Goal: Task Accomplishment & Management: Use online tool/utility

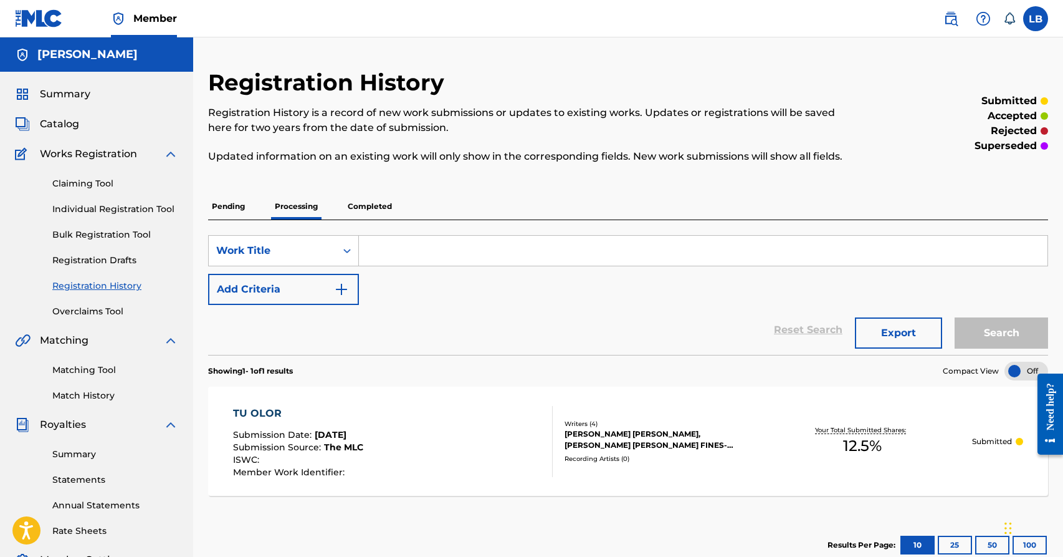
click at [97, 366] on link "Matching Tool" at bounding box center [115, 369] width 126 height 13
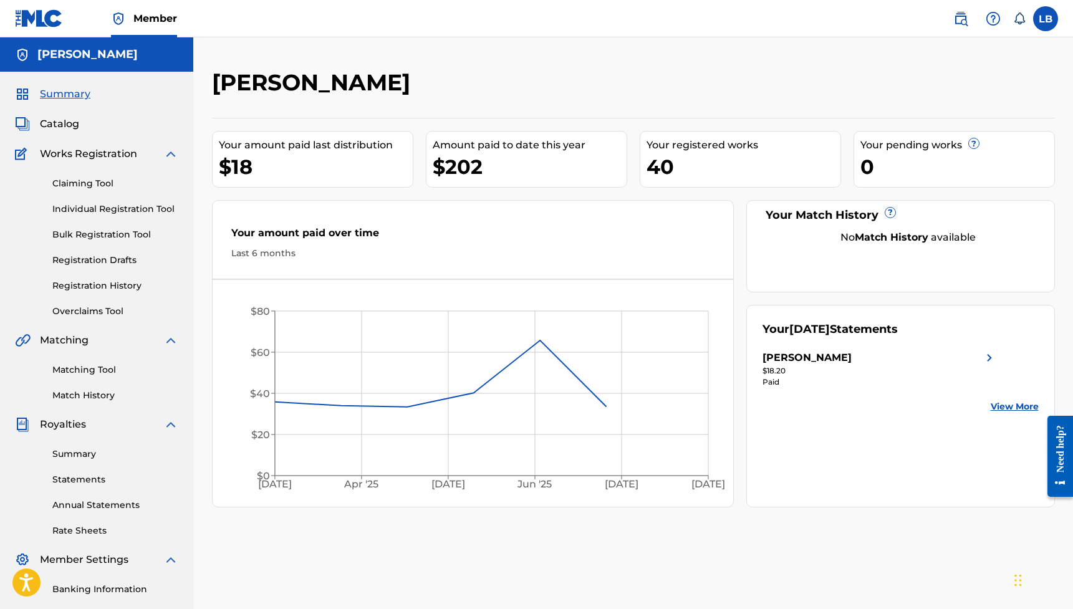
click at [82, 372] on link "Matching Tool" at bounding box center [115, 369] width 126 height 13
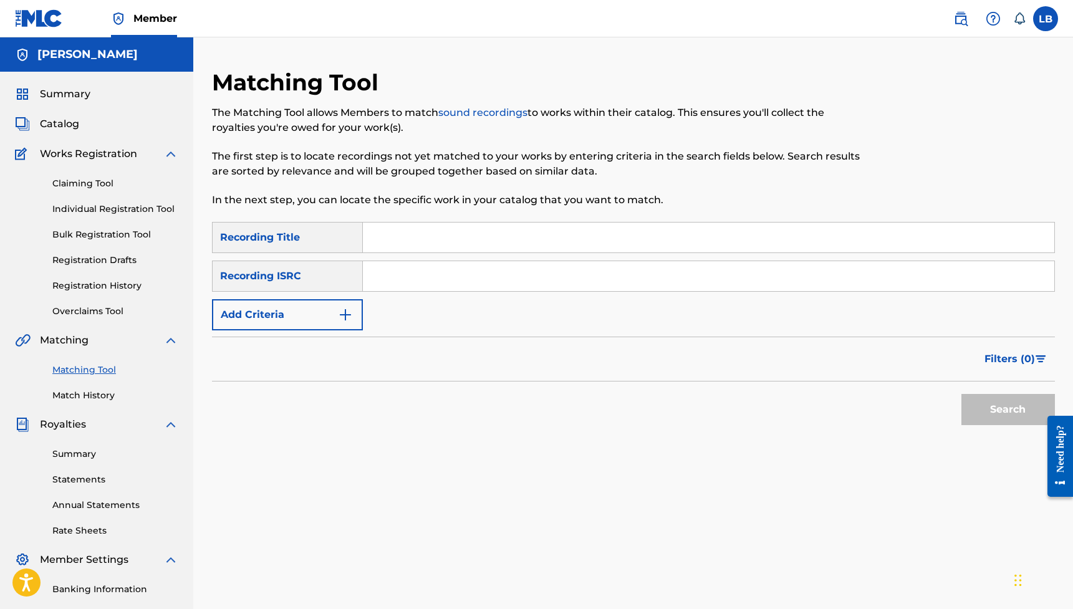
click at [393, 235] on input "Search Form" at bounding box center [708, 237] width 691 height 30
click at [393, 271] on input "Search Form" at bounding box center [708, 276] width 691 height 30
paste input "TCACC1446028"
type input "TCACC1446028"
click at [670, 409] on button "Search" at bounding box center [1007, 409] width 93 height 31
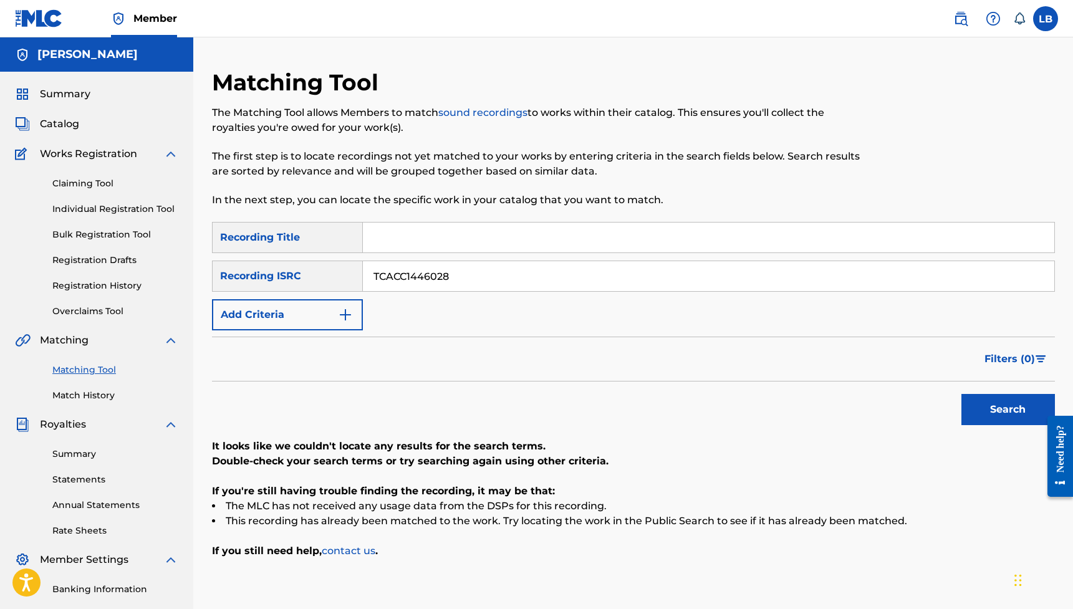
click at [397, 236] on input "Search Form" at bounding box center [708, 237] width 691 height 30
paste input "ADICTO A TUS REDES"
type input "ADICTO A TUS REDES"
drag, startPoint x: 509, startPoint y: 273, endPoint x: 333, endPoint y: 269, distance: 175.8
click at [332, 269] on div "SearchWithCriteriafcbae42a-2078-4b9b-a469-0ae73b248a43 Recording ISRC TCACC1446…" at bounding box center [633, 276] width 843 height 31
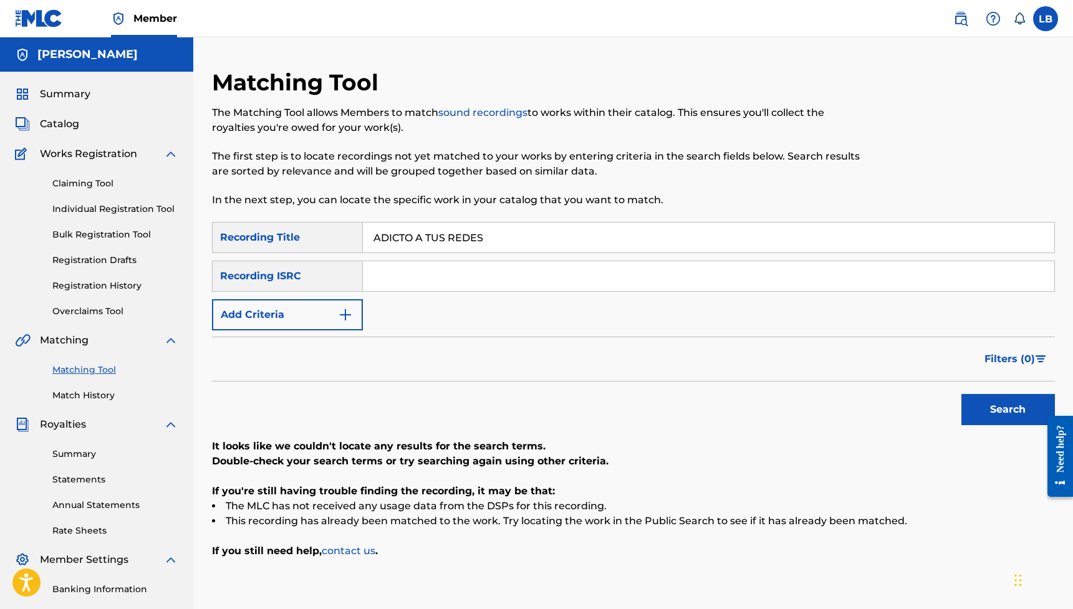
click at [670, 418] on button "Search" at bounding box center [1007, 409] width 93 height 31
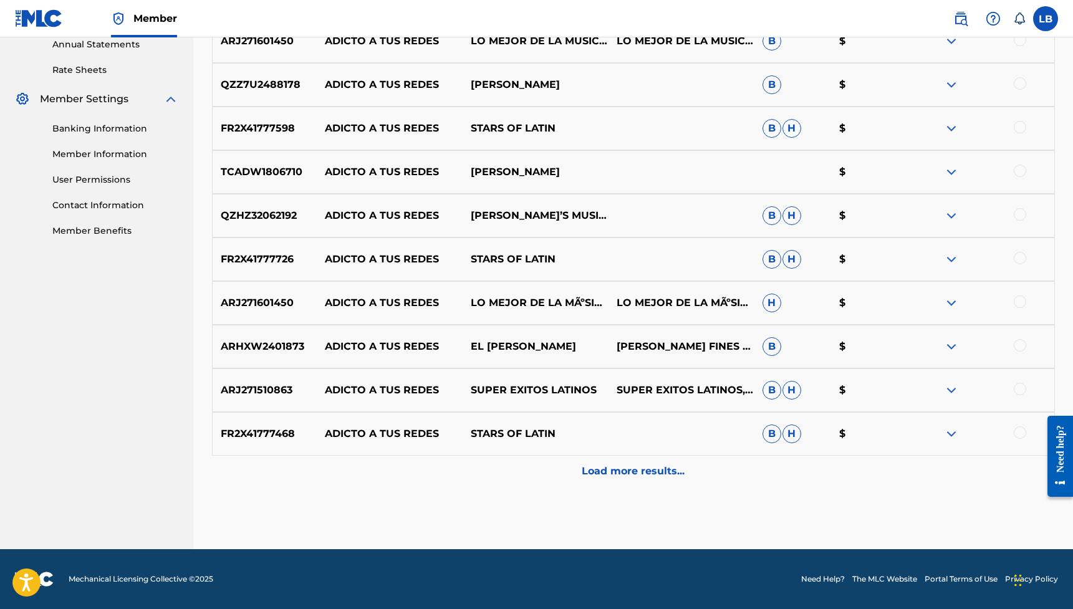
scroll to position [127, 0]
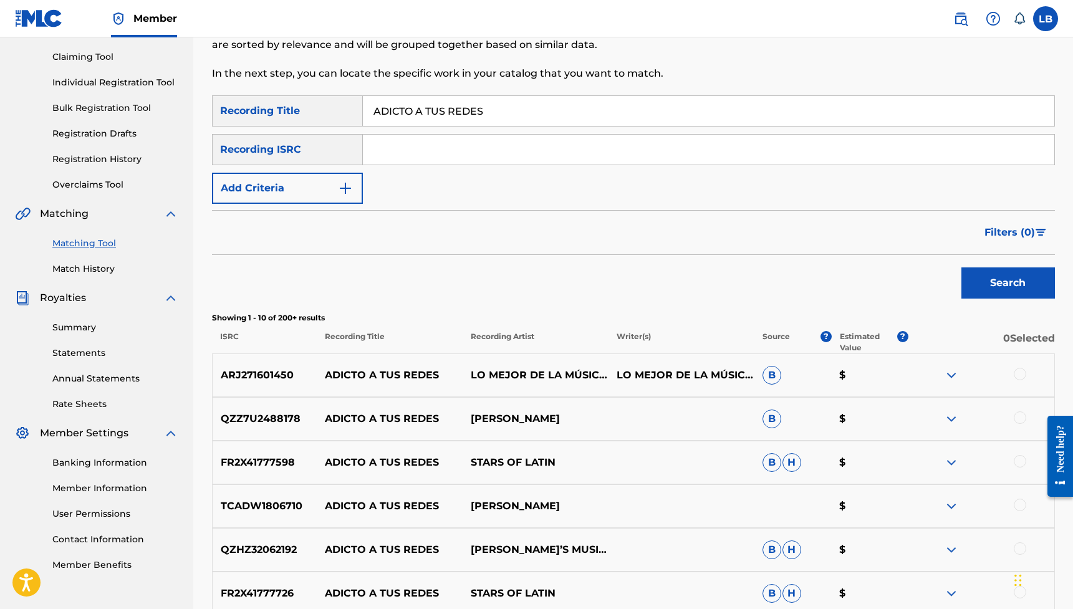
click at [670, 375] on img at bounding box center [951, 375] width 15 height 15
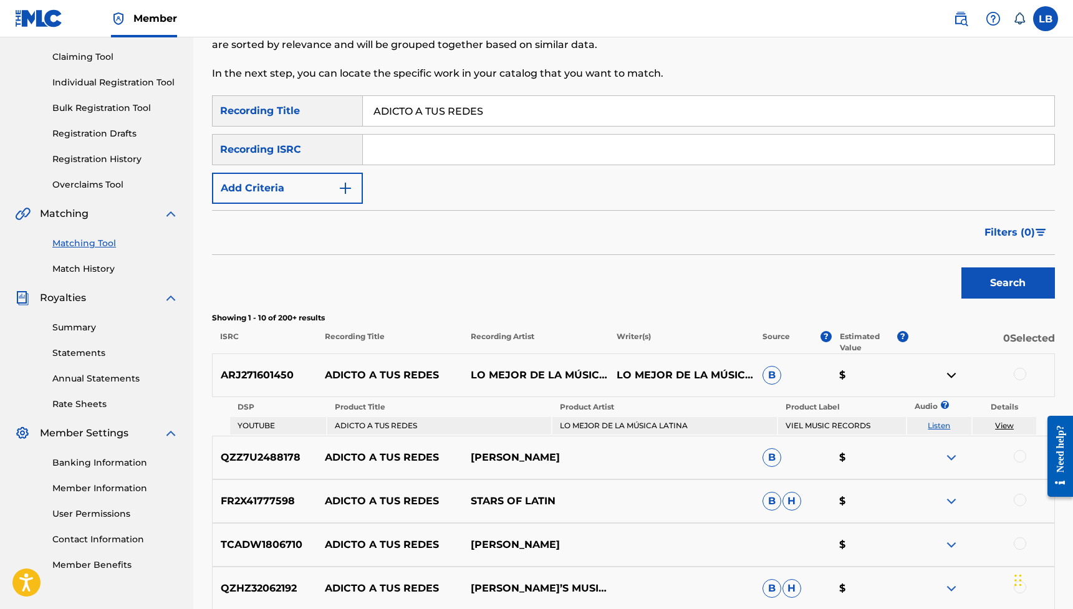
click at [670, 375] on img at bounding box center [951, 375] width 15 height 15
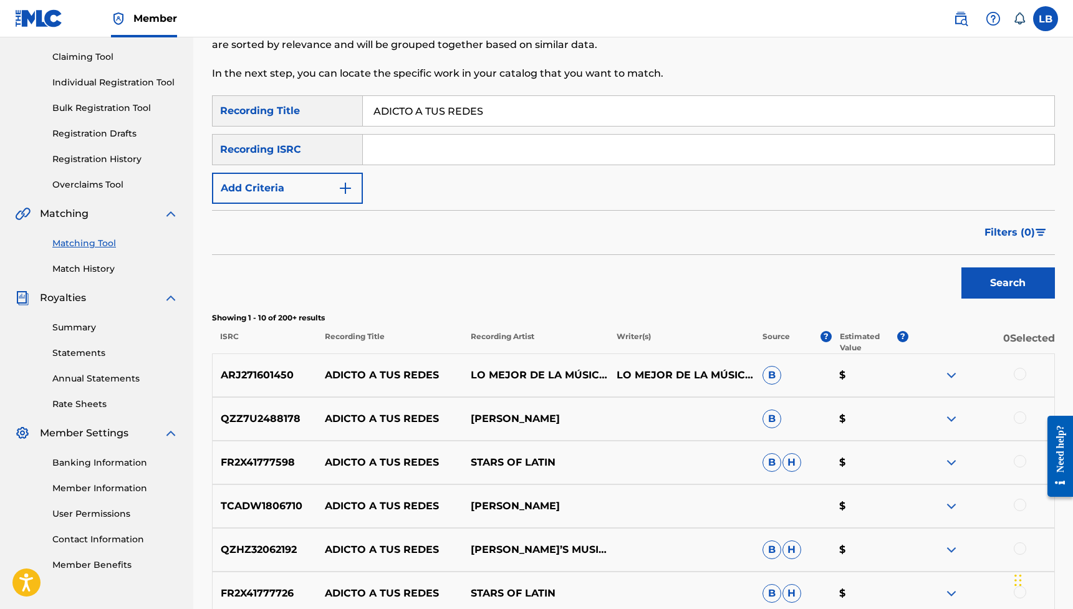
click at [670, 424] on p "$" at bounding box center [869, 506] width 77 height 15
click at [670, 424] on div at bounding box center [1019, 505] width 12 height 12
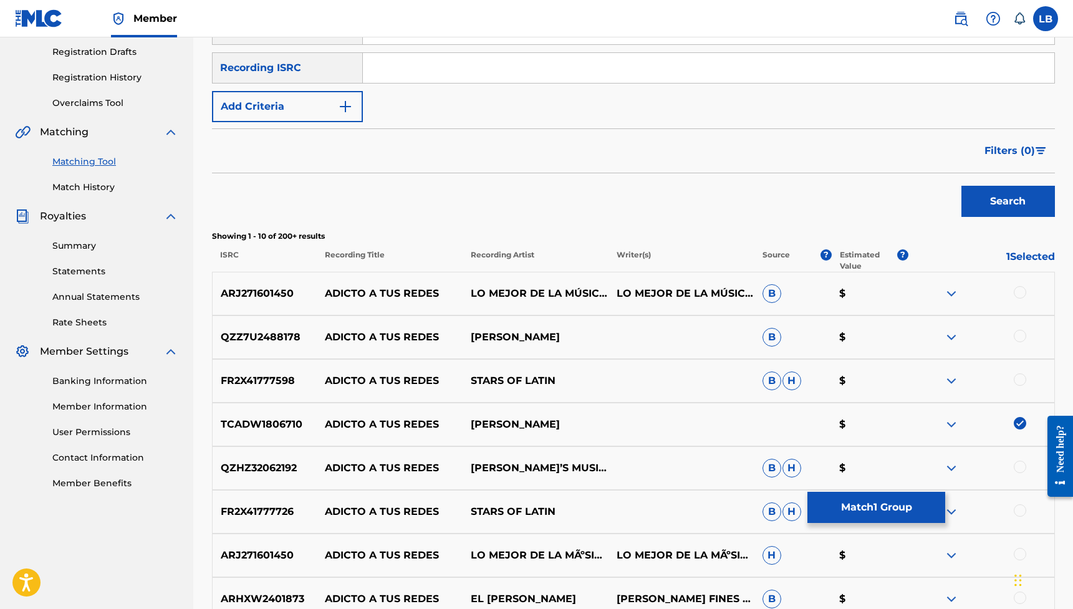
scroll to position [332, 0]
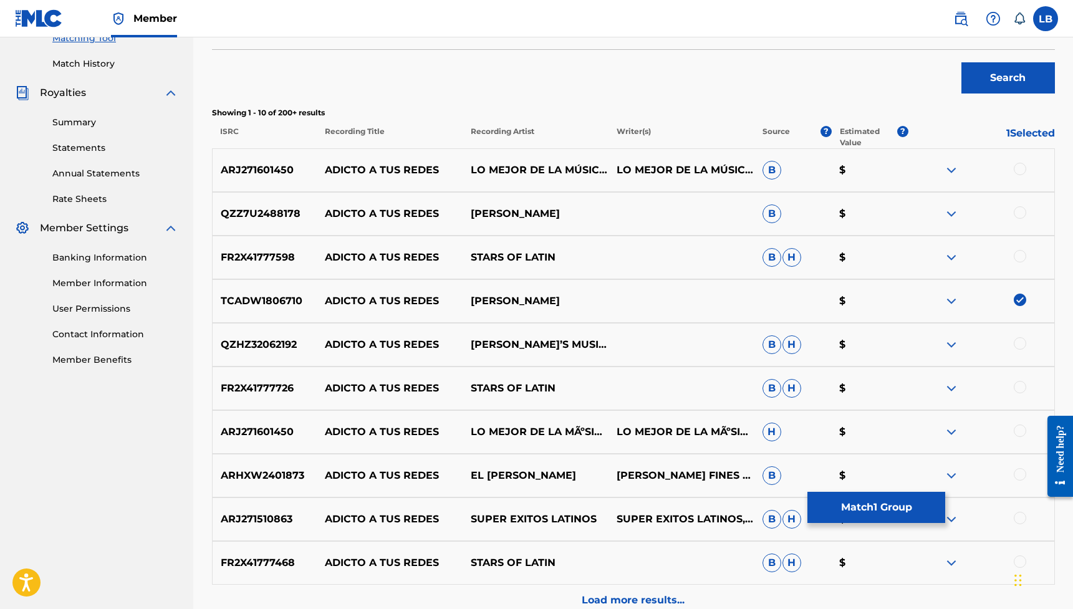
drag, startPoint x: 659, startPoint y: 595, endPoint x: 695, endPoint y: 586, distance: 37.3
click at [659, 424] on p "Load more results..." at bounding box center [632, 600] width 103 height 15
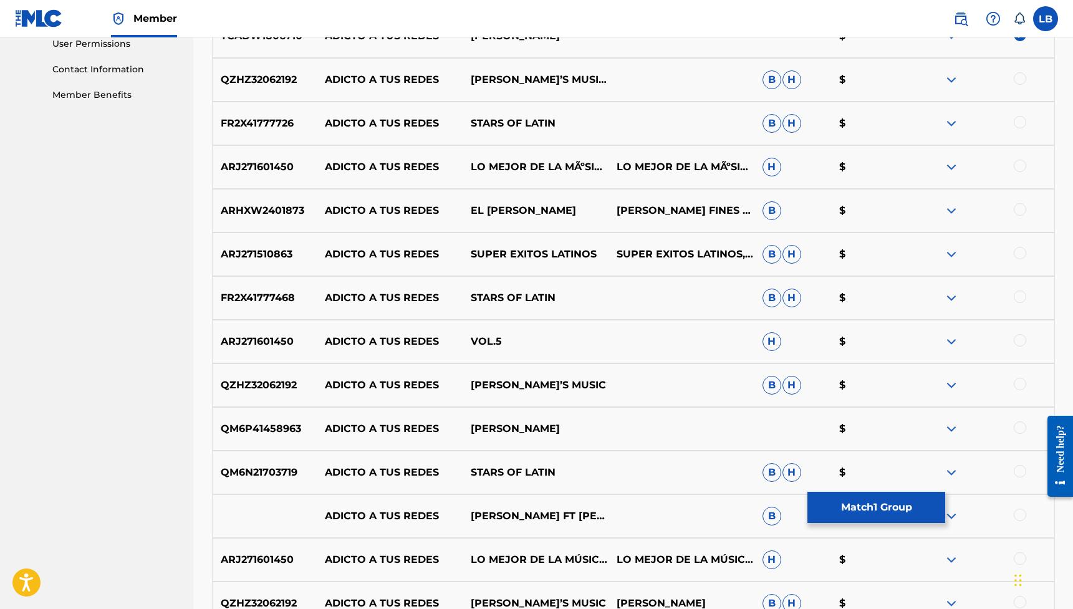
scroll to position [664, 0]
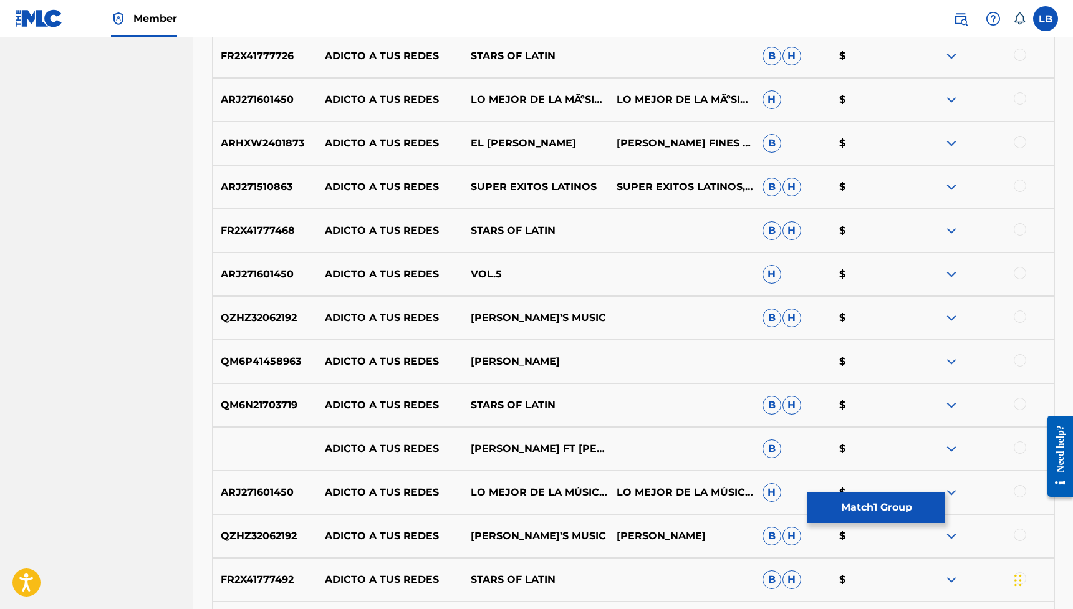
click at [670, 424] on div at bounding box center [1019, 447] width 12 height 12
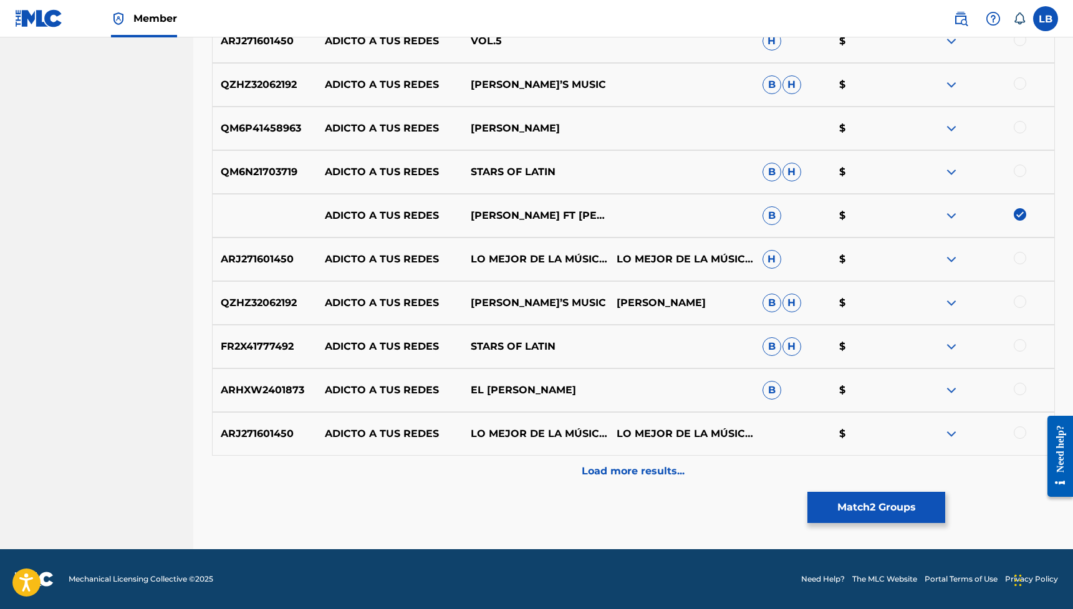
click at [670, 424] on p "Load more results..." at bounding box center [632, 471] width 103 height 15
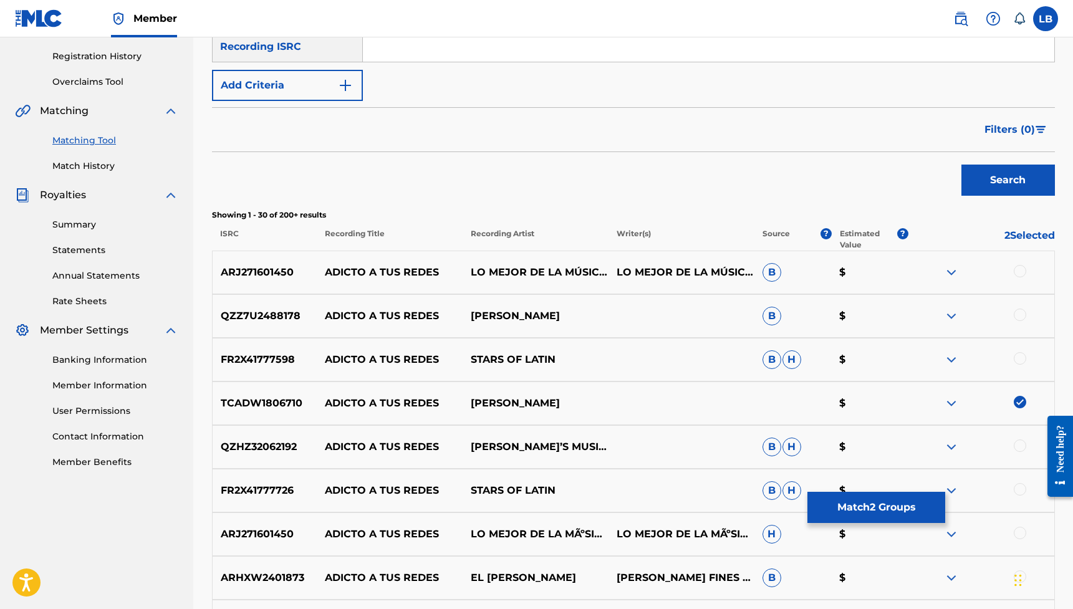
scroll to position [297, 0]
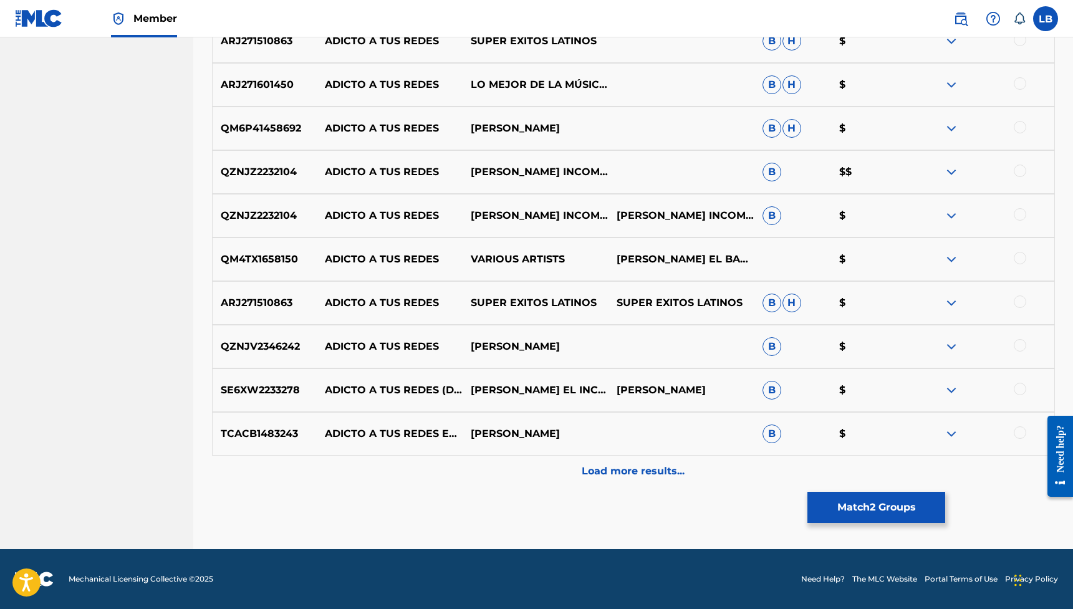
click at [670, 424] on div "Load more results..." at bounding box center [633, 471] width 843 height 31
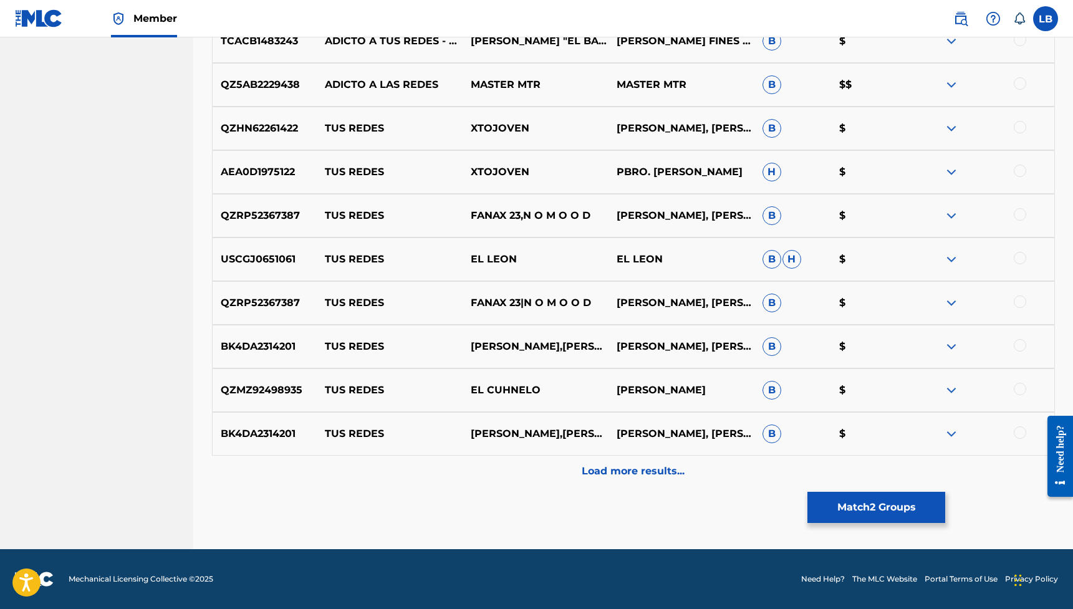
click at [654, 424] on p "Load more results..." at bounding box center [632, 471] width 103 height 15
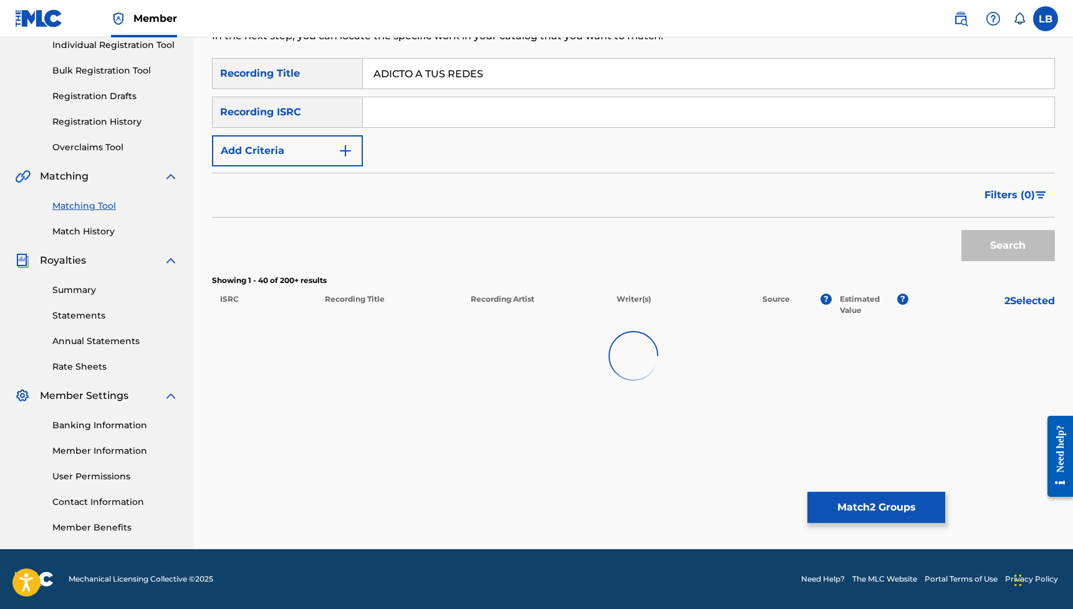
scroll to position [164, 0]
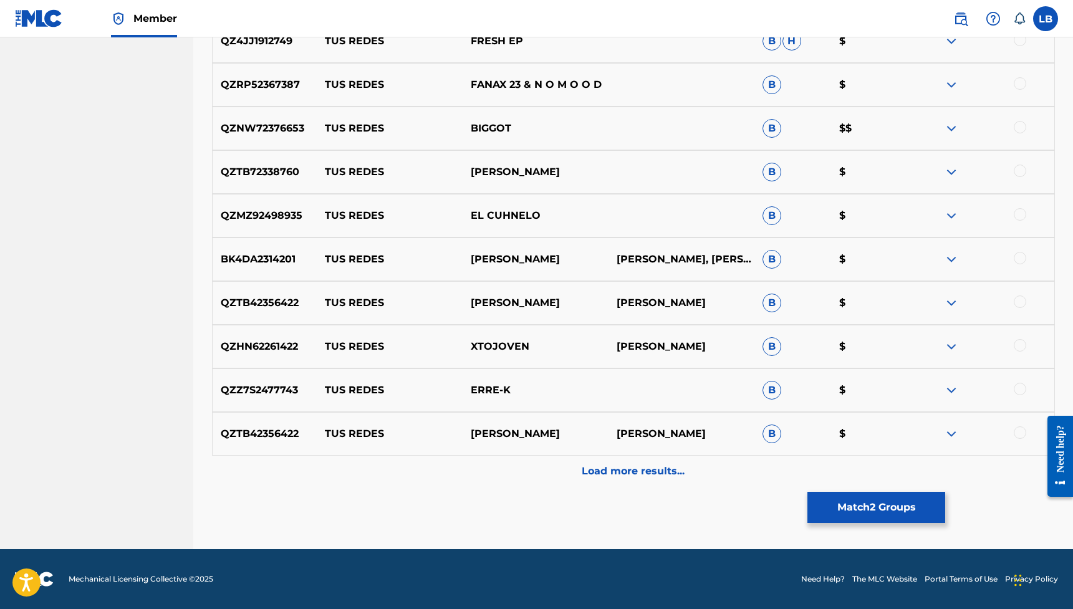
click at [670, 424] on div "Load more results..." at bounding box center [633, 471] width 843 height 31
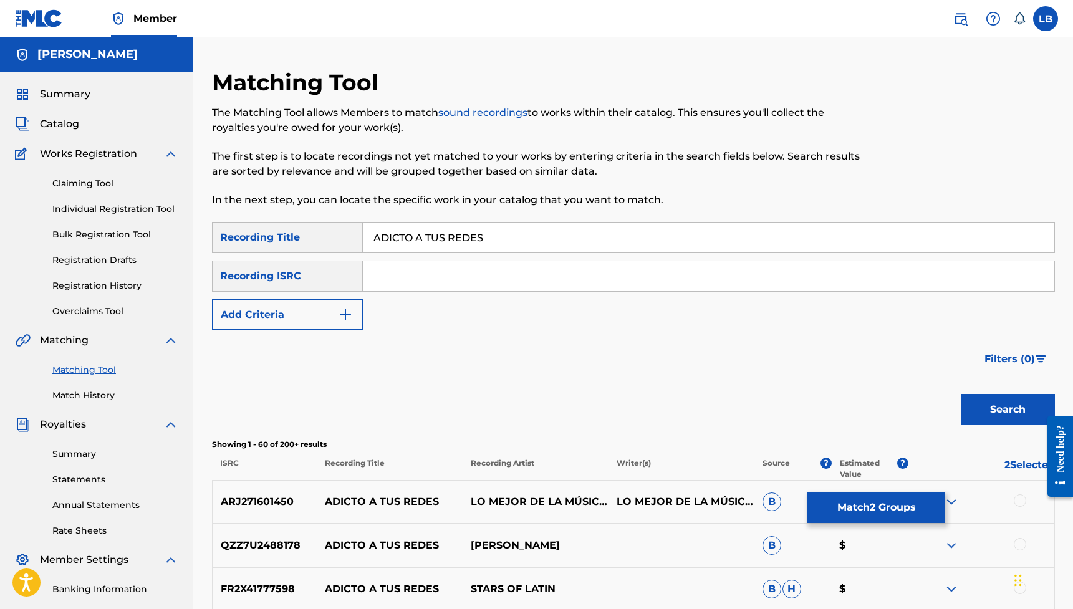
scroll to position [2, 0]
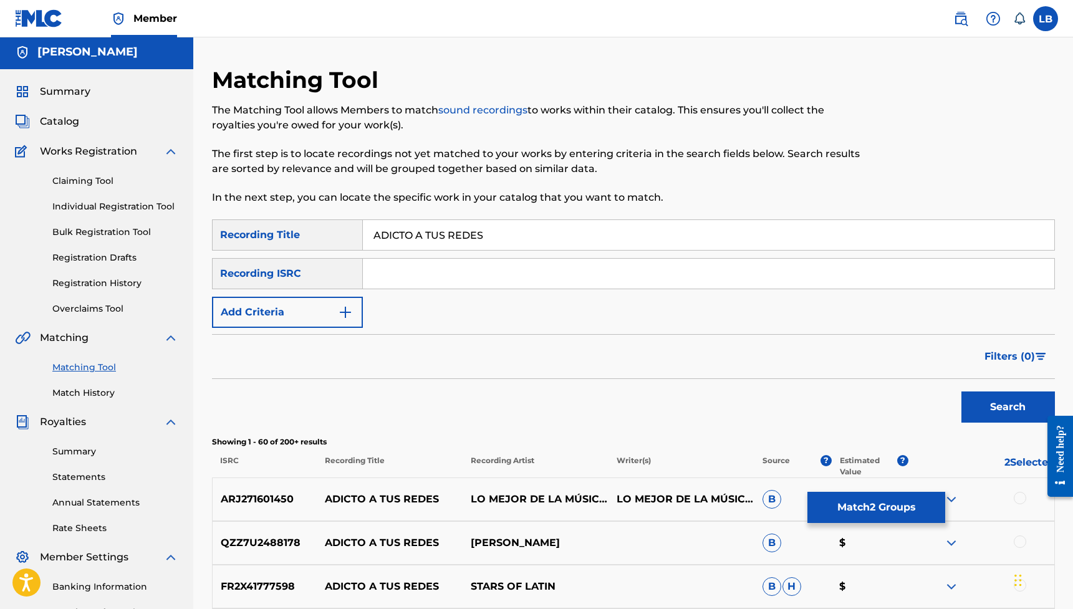
click at [670, 357] on span "Filters ( 0 )" at bounding box center [1009, 356] width 50 height 15
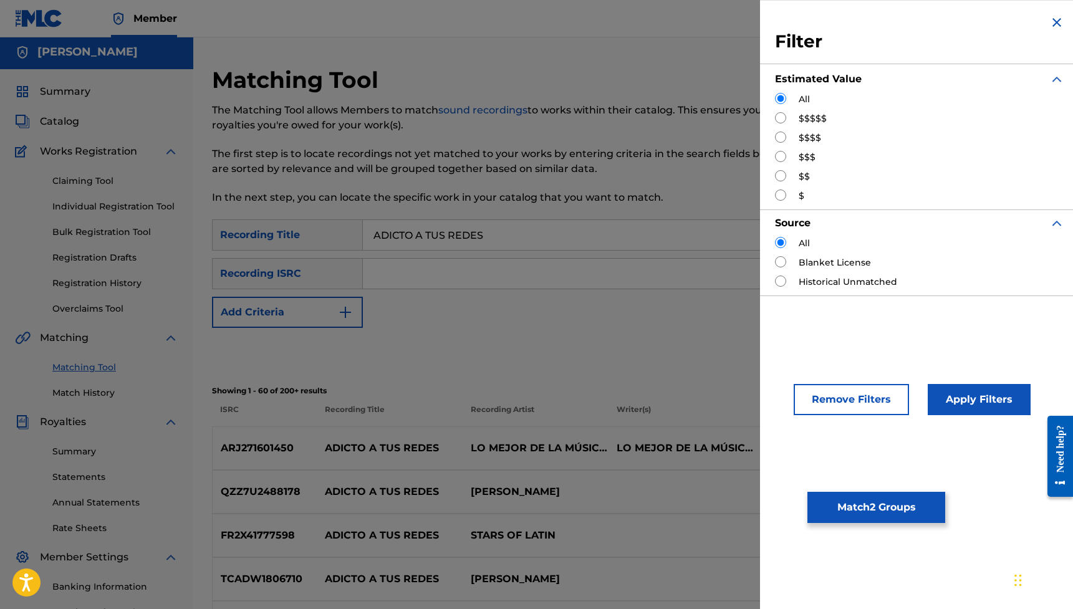
click at [670, 361] on div "Search" at bounding box center [633, 353] width 843 height 50
click at [670, 17] on img "Search Form" at bounding box center [1056, 22] width 15 height 15
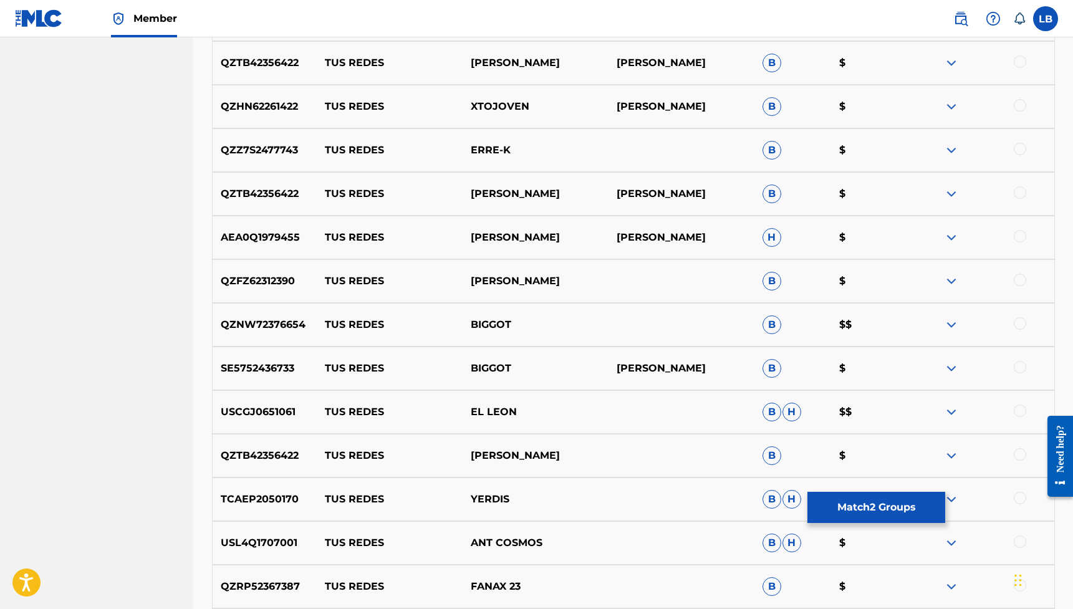
scroll to position [2544, 0]
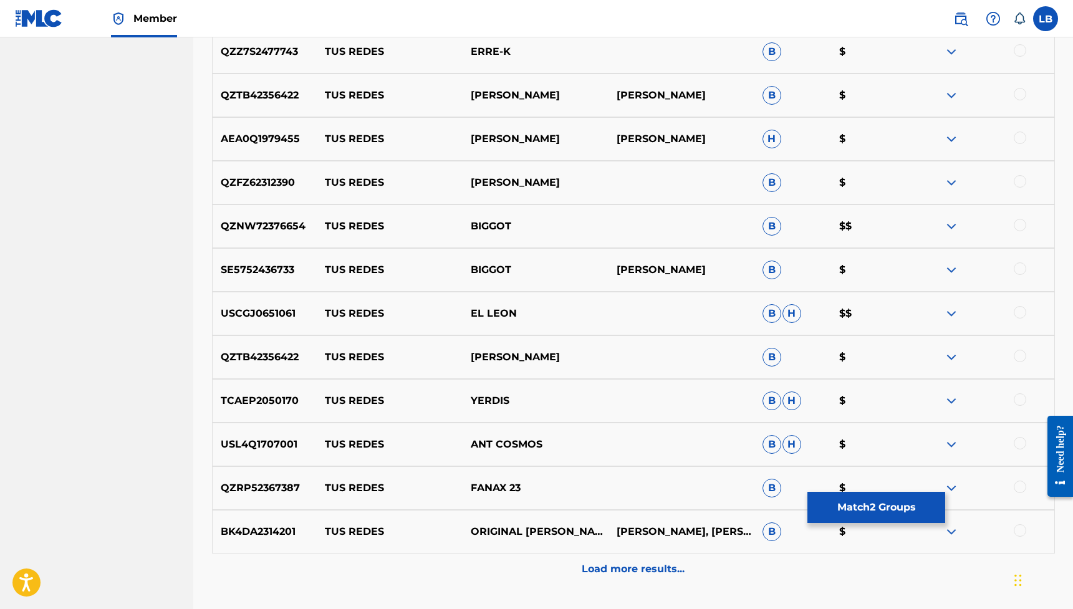
click at [643, 424] on div "Load more results..." at bounding box center [633, 568] width 843 height 31
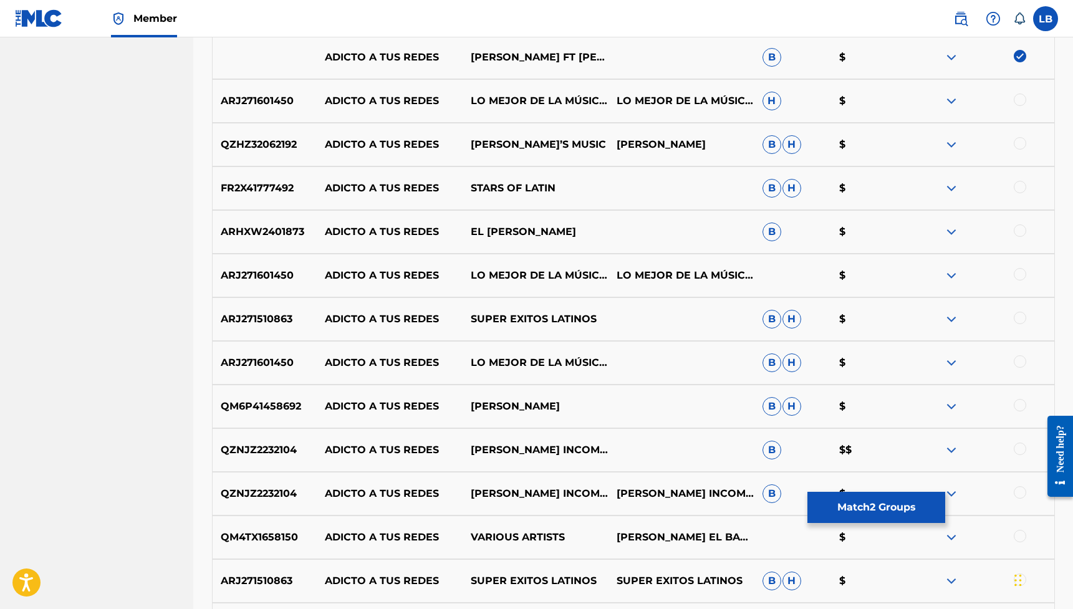
scroll to position [1074, 0]
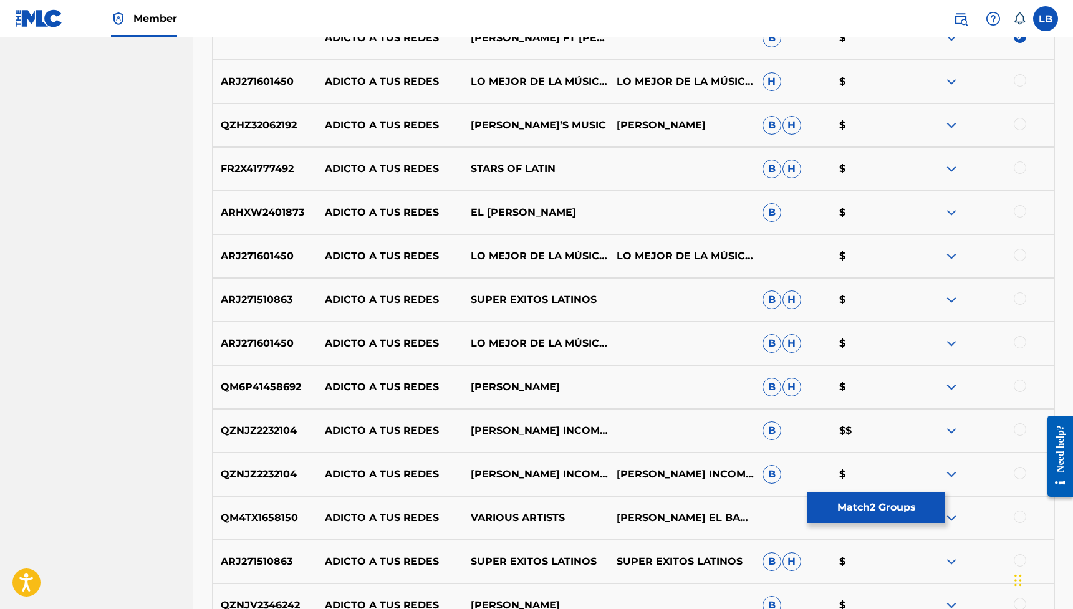
click at [670, 384] on div at bounding box center [1019, 386] width 12 height 12
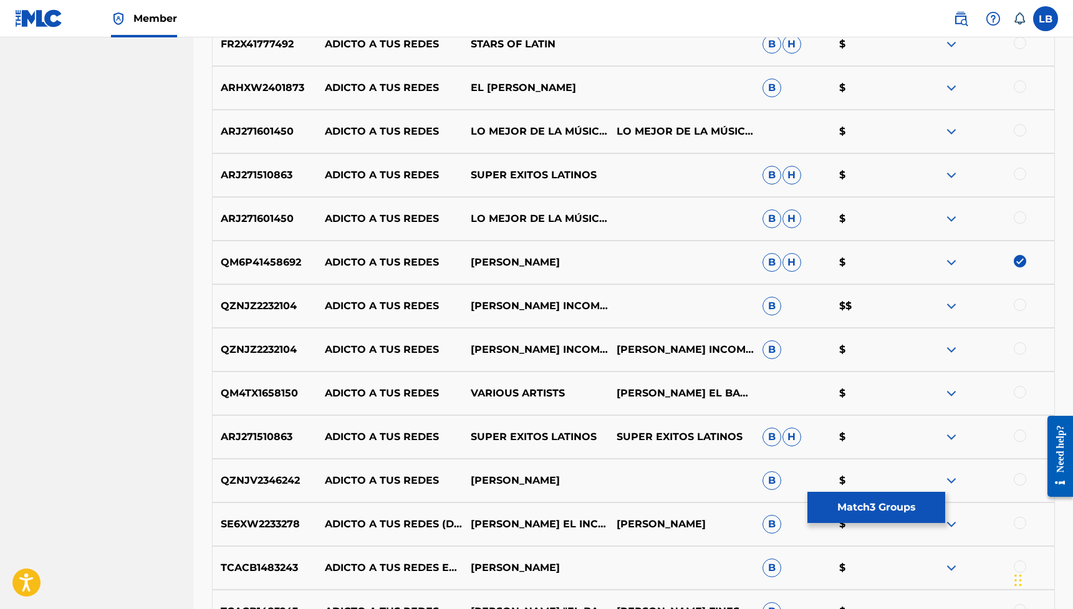
scroll to position [1319, 0]
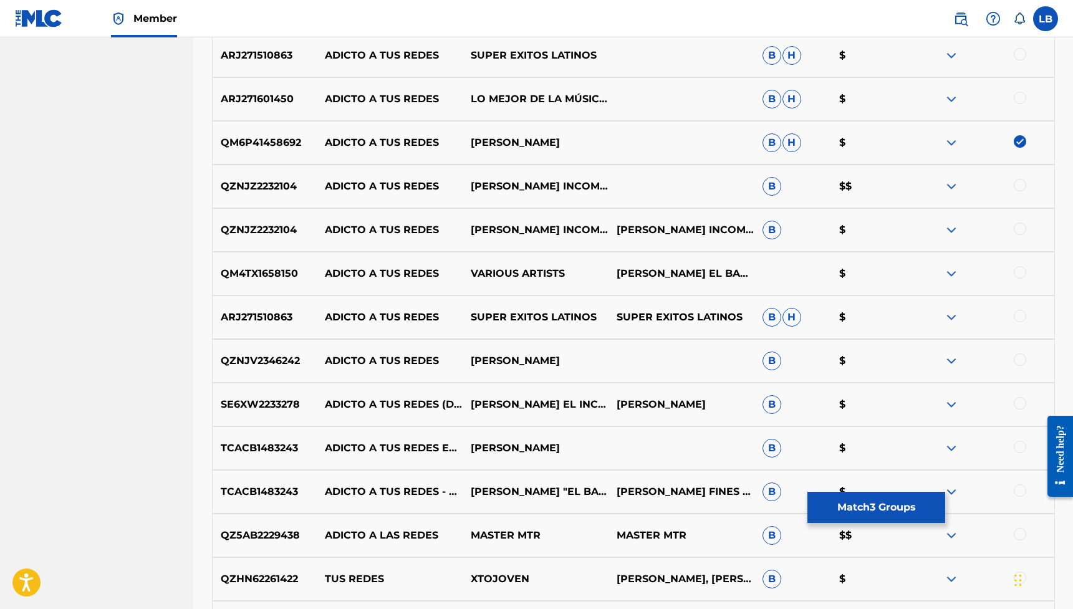
click at [670, 424] on div at bounding box center [1019, 490] width 12 height 12
click at [670, 424] on div at bounding box center [981, 448] width 146 height 15
click at [670, 424] on div at bounding box center [1019, 447] width 12 height 12
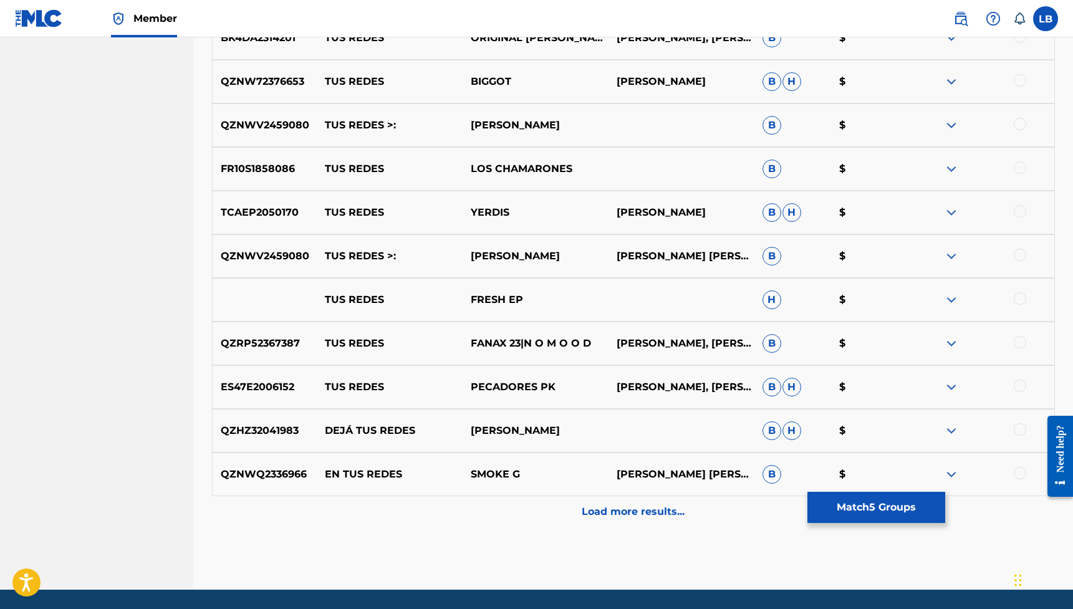
scroll to position [3078, 0]
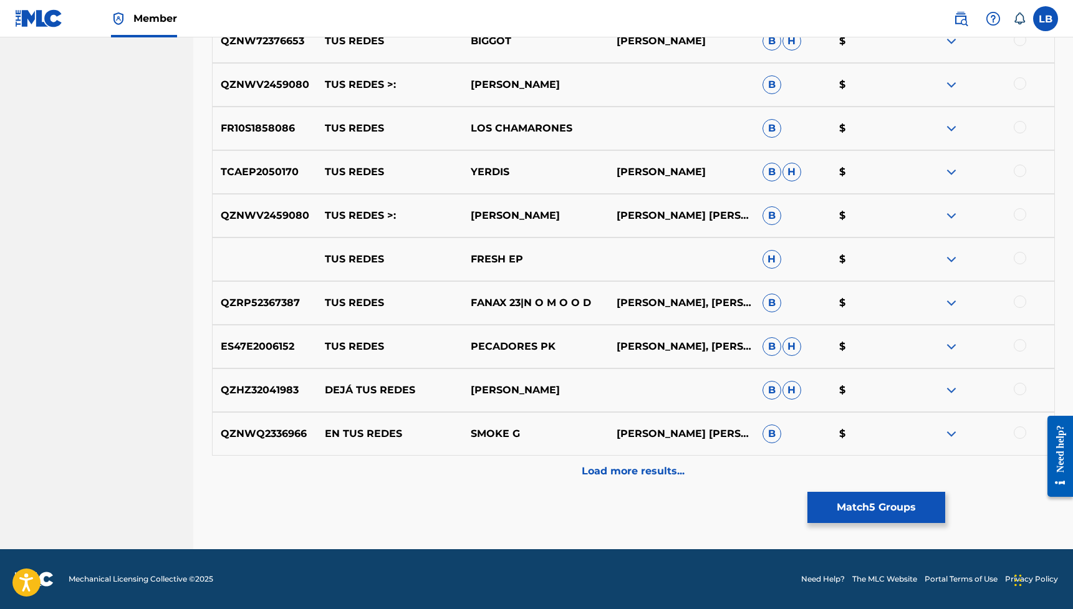
click at [663, 424] on p "Load more results..." at bounding box center [632, 471] width 103 height 15
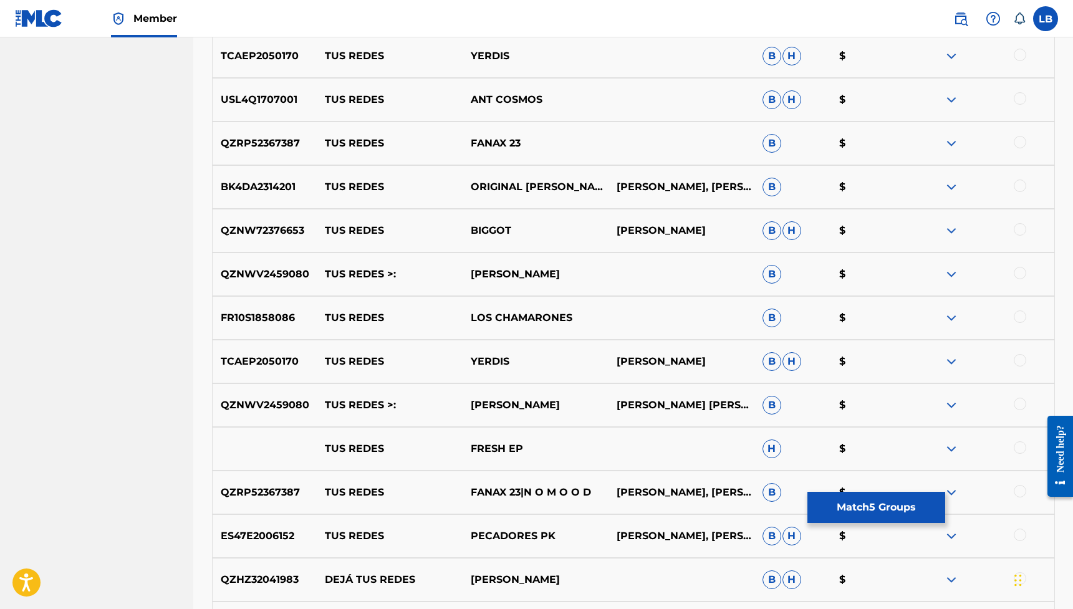
scroll to position [3515, 0]
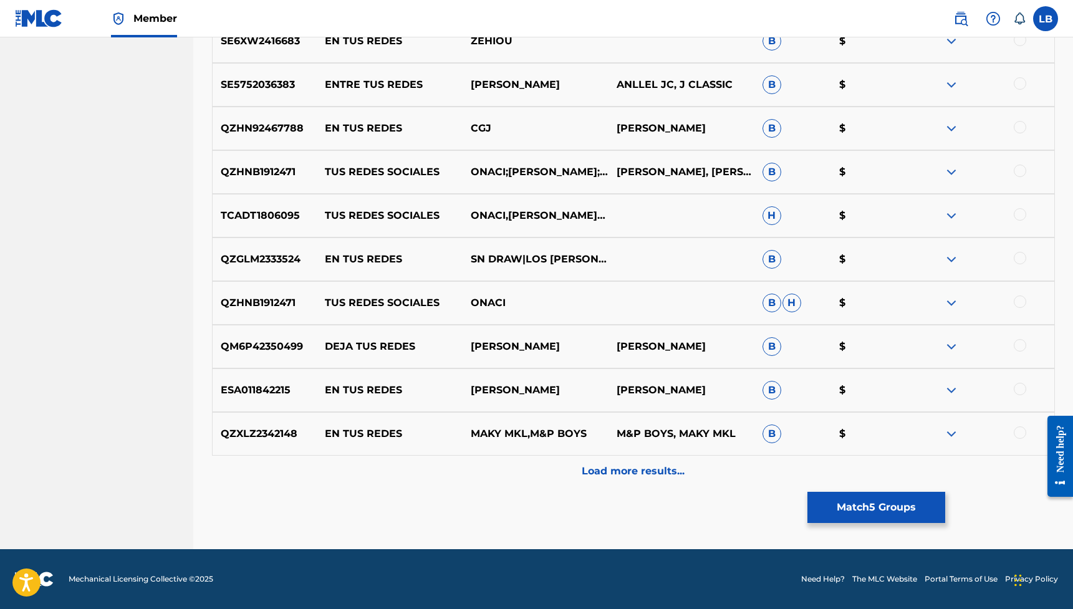
click at [654, 424] on p "Load more results..." at bounding box center [632, 471] width 103 height 15
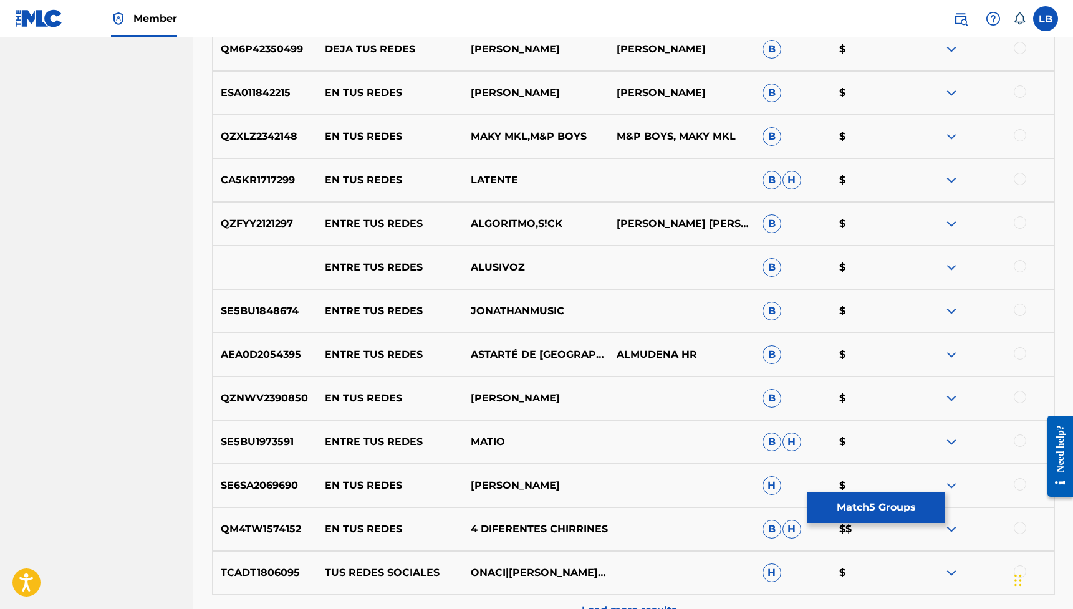
scroll to position [3951, 0]
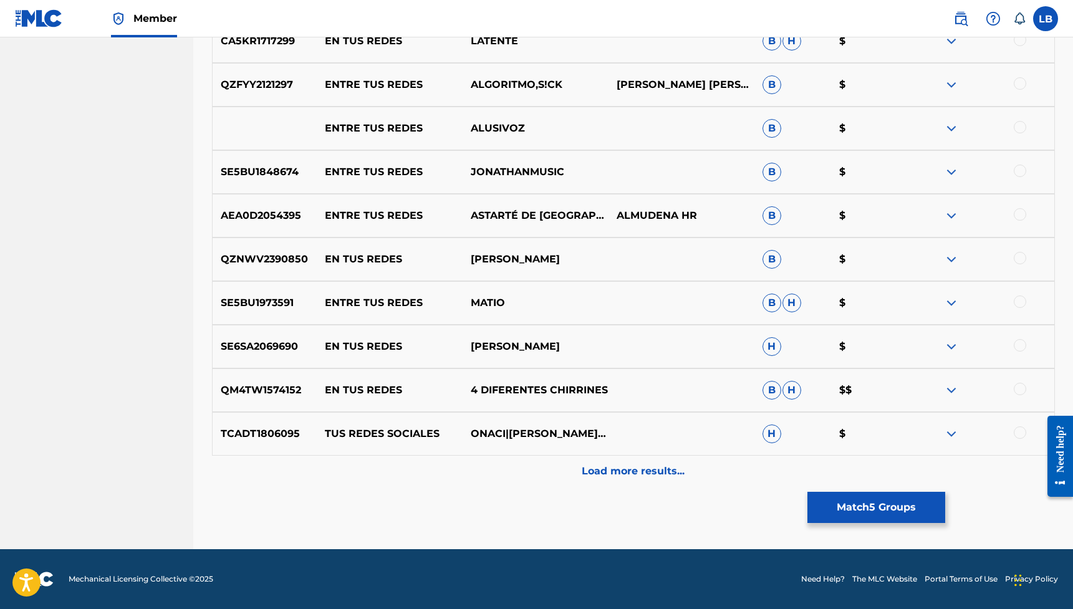
drag, startPoint x: 643, startPoint y: 479, endPoint x: 653, endPoint y: 490, distance: 15.9
click at [643, 424] on div "Load more results..." at bounding box center [633, 471] width 843 height 31
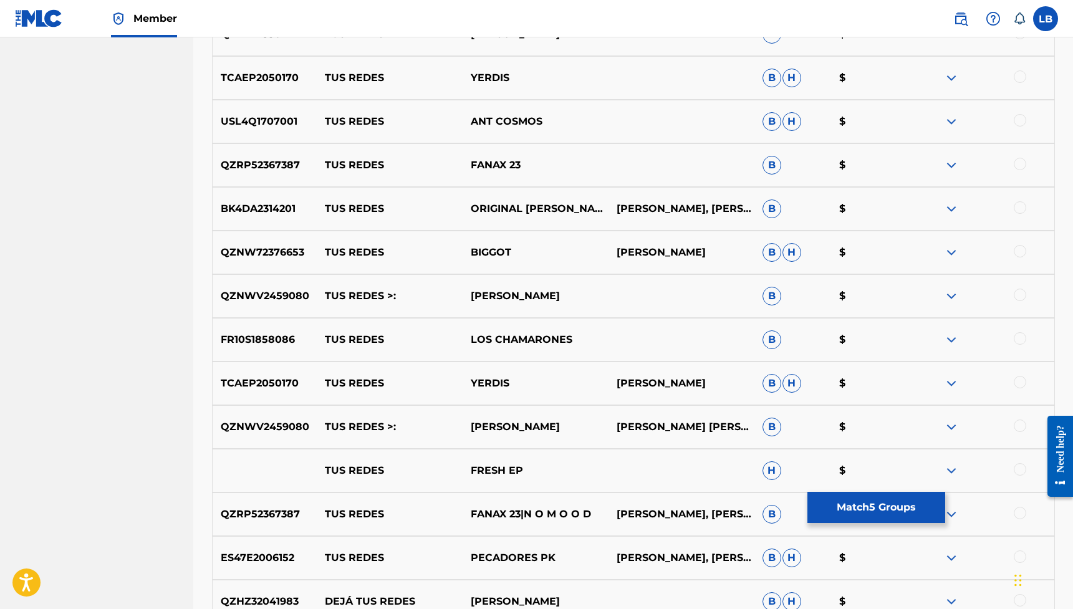
scroll to position [4387, 0]
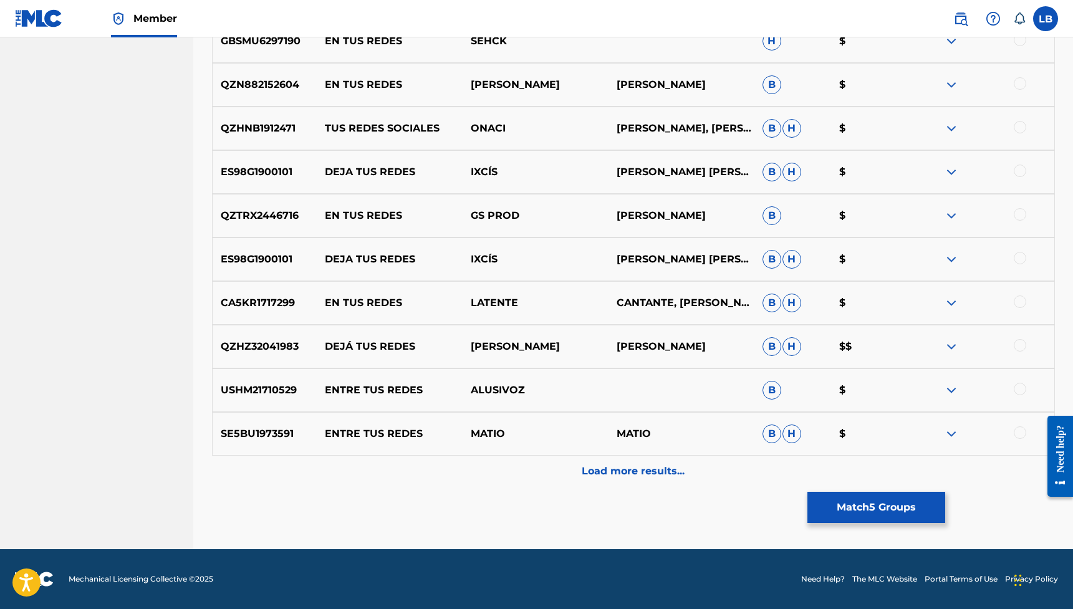
click at [662, 424] on div "Load more results..." at bounding box center [633, 471] width 843 height 31
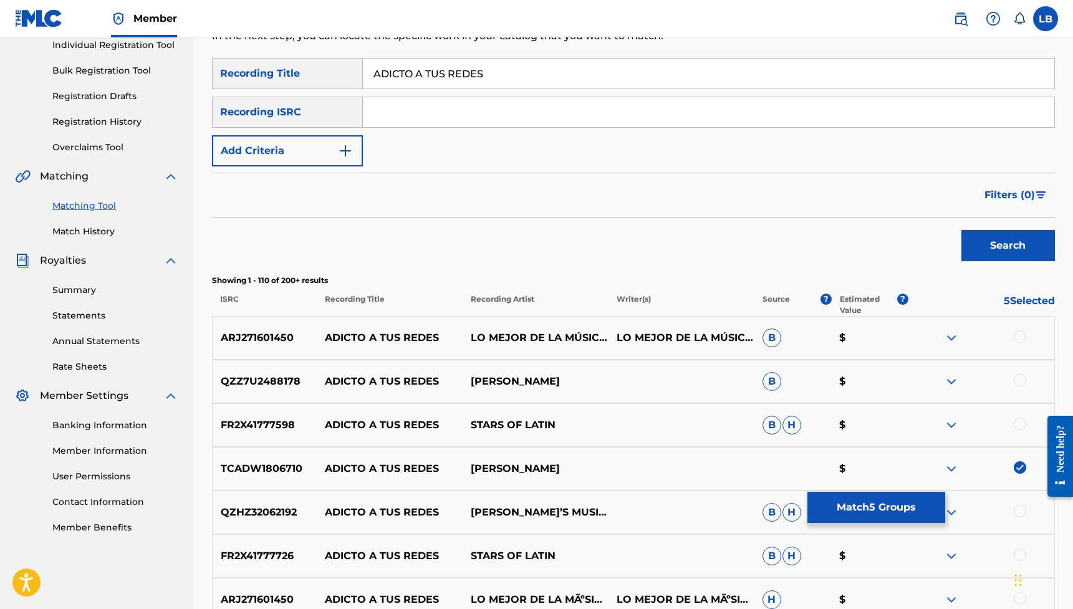
click at [355, 155] on button "Add Criteria" at bounding box center [287, 150] width 151 height 31
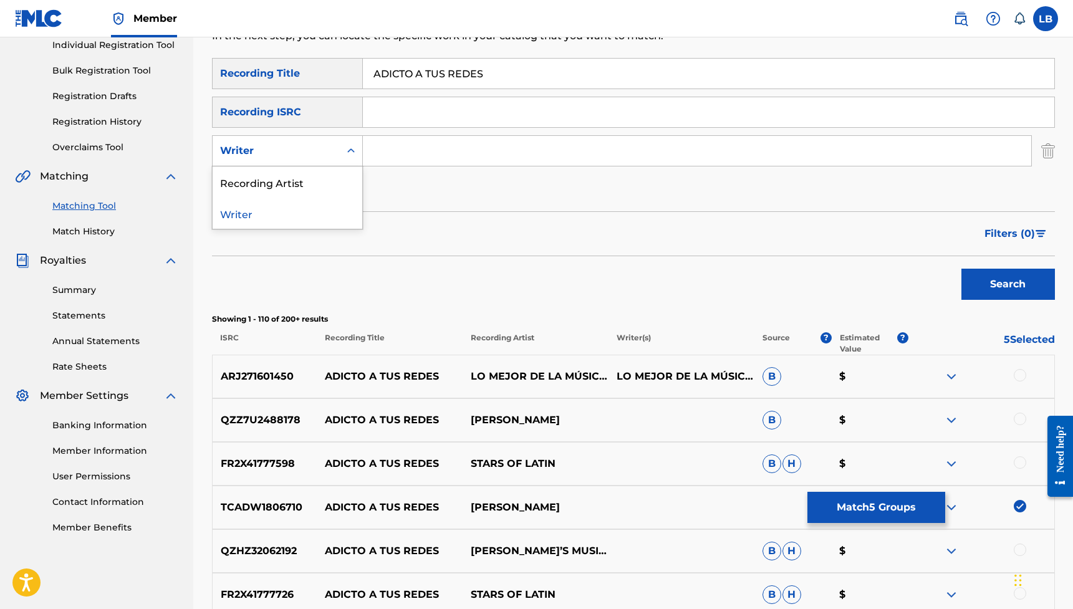
click at [333, 148] on div "Writer" at bounding box center [276, 151] width 127 height 24
click at [320, 190] on div "Recording Artist" at bounding box center [288, 181] width 150 height 31
click at [385, 153] on input "Search Form" at bounding box center [697, 151] width 668 height 30
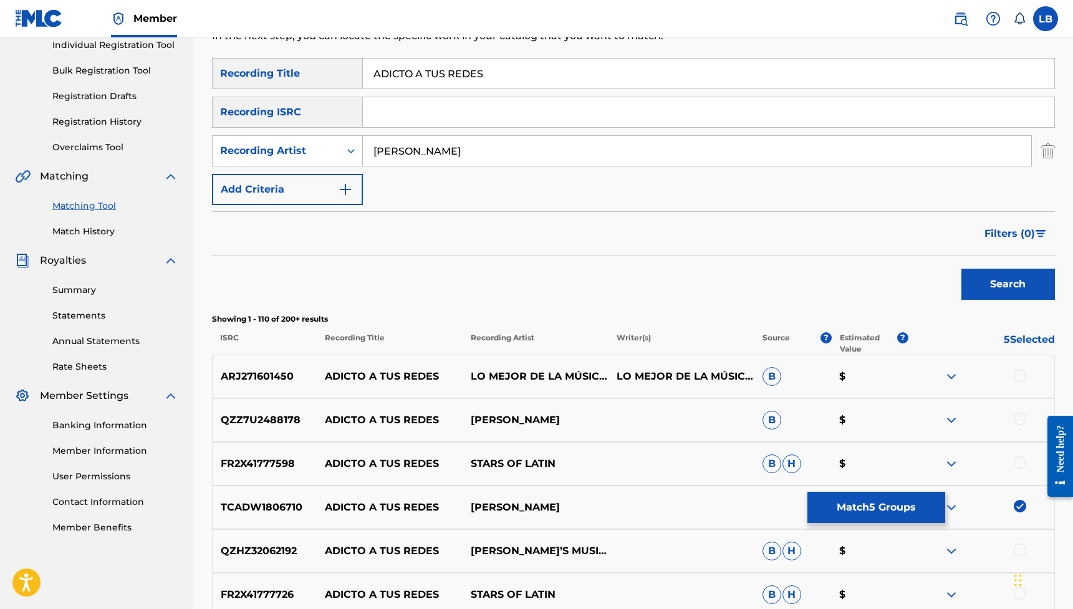
type input "[PERSON_NAME] el Bambino"
click at [670, 284] on button "Search" at bounding box center [1007, 284] width 93 height 31
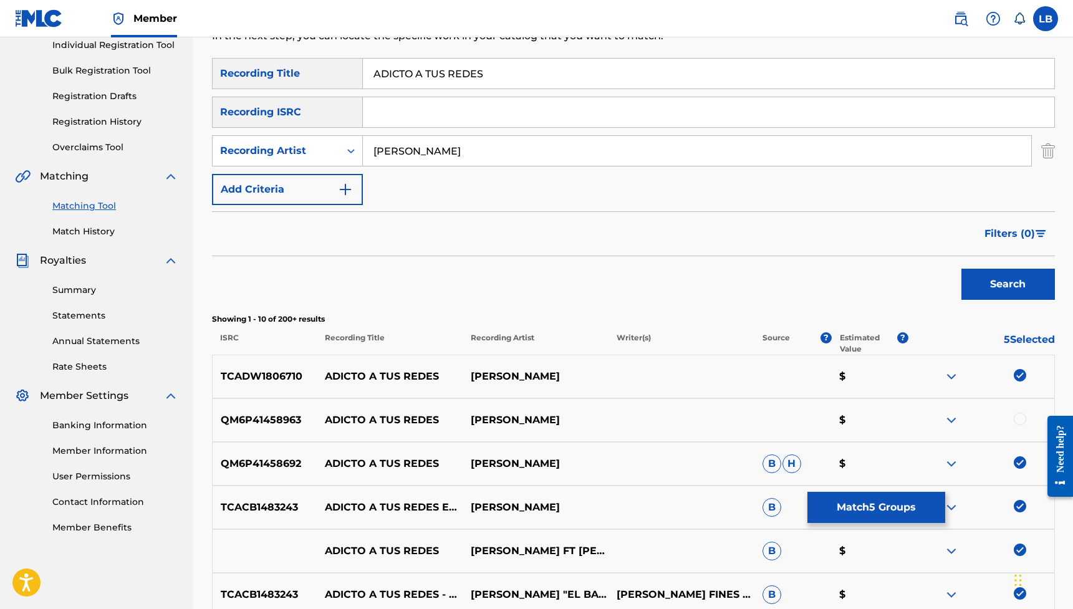
click at [670, 419] on div at bounding box center [1019, 419] width 12 height 12
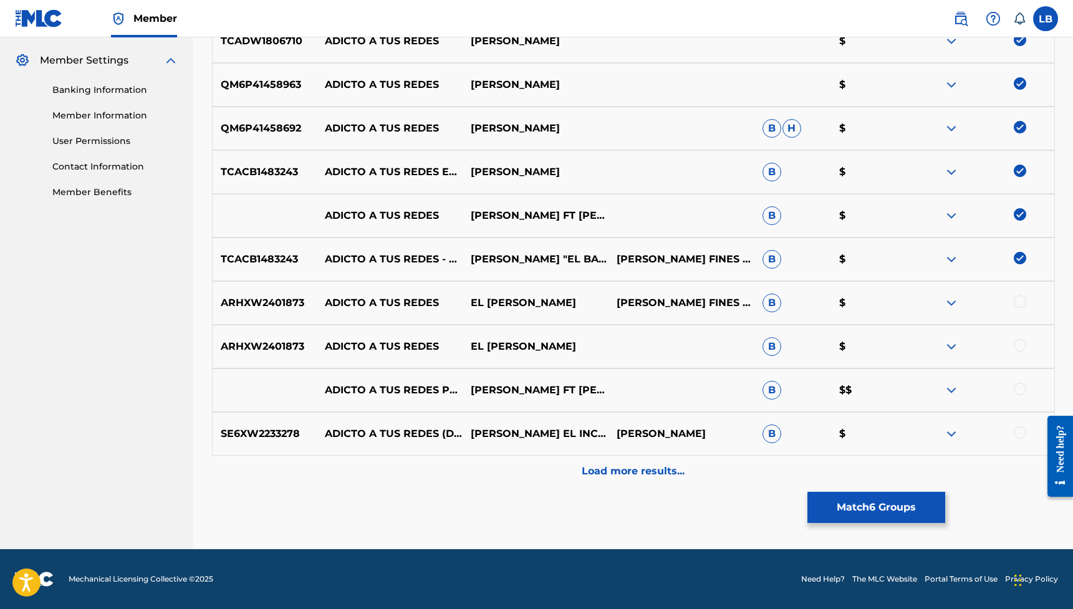
scroll to position [482, 0]
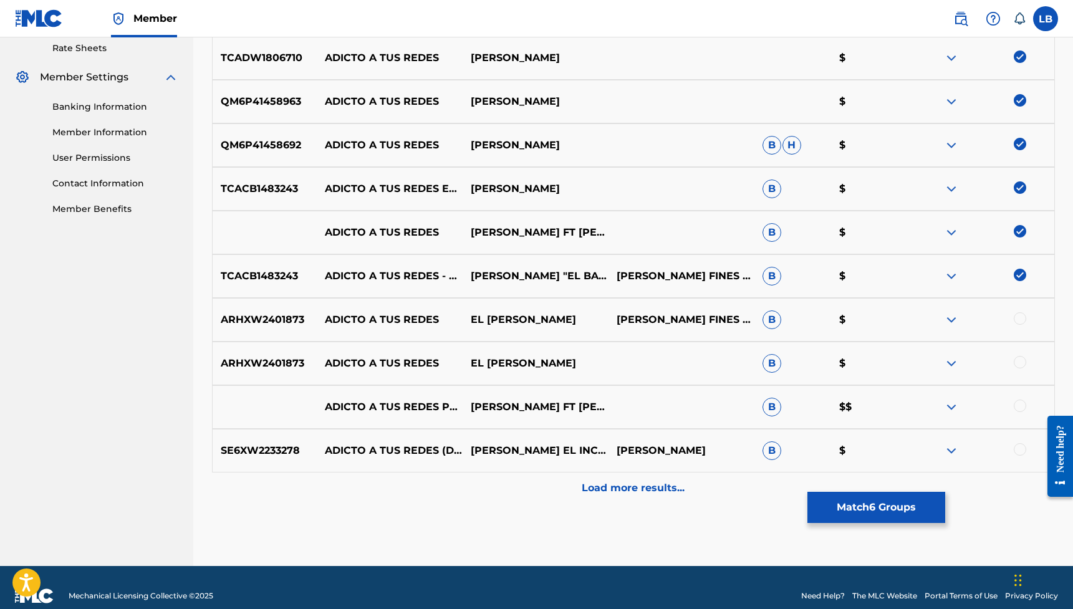
click at [670, 318] on div at bounding box center [1019, 318] width 12 height 12
click at [670, 363] on div at bounding box center [1019, 362] width 12 height 12
click at [670, 399] on div "ADICTO A TUS REDES PROD BY NEROL Y SOSA TITO EL BAMBINO FT NICKY JAM B $$" at bounding box center [633, 407] width 843 height 44
click at [670, 409] on div at bounding box center [1019, 406] width 12 height 12
click at [670, 424] on div at bounding box center [1019, 449] width 12 height 12
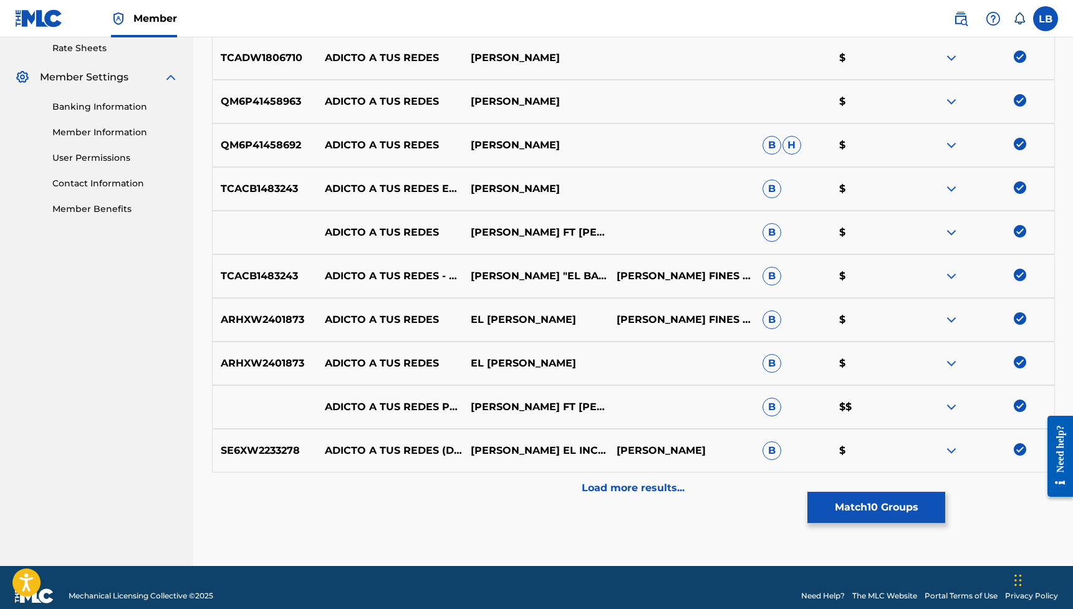
click at [670, 407] on img at bounding box center [951, 407] width 15 height 15
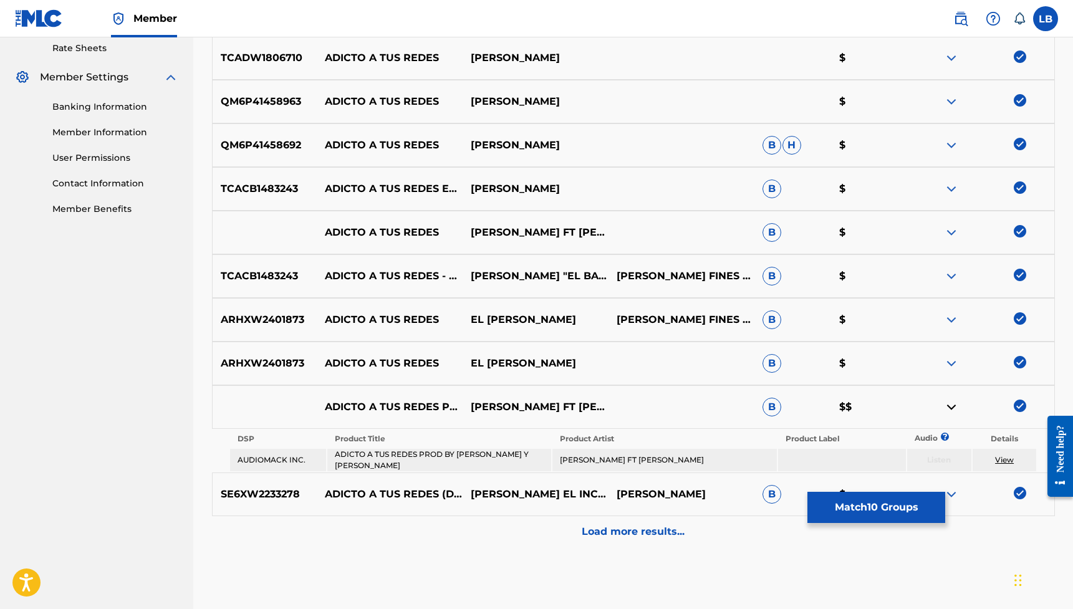
click at [670, 424] on div "Load more results..." at bounding box center [633, 531] width 843 height 31
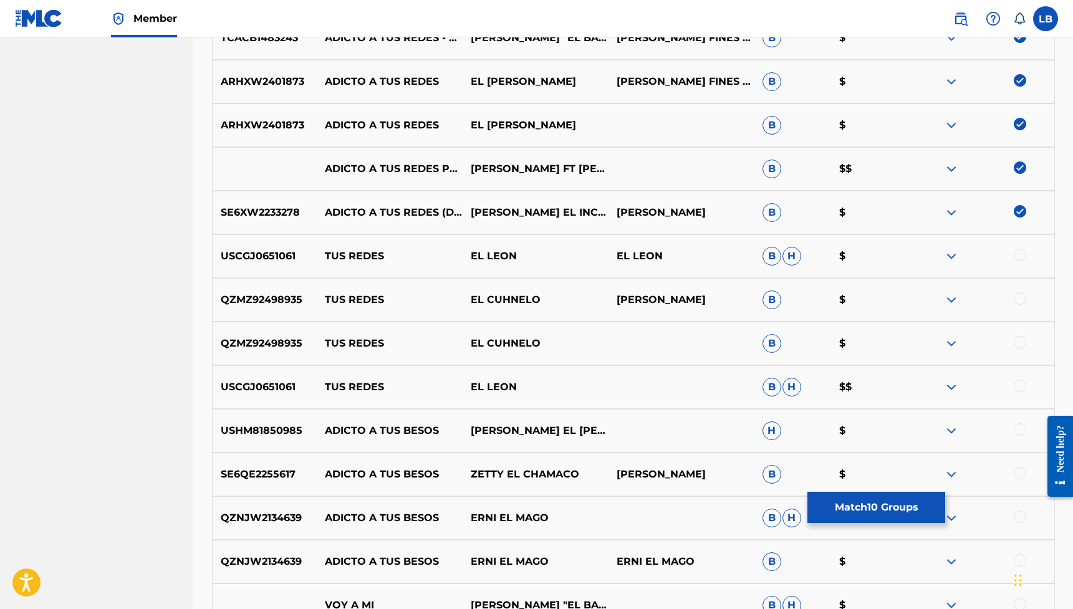
scroll to position [0, 0]
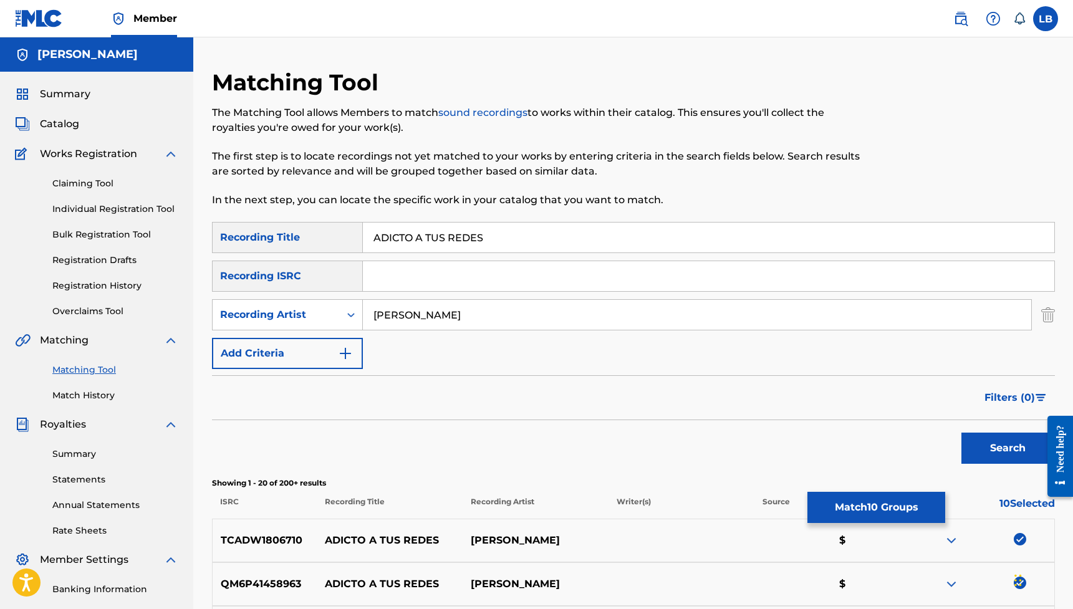
click at [670, 424] on button "Match 10 Groups" at bounding box center [876, 507] width 138 height 31
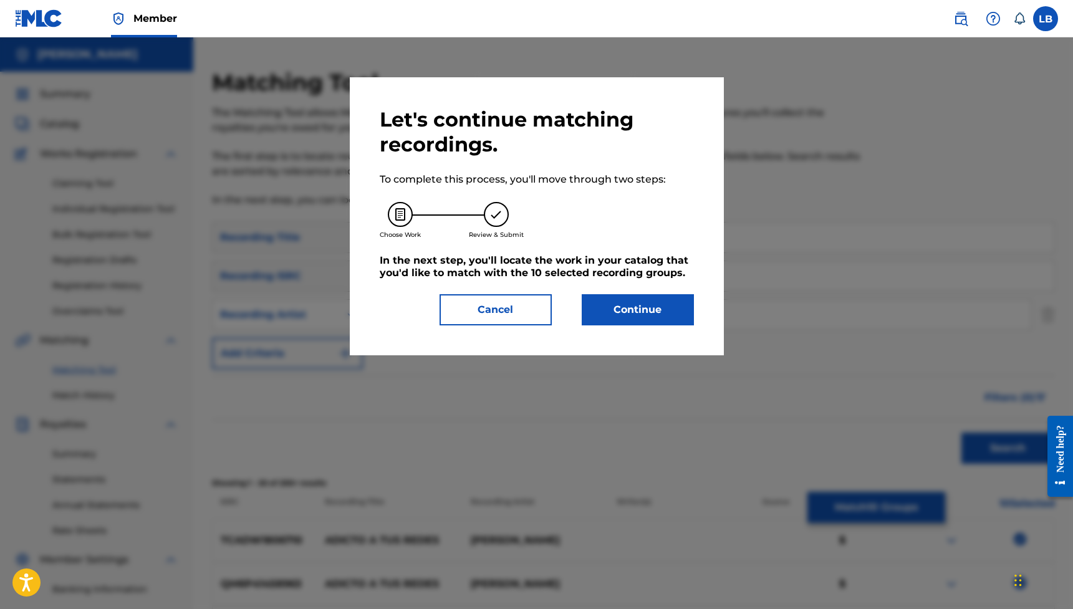
click at [670, 316] on button "Continue" at bounding box center [637, 309] width 112 height 31
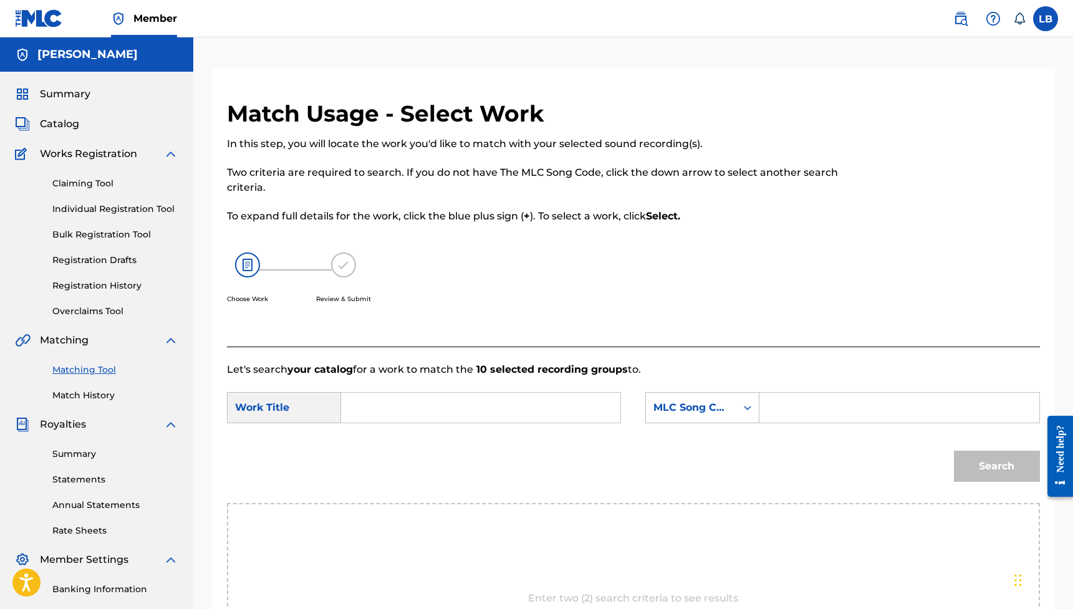
scroll to position [221, 0]
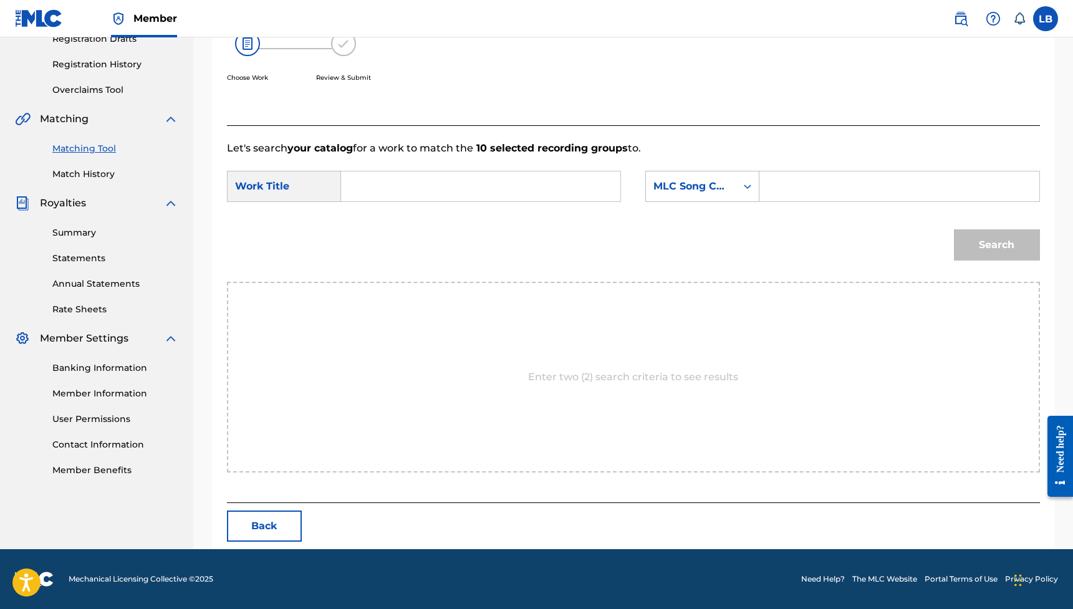
click at [574, 183] on input "Search Form" at bounding box center [481, 186] width 258 height 30
click at [670, 186] on div "MLC Song Code" at bounding box center [690, 186] width 75 height 15
click at [670, 188] on input "Search Form" at bounding box center [899, 186] width 258 height 30
paste input "AA1QVA"
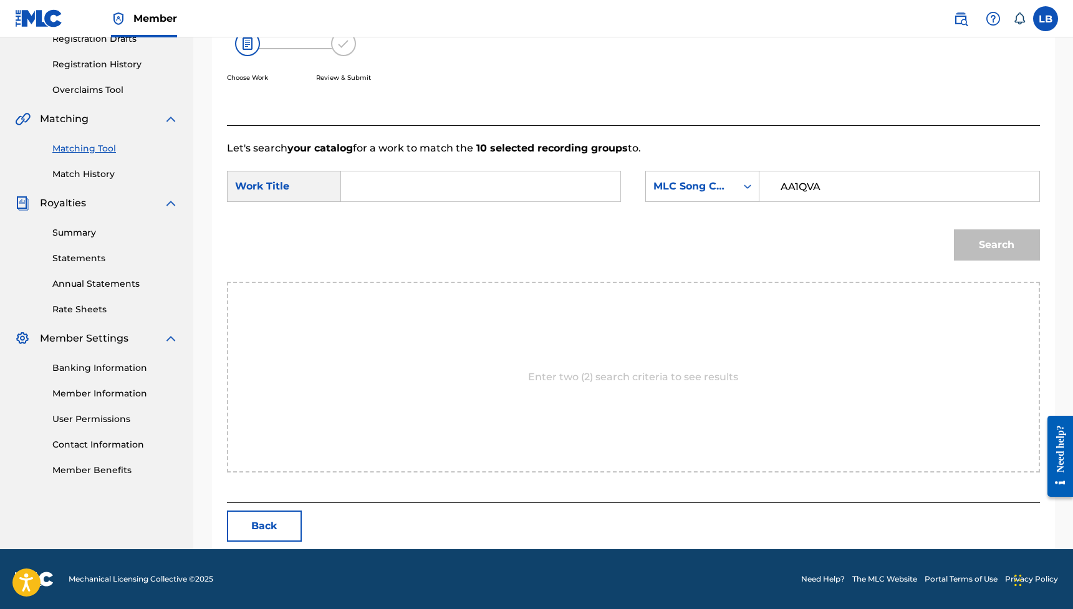
type input "AA1QVA"
click at [670, 246] on div "Search" at bounding box center [993, 242] width 92 height 50
click at [398, 206] on div "SearchWithCriteria65c3d4f9-3e6c-4f9b-a5f9-4570b3ece5fb Work Title SearchWithCri…" at bounding box center [633, 190] width 813 height 39
click at [401, 188] on input "Search Form" at bounding box center [481, 186] width 258 height 30
type input "Adicto a tus redes"
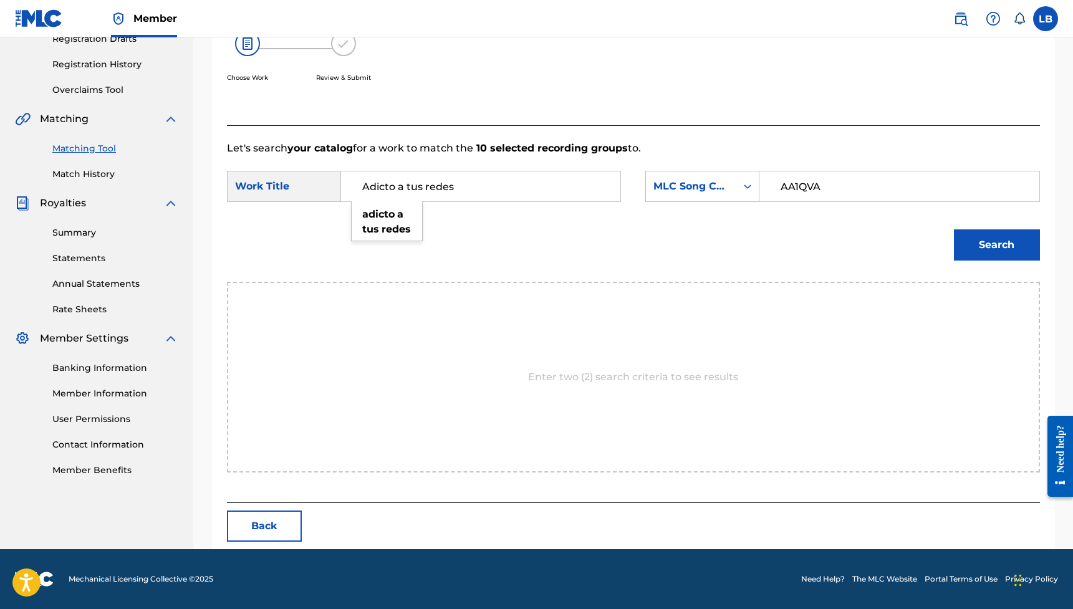
click at [670, 247] on button "Search" at bounding box center [997, 244] width 86 height 31
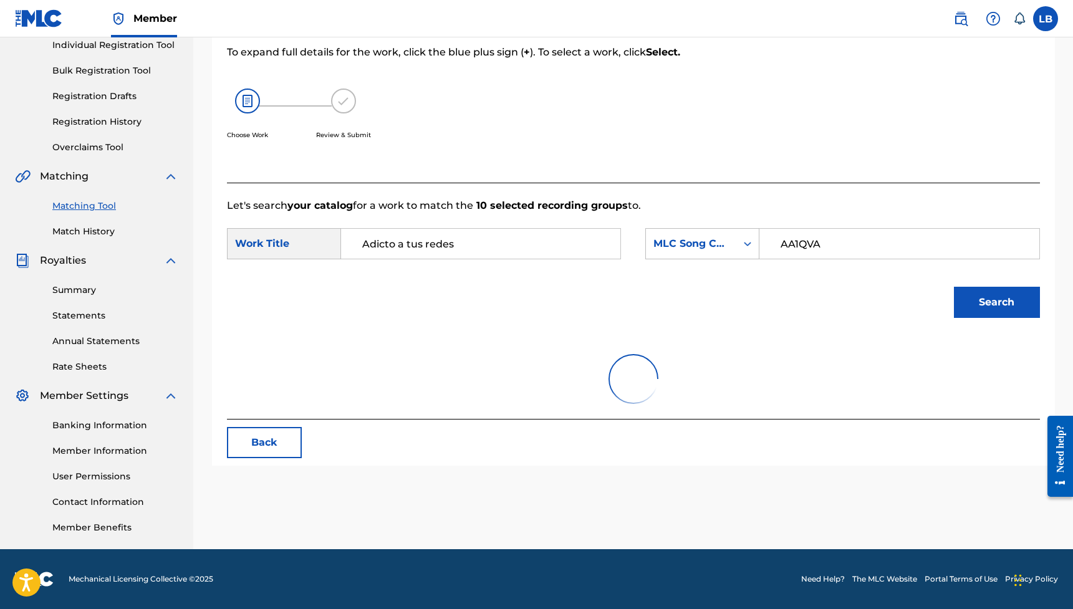
scroll to position [164, 0]
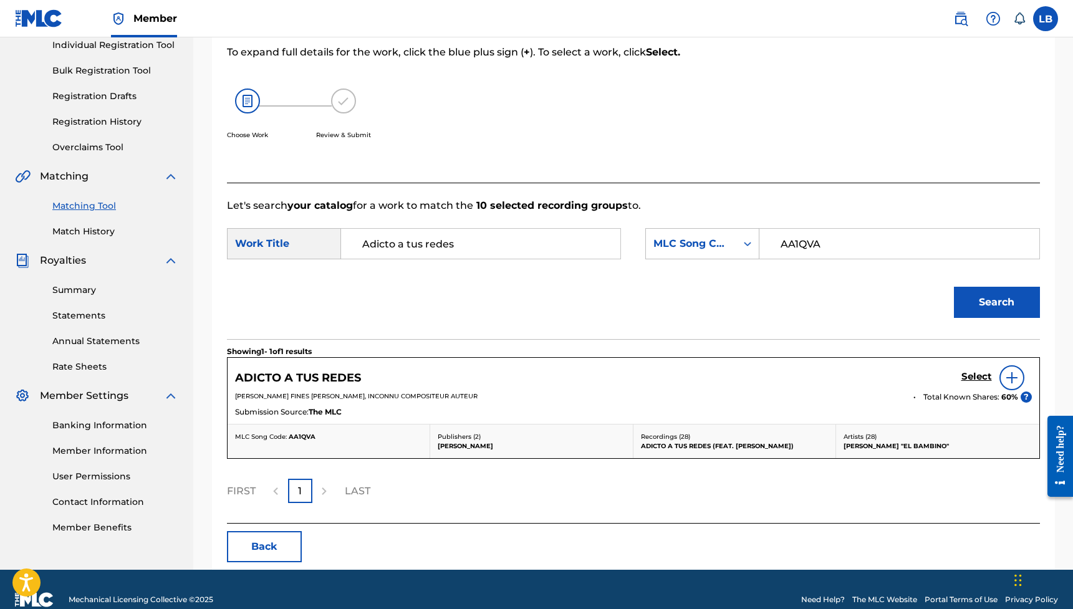
click at [670, 376] on img at bounding box center [1011, 377] width 15 height 15
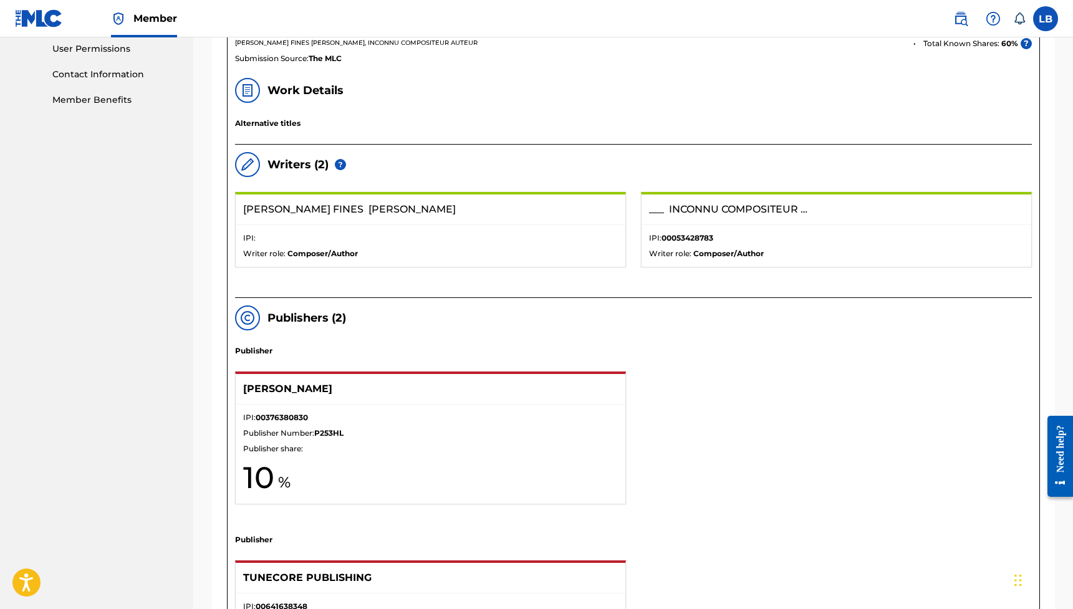
scroll to position [715, 0]
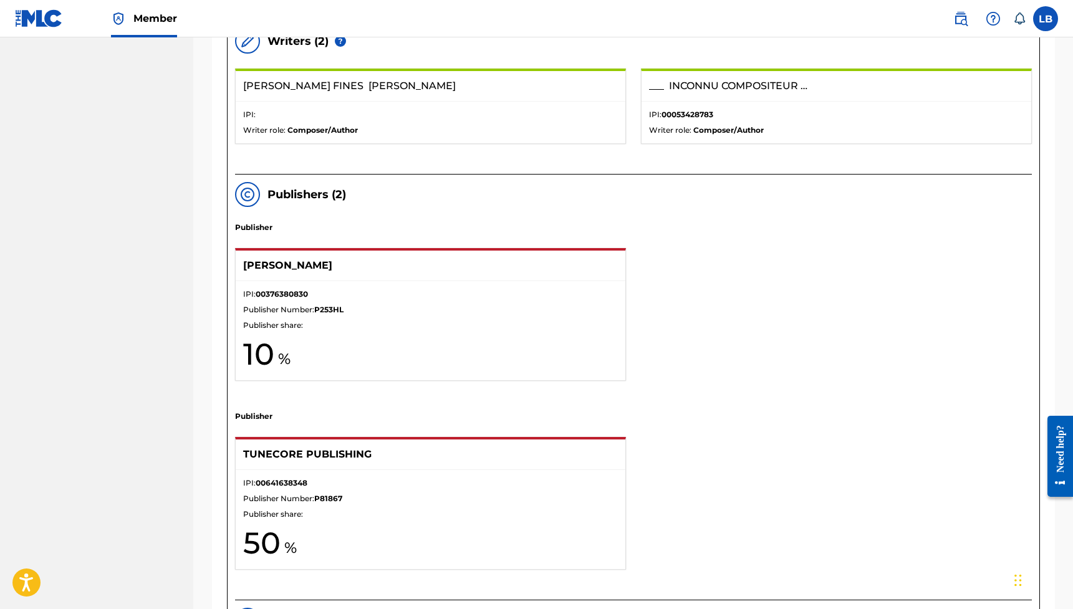
click at [454, 338] on h1 "10" at bounding box center [430, 353] width 375 height 37
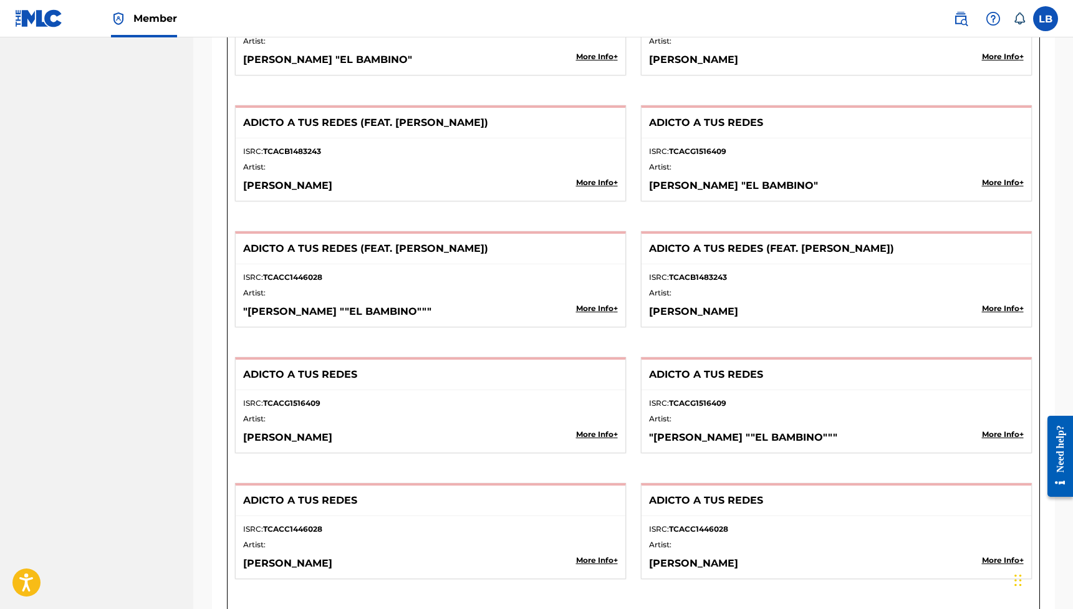
scroll to position [1561, 0]
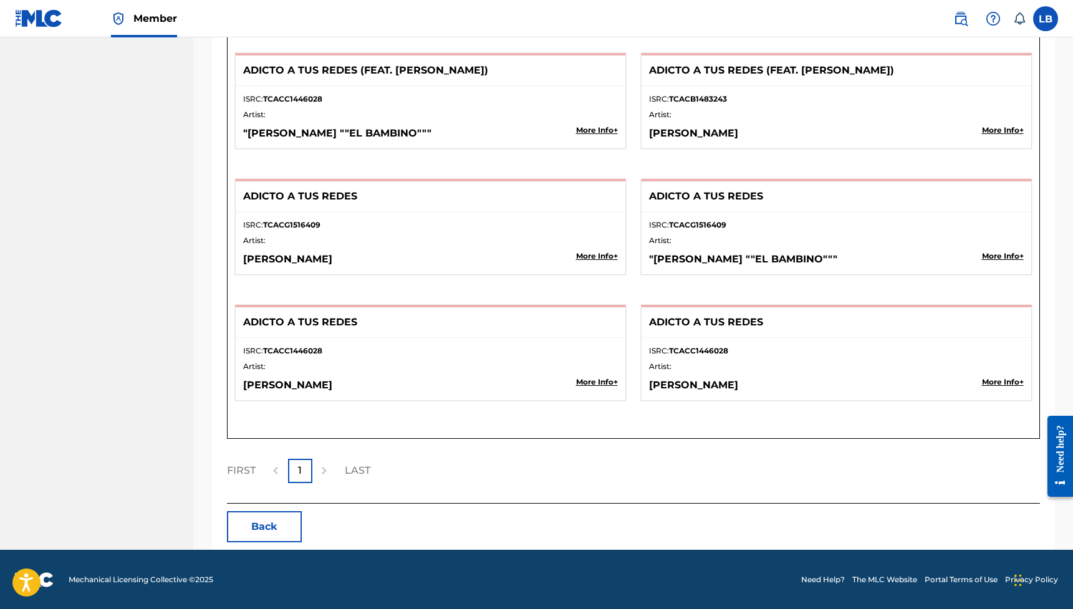
click at [353, 424] on p "LAST" at bounding box center [358, 470] width 26 height 15
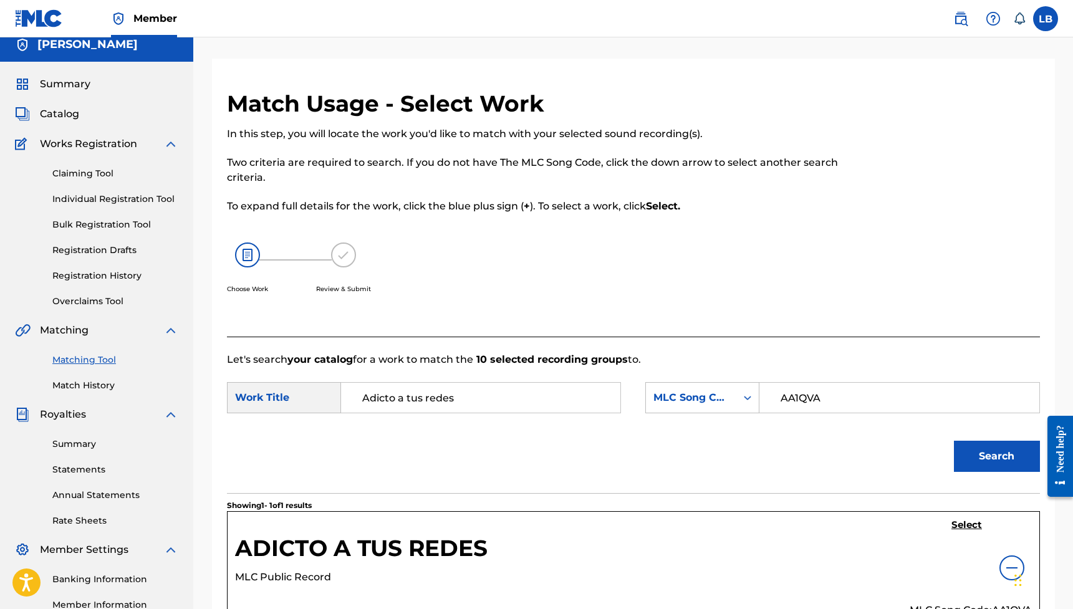
scroll to position [220, 0]
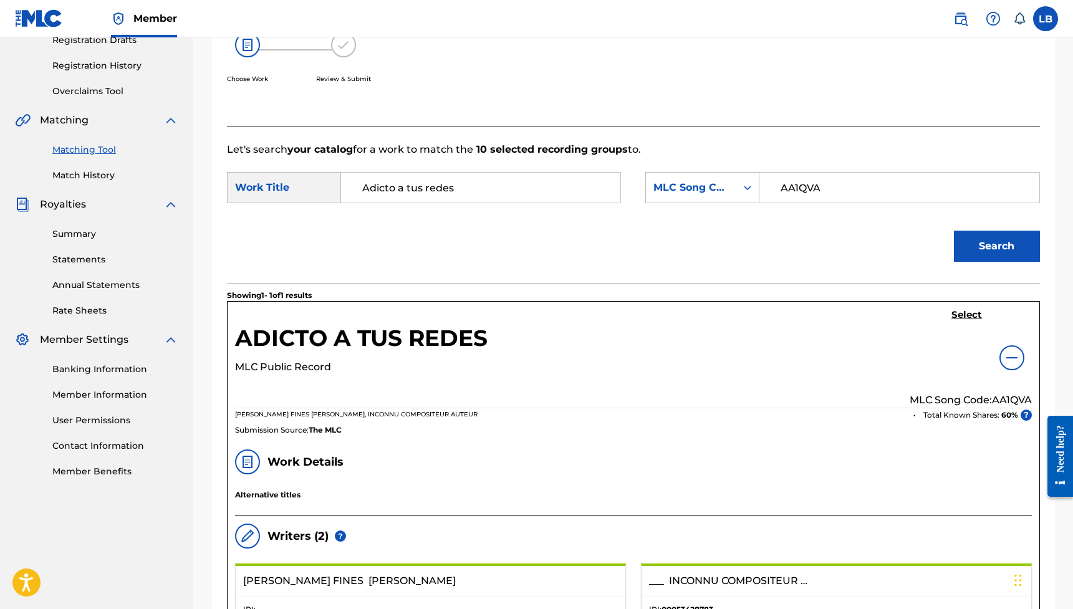
click at [670, 347] on div at bounding box center [1011, 357] width 25 height 25
click at [670, 354] on img at bounding box center [1011, 357] width 15 height 15
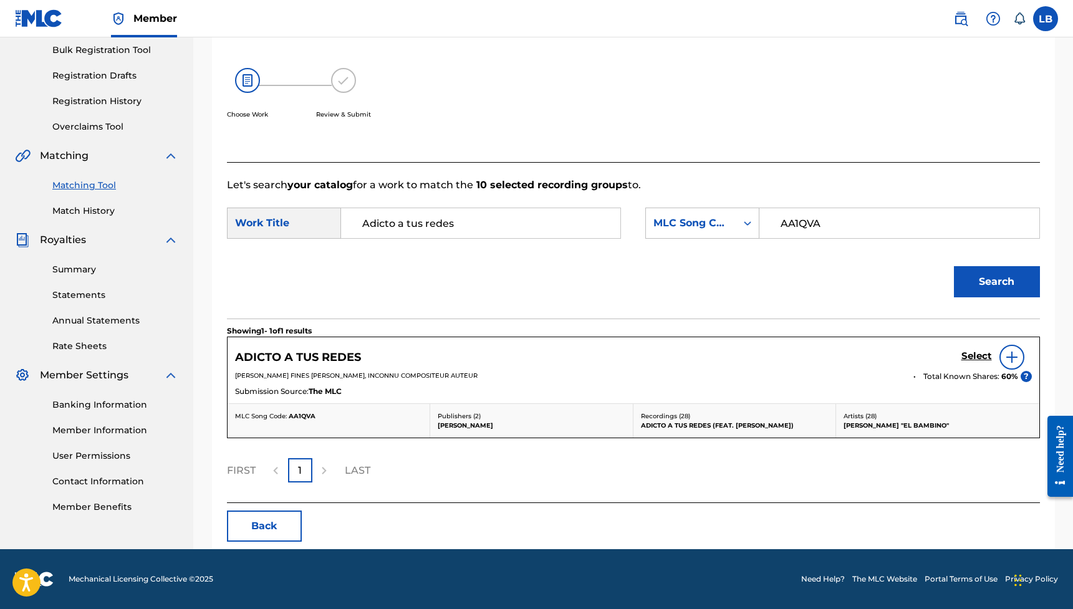
click at [670, 355] on h5 "Select" at bounding box center [976, 356] width 31 height 12
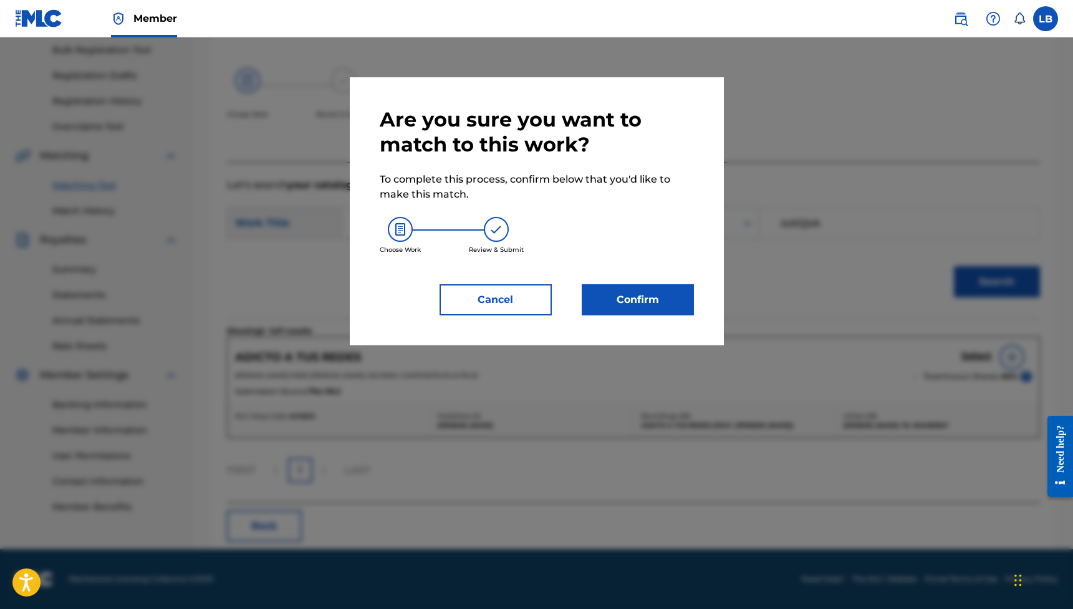
click at [643, 303] on button "Confirm" at bounding box center [637, 299] width 112 height 31
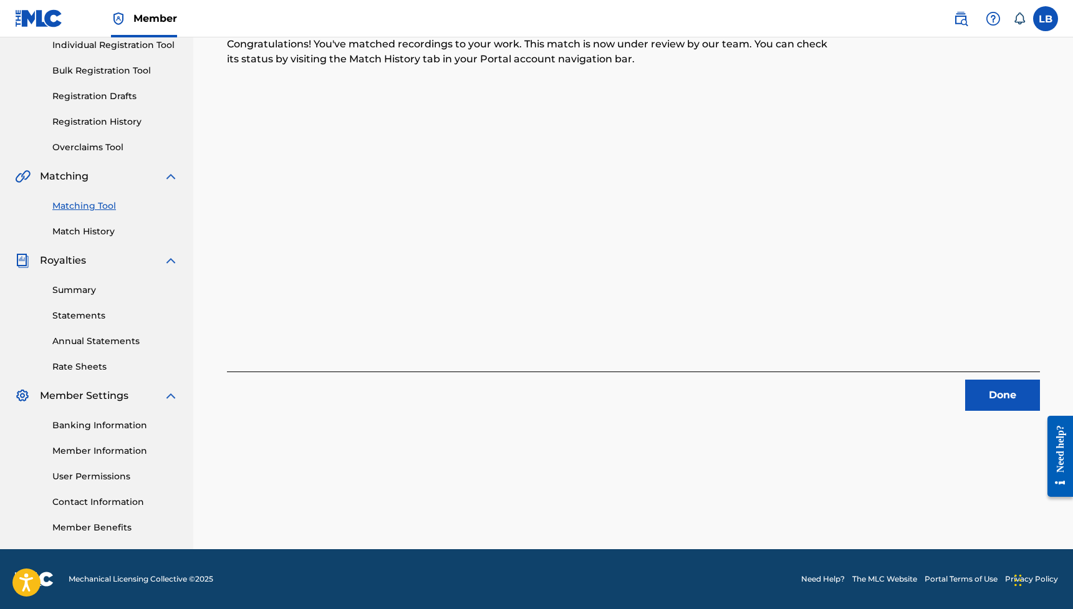
click at [110, 226] on link "Match History" at bounding box center [115, 231] width 126 height 13
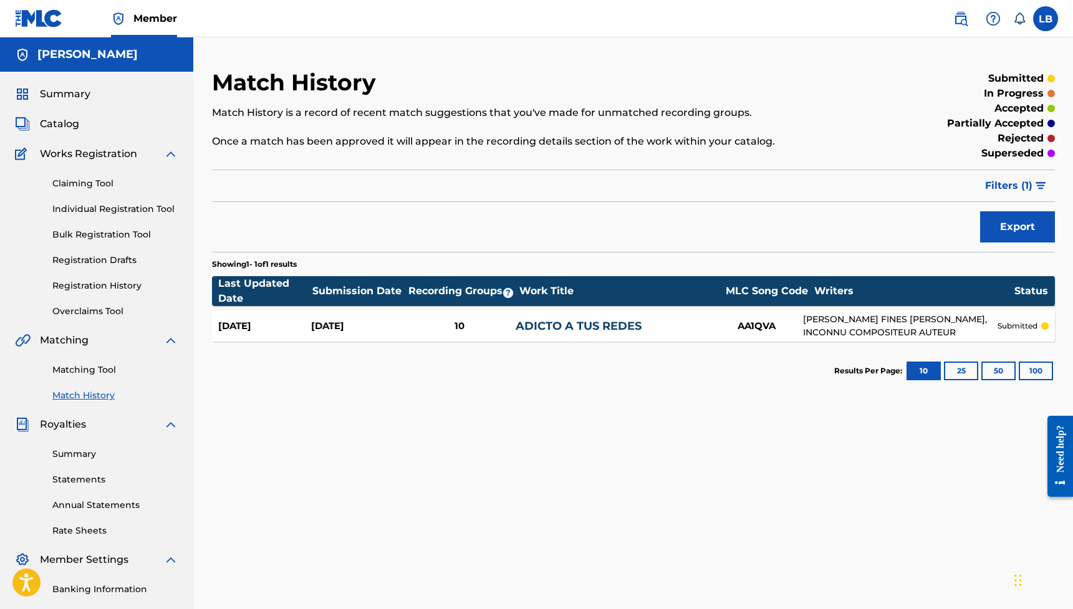
click at [87, 371] on link "Matching Tool" at bounding box center [115, 369] width 126 height 13
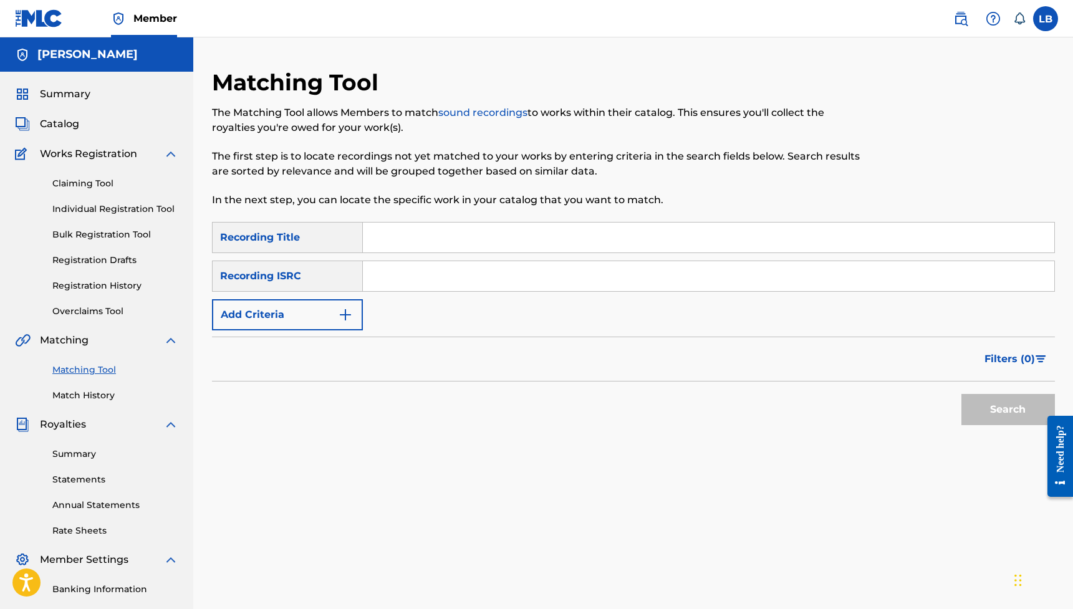
click at [436, 237] on input "Search Form" at bounding box center [708, 237] width 691 height 30
paste input "AHORA NO SE"
type input "AHORA NO SE"
click at [388, 274] on input "Search Form" at bounding box center [708, 276] width 691 height 30
paste input "TCADA1727869"
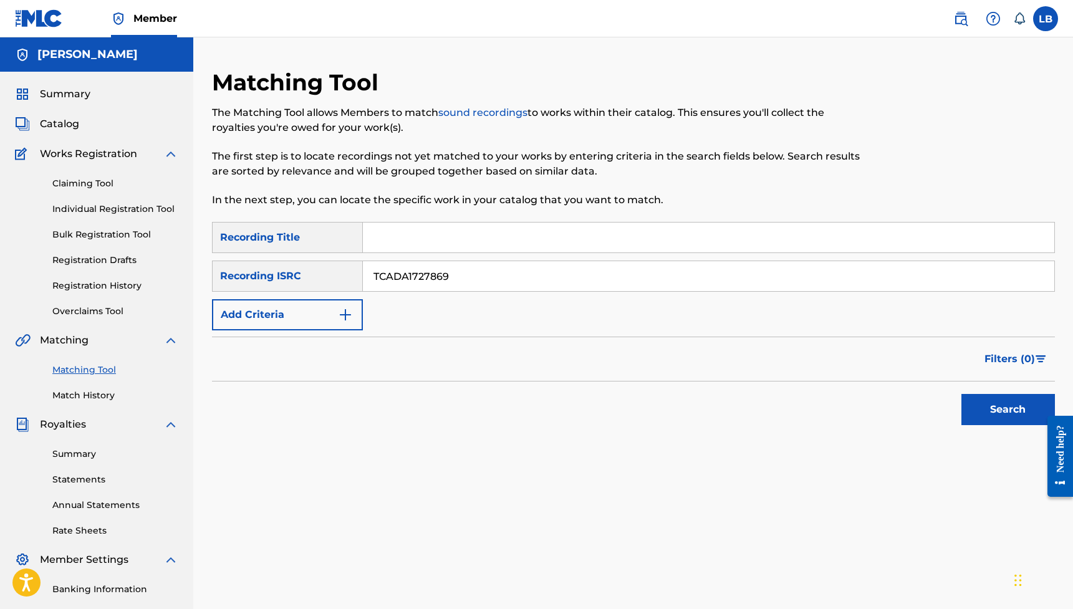
type input "TCADA1727869"
drag, startPoint x: 1009, startPoint y: 414, endPoint x: 1018, endPoint y: 414, distance: 9.4
click at [1009, 414] on button "Search" at bounding box center [1007, 409] width 93 height 31
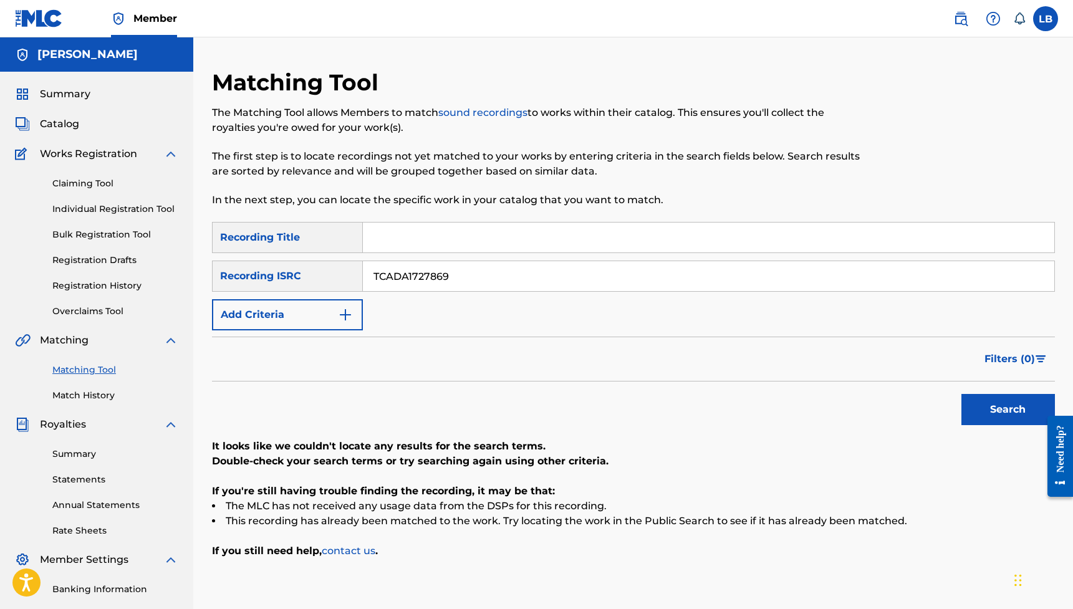
click at [386, 236] on input "Search Form" at bounding box center [708, 237] width 691 height 30
paste input "TCADA1727869"
drag, startPoint x: 472, startPoint y: 233, endPoint x: 373, endPoint y: 236, distance: 99.8
click at [359, 237] on div "SearchWithCriteria11dc3d76-a6f5-412d-93cd-8b9035d71c12 Recording Title TCADA172…" at bounding box center [633, 237] width 843 height 31
paste input "AHORA NO SE"
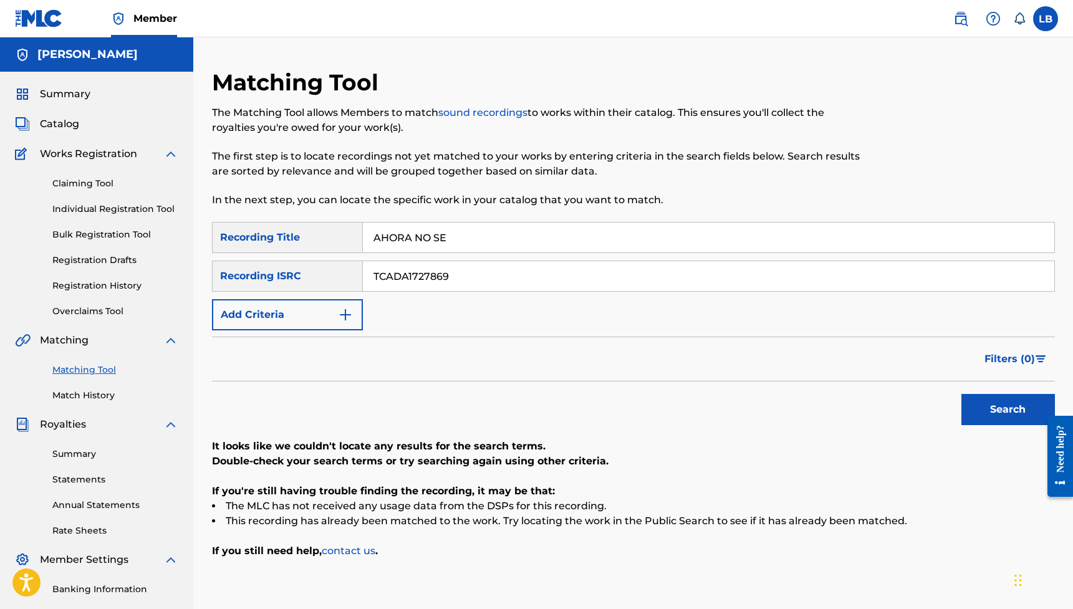
type input "AHORA NO SE"
drag, startPoint x: 532, startPoint y: 264, endPoint x: 338, endPoint y: 266, distance: 194.5
click at [338, 266] on div "SearchWithCriteria294e96e0-5395-47ba-902c-c704d53d8b3a Recording ISRC TCADA1727…" at bounding box center [633, 276] width 843 height 31
click at [429, 275] on input "TCADA1727869" at bounding box center [708, 276] width 691 height 30
drag, startPoint x: 381, startPoint y: 279, endPoint x: 318, endPoint y: 278, distance: 63.0
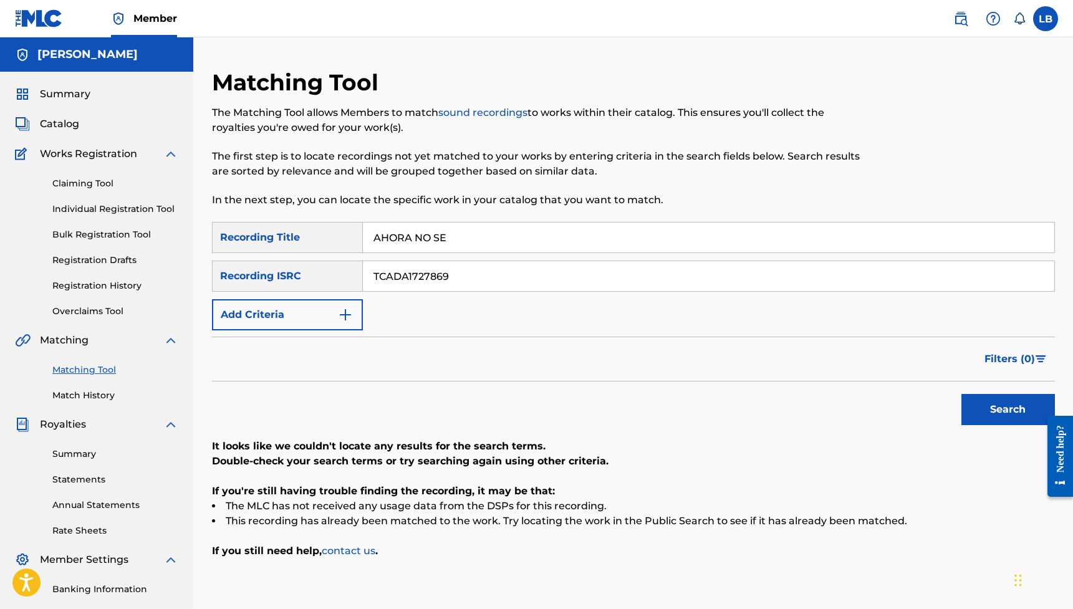
click at [318, 278] on div "SearchWithCriteria294e96e0-5395-47ba-902c-c704d53d8b3a Recording ISRC TCADA1727…" at bounding box center [633, 276] width 843 height 31
click at [1008, 408] on button "Search" at bounding box center [1007, 409] width 93 height 31
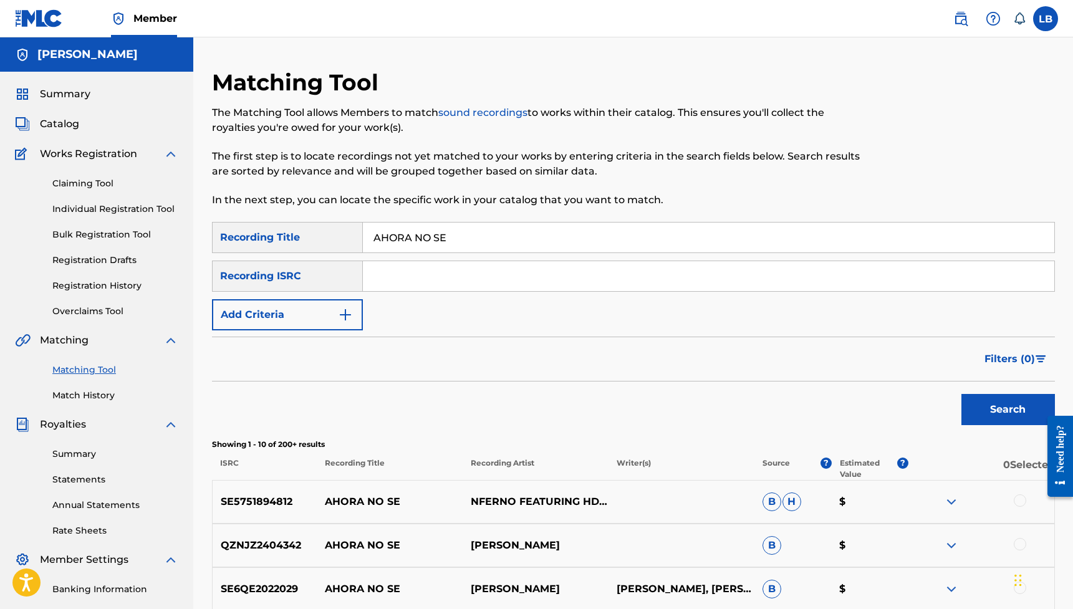
click at [331, 310] on button "Add Criteria" at bounding box center [287, 314] width 151 height 31
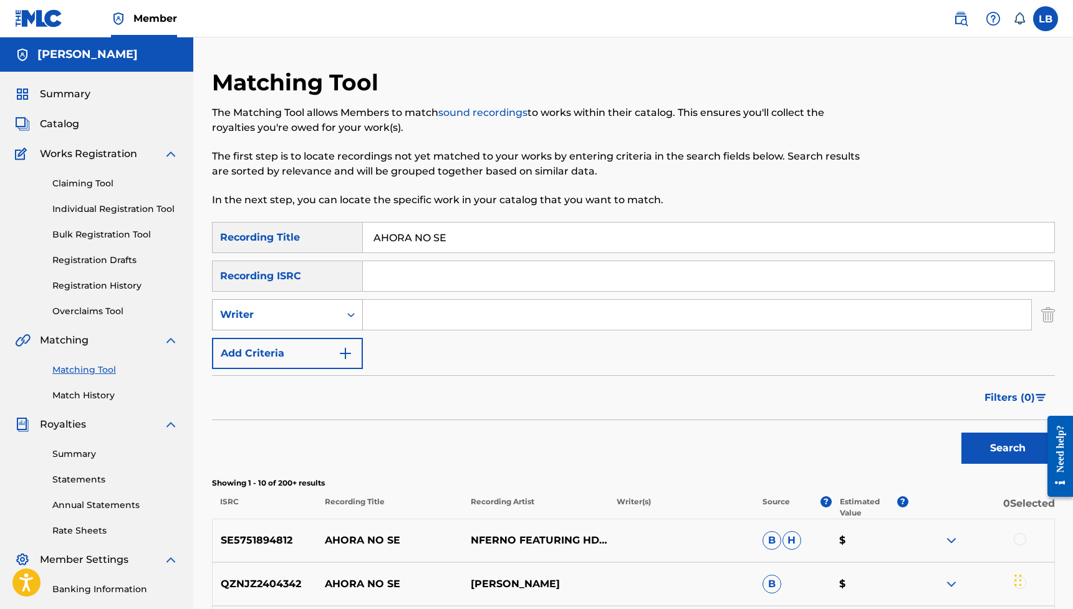
click at [308, 312] on div "Writer" at bounding box center [276, 314] width 112 height 15
drag, startPoint x: 292, startPoint y: 342, endPoint x: 333, endPoint y: 333, distance: 42.0
click at [292, 342] on div "Recording Artist" at bounding box center [288, 345] width 150 height 31
click at [423, 312] on input "Search Form" at bounding box center [697, 315] width 668 height 30
type input "[PERSON_NAME] el Bambino"
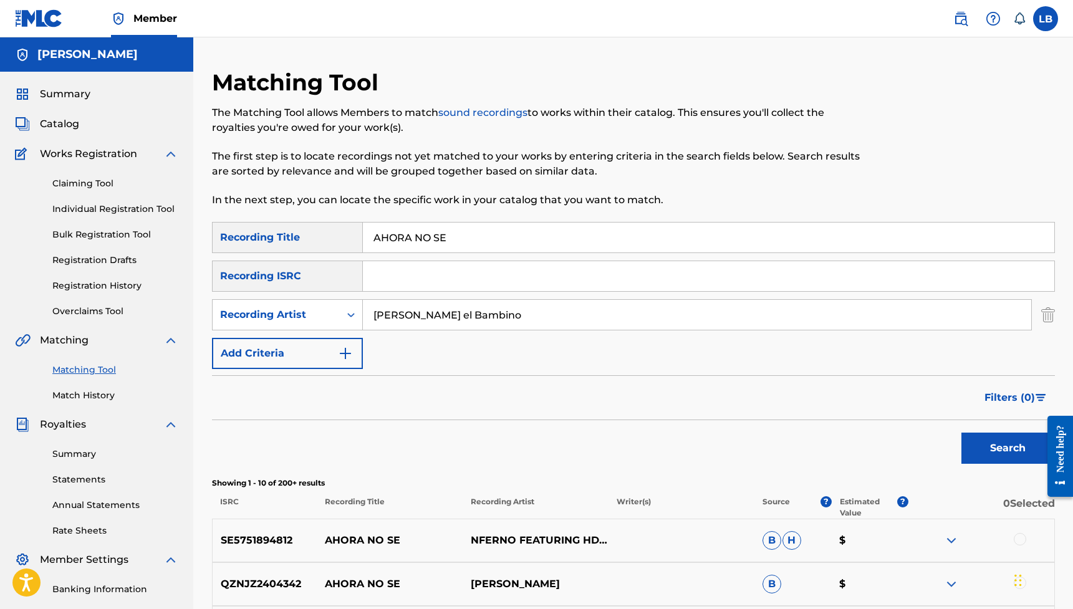
click at [1007, 448] on button "Search" at bounding box center [1007, 448] width 93 height 31
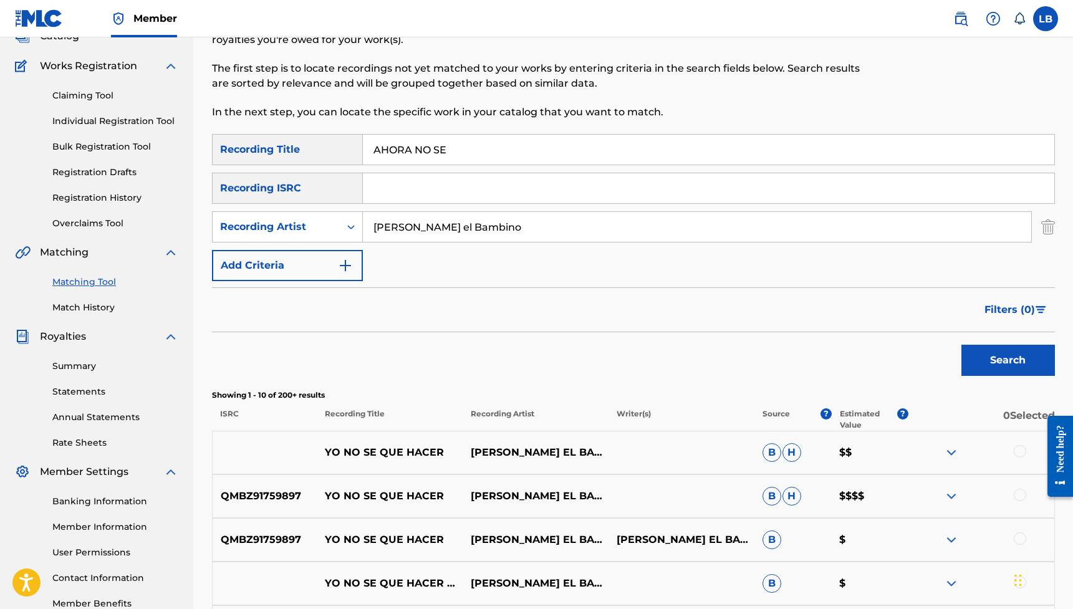
scroll to position [171, 0]
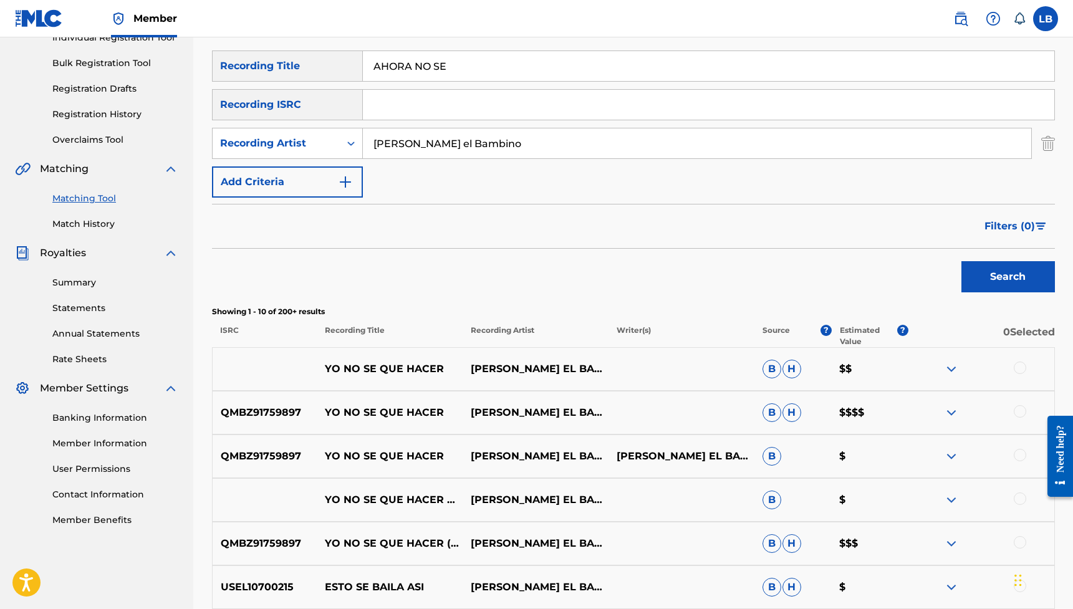
click at [1019, 341] on p "0 Selected" at bounding box center [981, 336] width 146 height 22
click at [1015, 364] on div at bounding box center [1019, 367] width 12 height 12
click at [1020, 414] on div at bounding box center [1019, 411] width 12 height 12
click at [1023, 456] on div at bounding box center [1019, 455] width 12 height 12
click at [1024, 499] on div at bounding box center [1019, 498] width 12 height 12
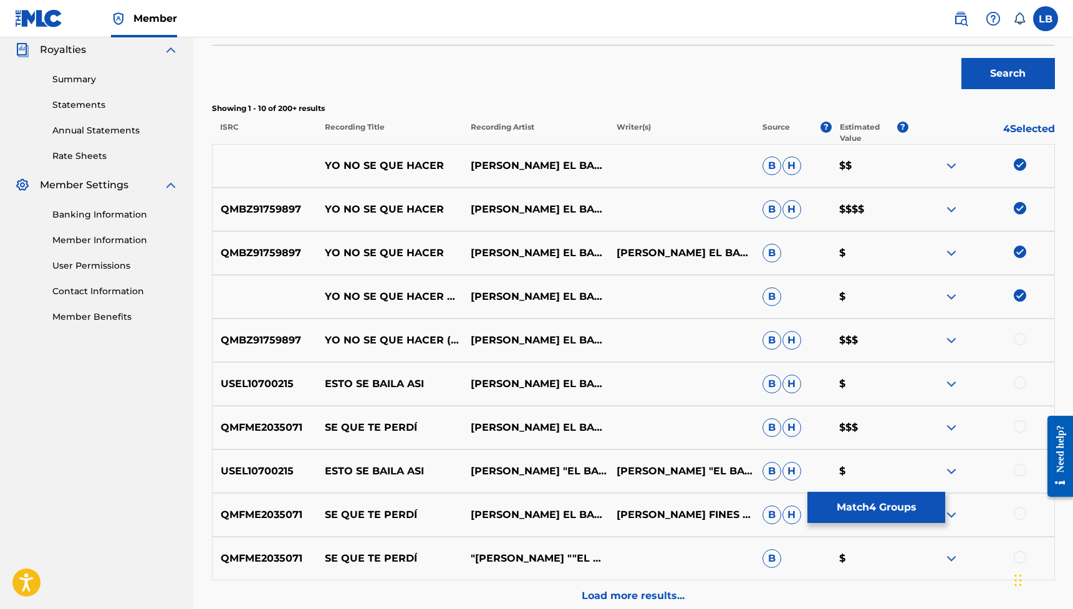
scroll to position [499, 0]
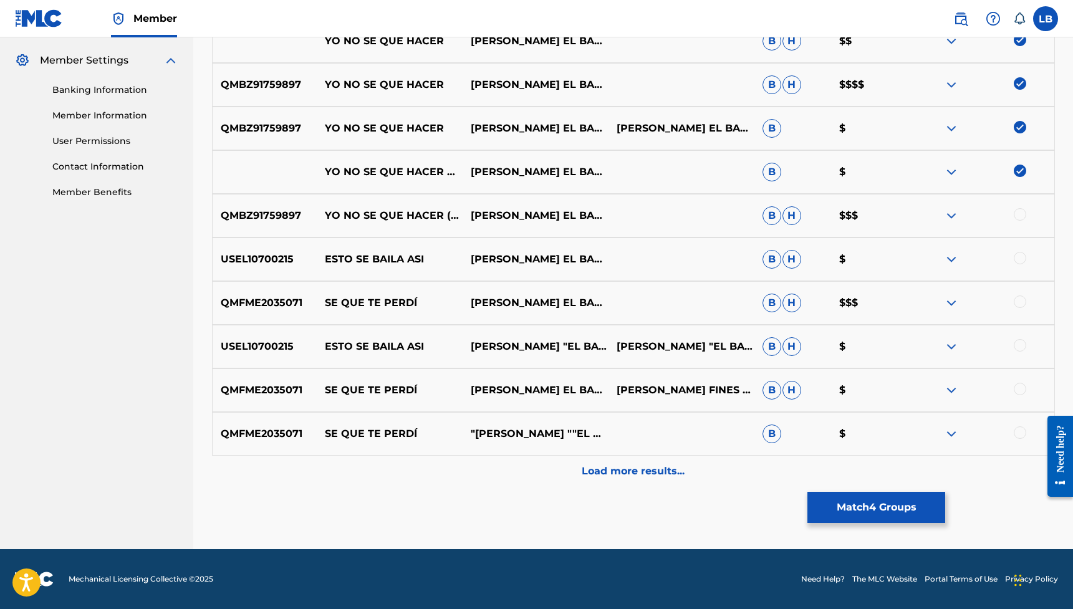
drag, startPoint x: 661, startPoint y: 475, endPoint x: 673, endPoint y: 479, distance: 13.0
click at [661, 475] on p "Load more results..." at bounding box center [632, 471] width 103 height 15
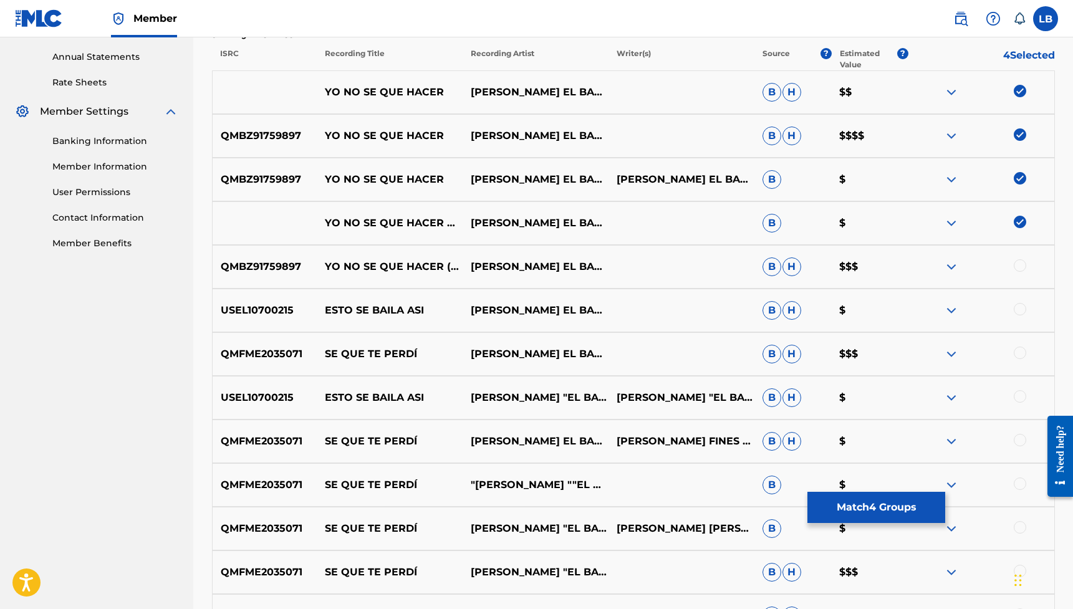
scroll to position [629, 0]
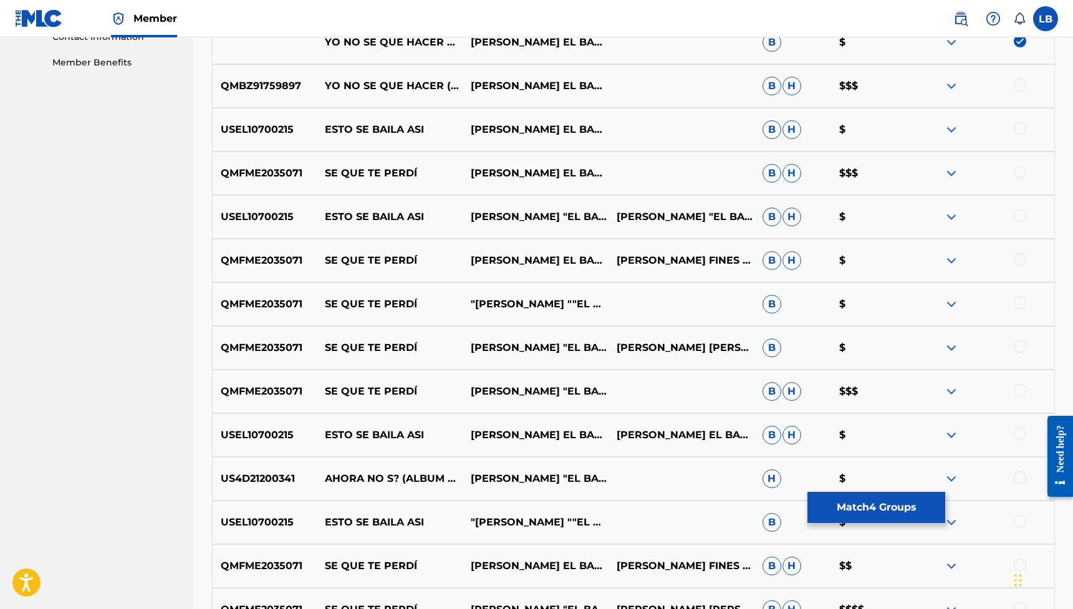
click at [1017, 475] on div at bounding box center [1019, 477] width 12 height 12
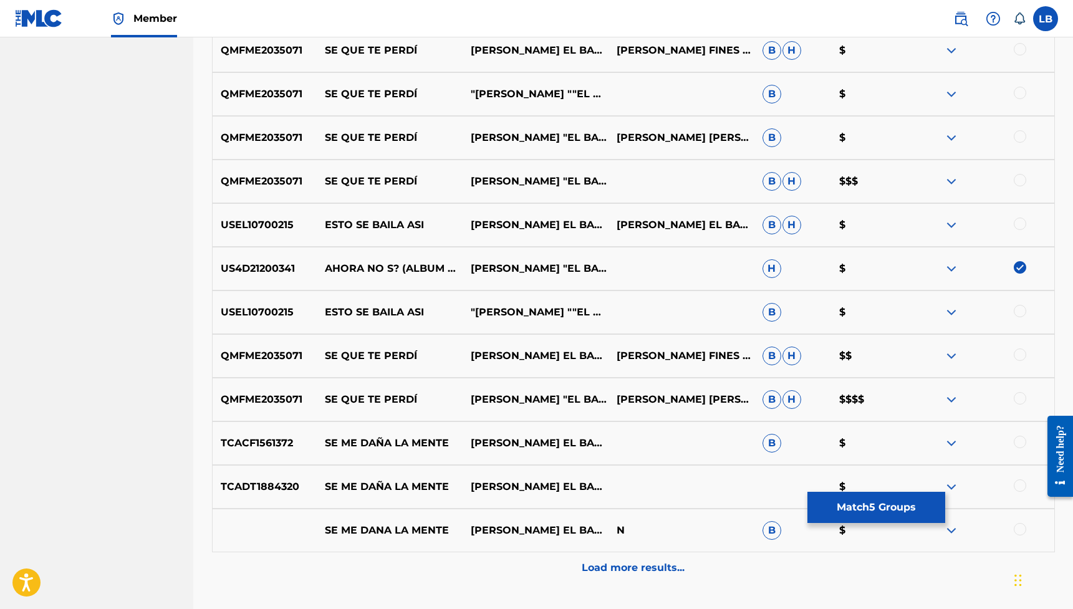
scroll to position [935, 0]
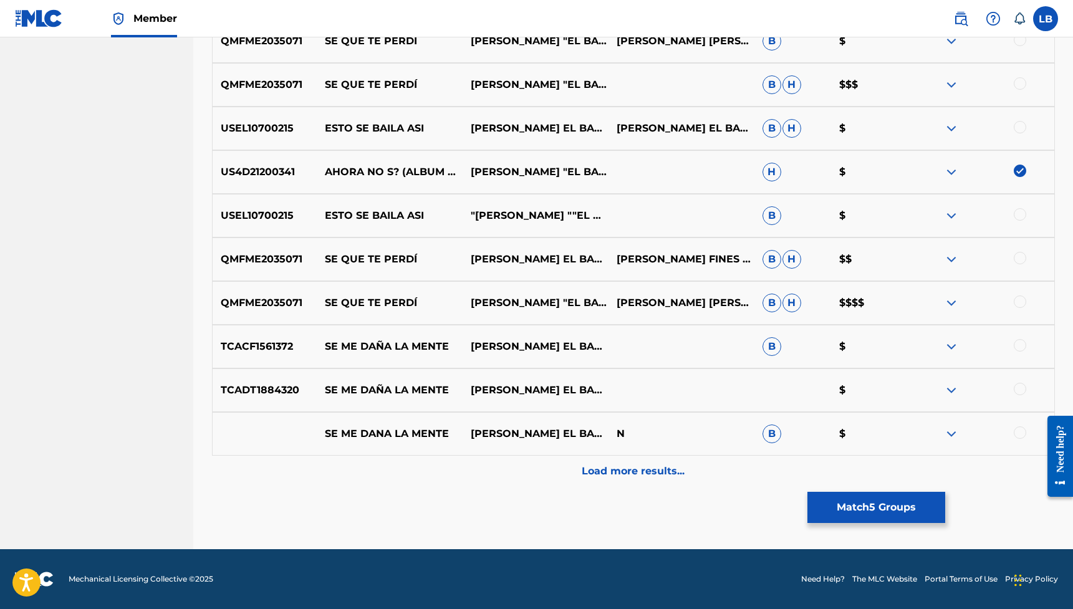
click at [850, 505] on button "Match 5 Groups" at bounding box center [876, 507] width 138 height 31
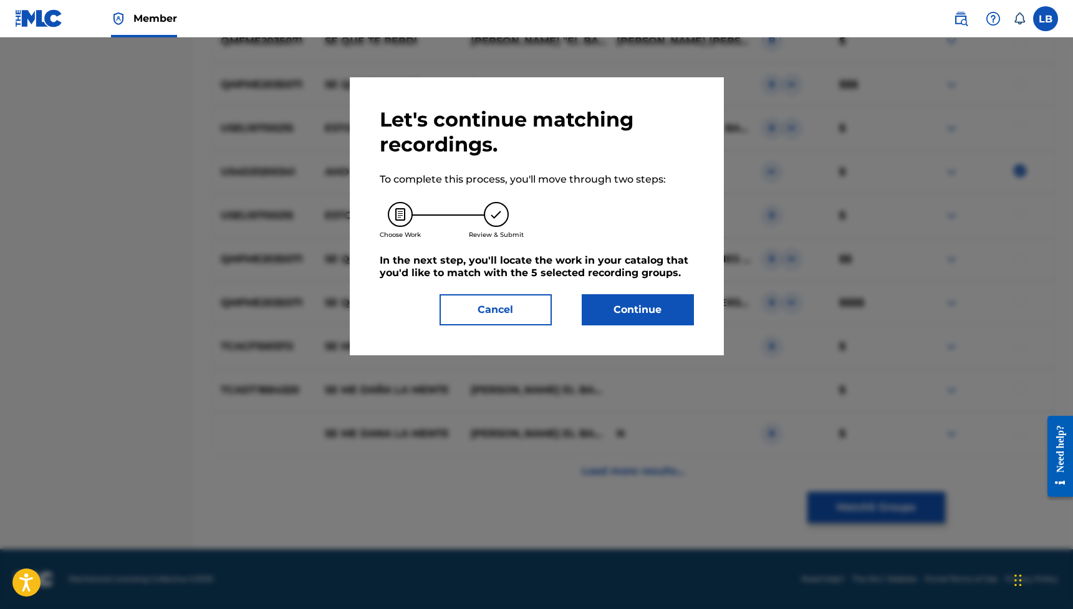
click at [658, 308] on button "Continue" at bounding box center [637, 309] width 112 height 31
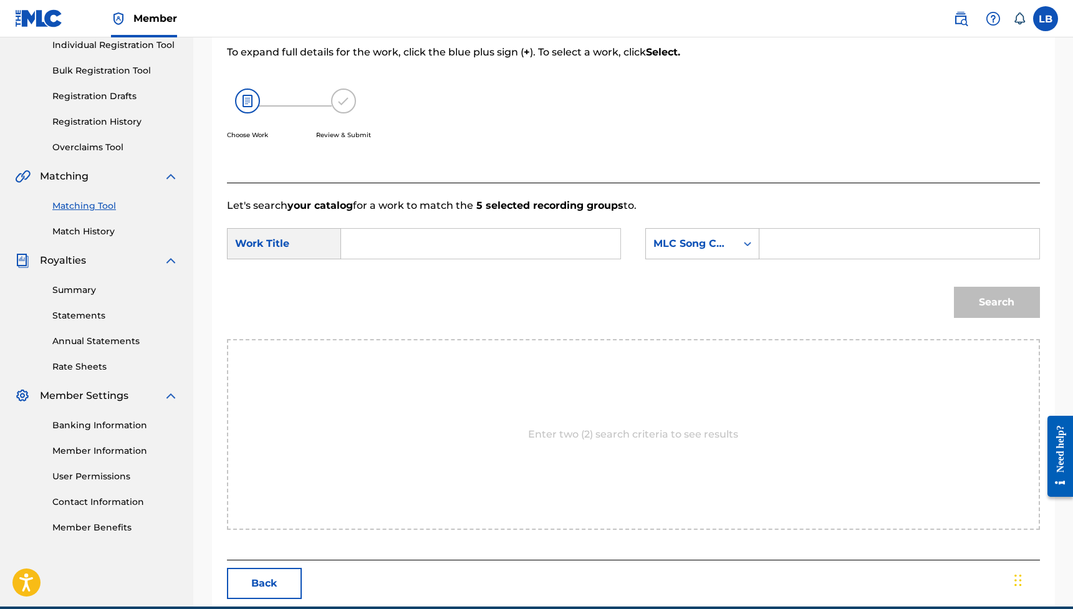
click at [486, 246] on input "Search Form" at bounding box center [481, 244] width 258 height 30
paste input "AHORA NO SE"
type input "AHORA NO SE"
click at [843, 244] on input "Search Form" at bounding box center [899, 244] width 258 height 30
click at [730, 245] on div "MLC Song Code" at bounding box center [691, 244] width 90 height 24
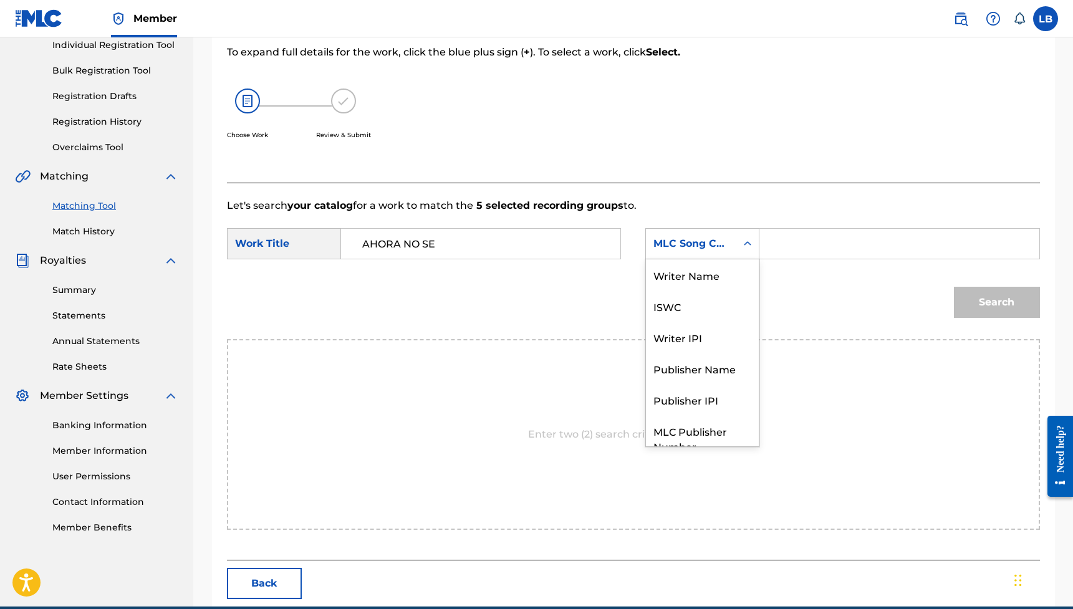
scroll to position [46, 0]
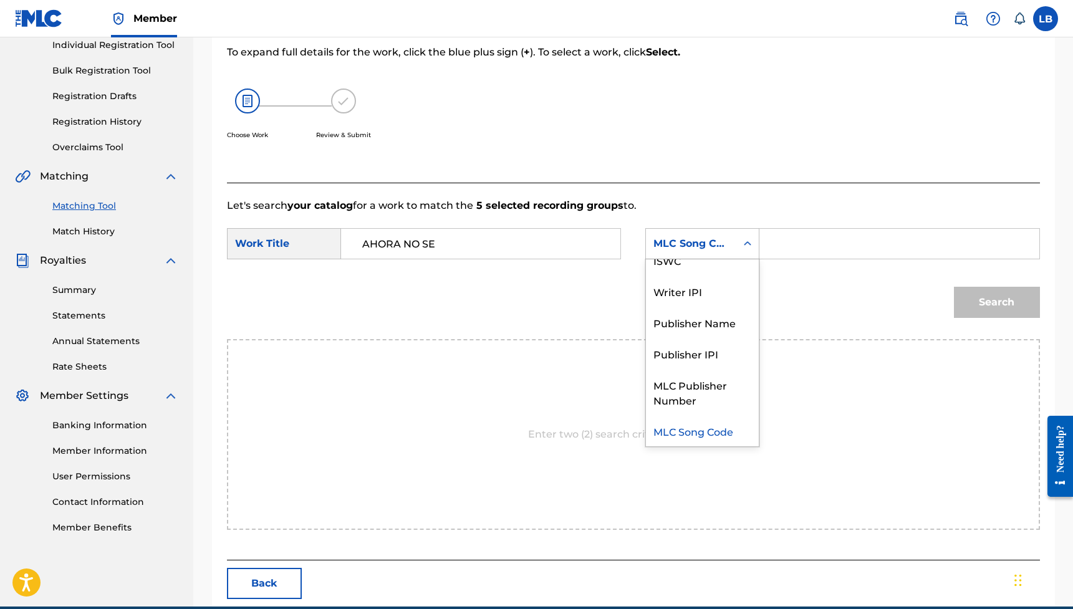
click at [792, 241] on input "Search Form" at bounding box center [899, 244] width 258 height 30
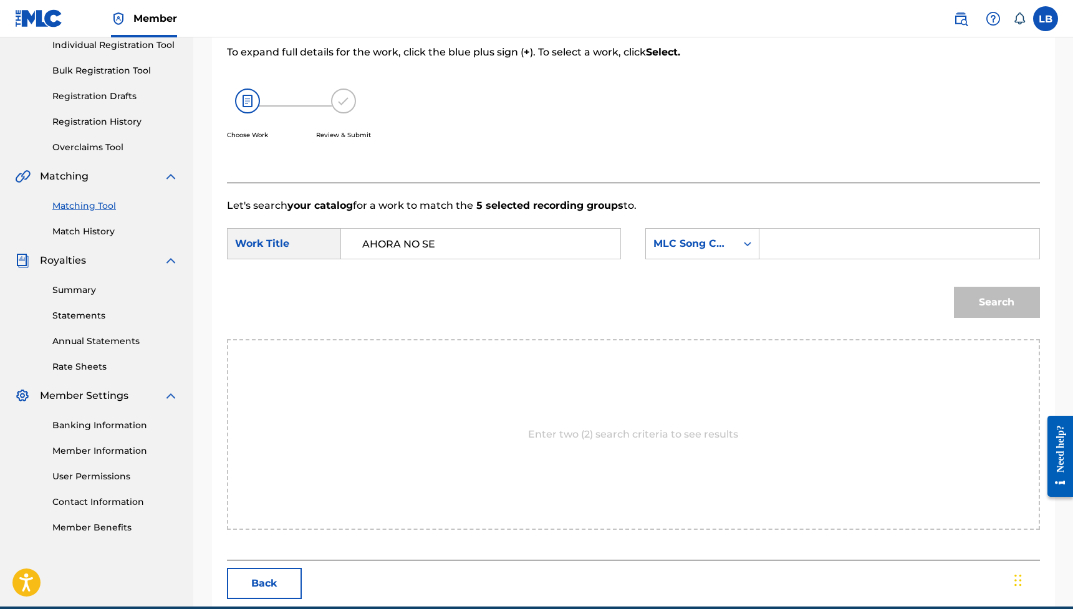
paste input "AVDQ9U"
type input "AVDQ9U"
click at [999, 294] on button "Search" at bounding box center [997, 302] width 86 height 31
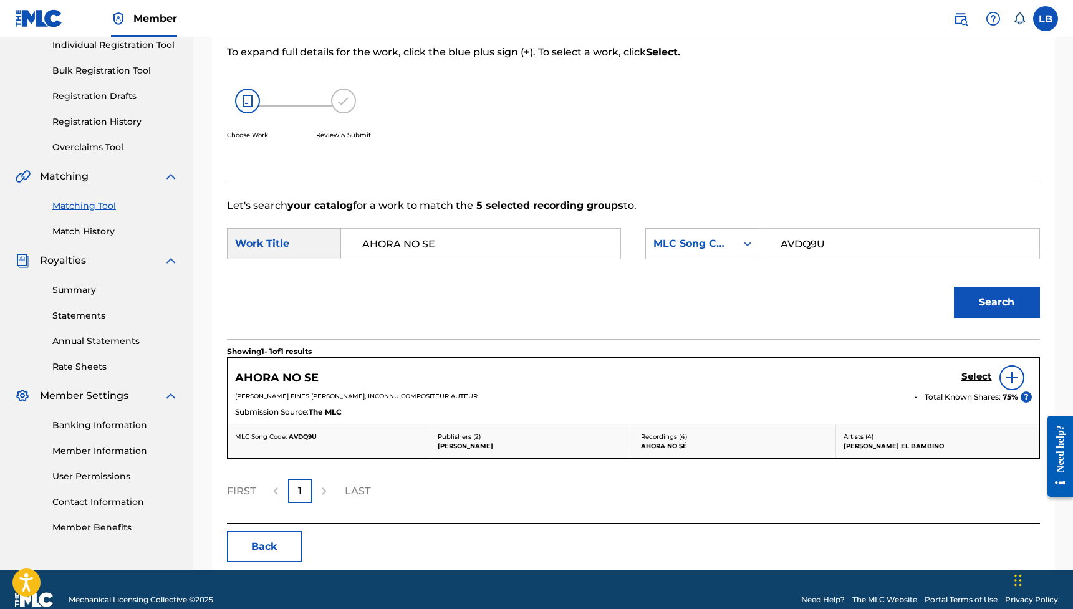
click at [976, 376] on h5 "Select" at bounding box center [976, 377] width 31 height 12
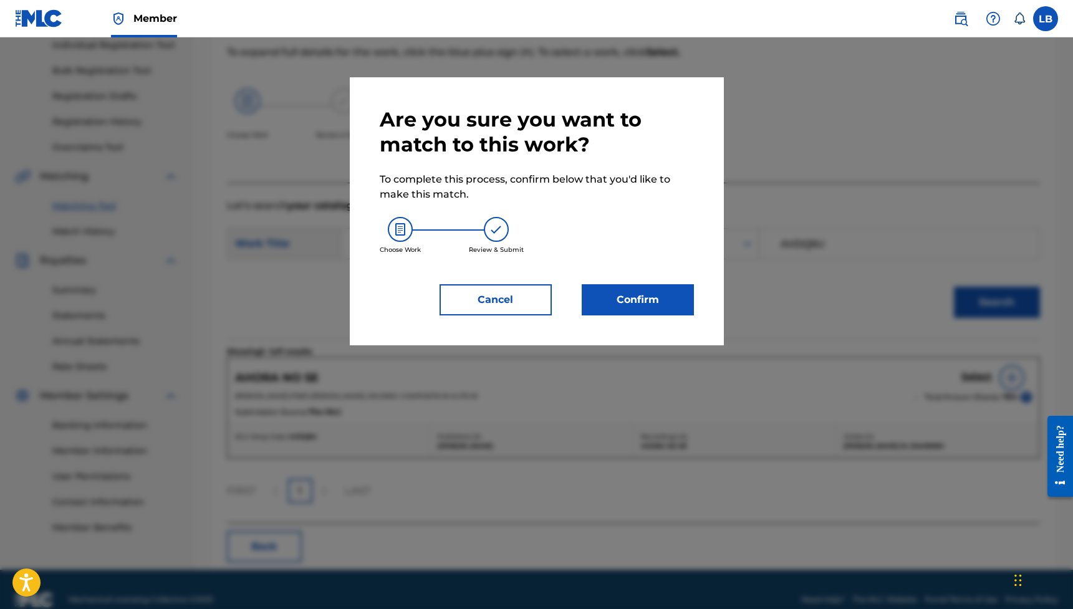
click at [649, 302] on button "Confirm" at bounding box center [637, 299] width 112 height 31
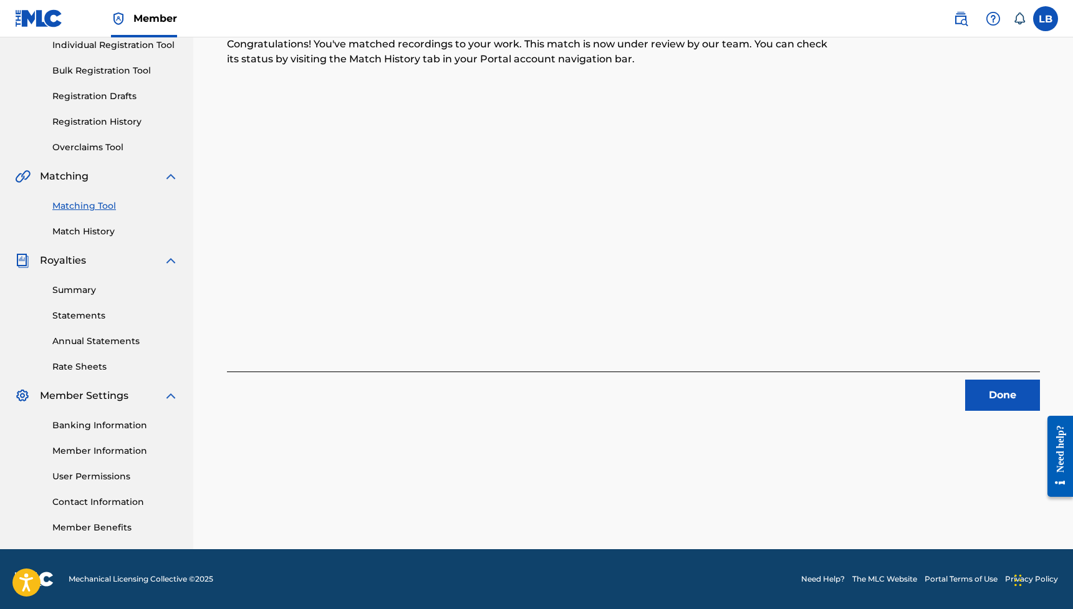
click at [1009, 382] on button "Done" at bounding box center [1002, 395] width 75 height 31
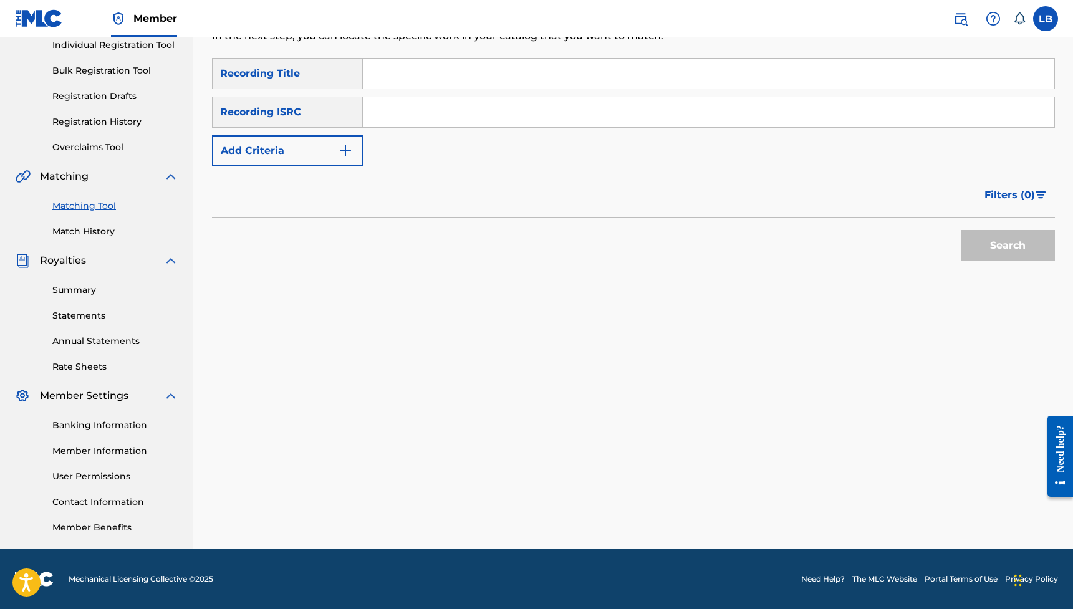
click at [414, 80] on input "Search Form" at bounding box center [708, 74] width 691 height 30
paste input "ALEGRIA PA'L PUEBLO (FEAT. [PERSON_NAME] EL BAMBINO)"
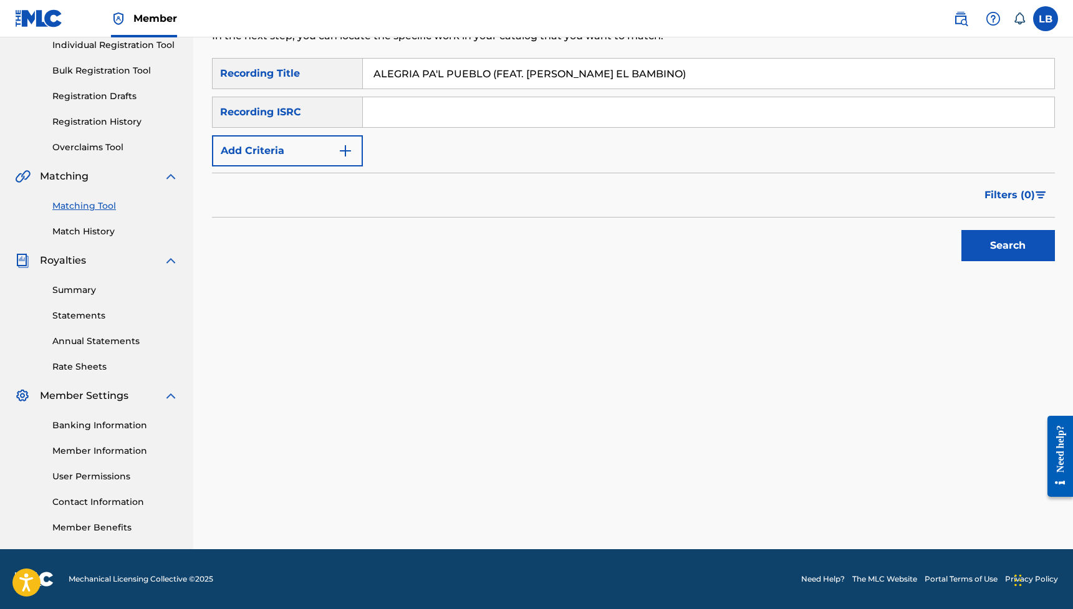
type input "ALEGRIA PA'L PUEBLO (FEAT. [PERSON_NAME] EL BAMBINO)"
click at [319, 160] on button "Add Criteria" at bounding box center [287, 150] width 151 height 31
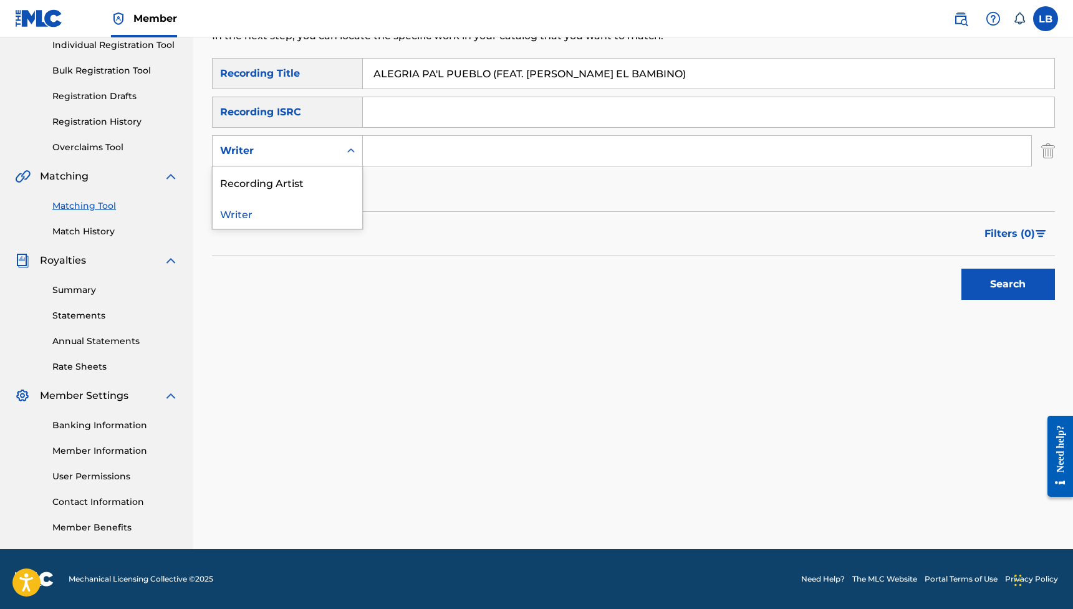
drag, startPoint x: 270, startPoint y: 160, endPoint x: 300, endPoint y: 170, distance: 32.3
click at [270, 160] on div "Writer" at bounding box center [276, 151] width 127 height 24
drag, startPoint x: 301, startPoint y: 184, endPoint x: 361, endPoint y: 180, distance: 59.9
click at [302, 184] on div "Recording Artist" at bounding box center [288, 181] width 150 height 31
click at [416, 153] on input "Search Form" at bounding box center [697, 151] width 668 height 30
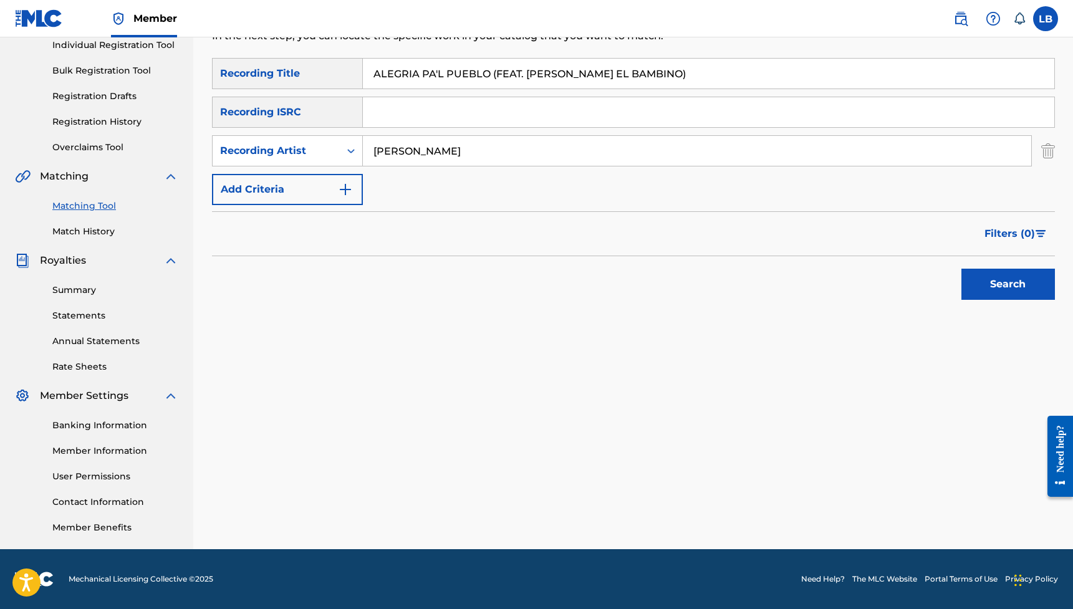
type input "[PERSON_NAME]"
click at [1009, 276] on button "Search" at bounding box center [1007, 284] width 93 height 31
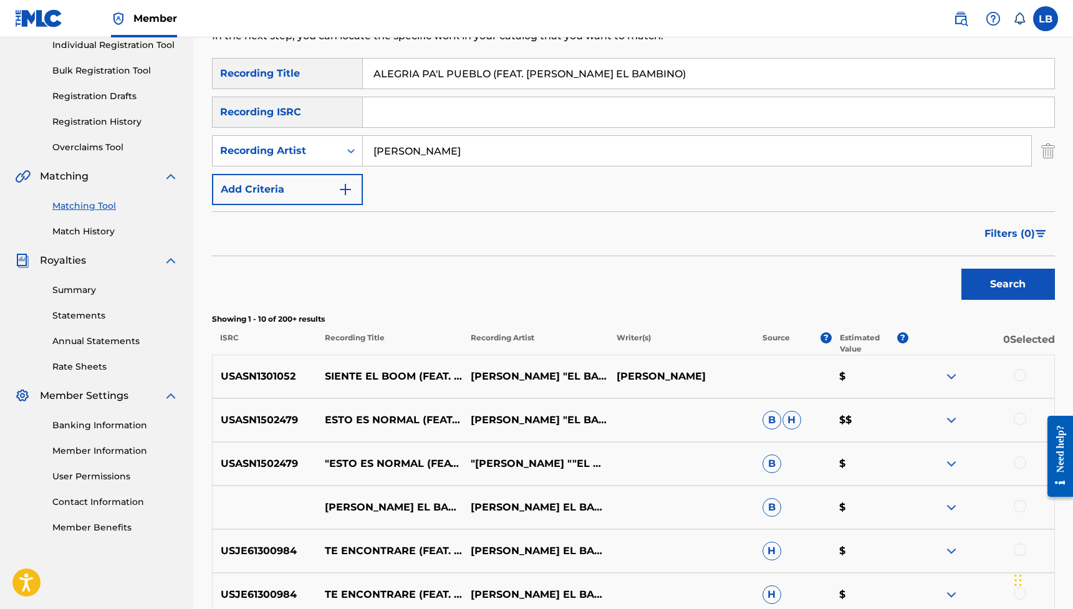
click at [974, 237] on div "Filters ( 0 )" at bounding box center [633, 233] width 843 height 45
click at [1010, 229] on span "Filters ( 0 )" at bounding box center [1009, 233] width 50 height 15
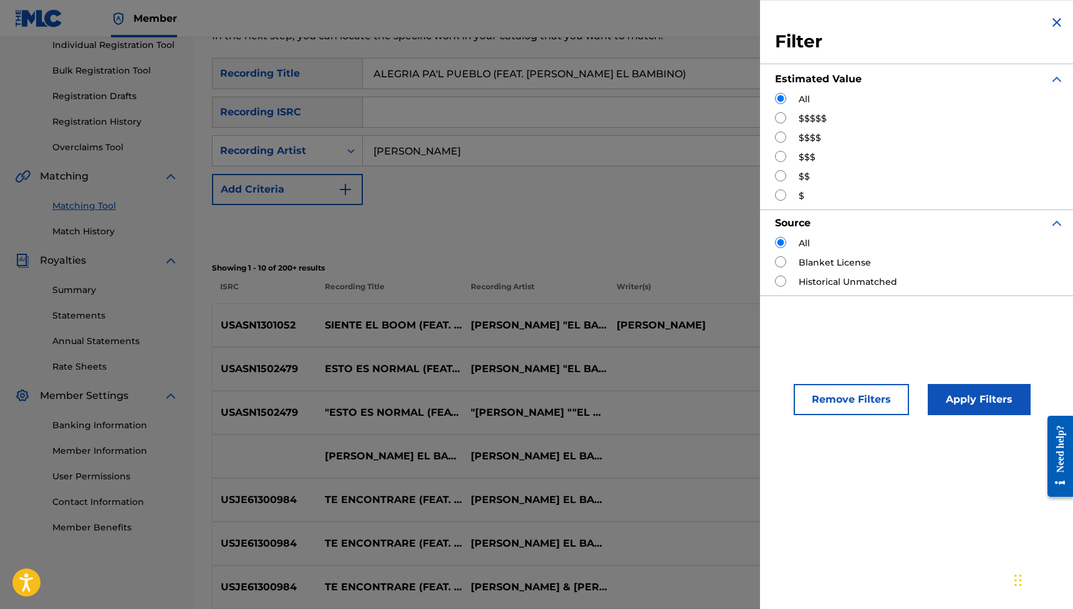
click at [596, 217] on div "Search" at bounding box center [633, 230] width 843 height 50
click at [1058, 26] on img "Search Form" at bounding box center [1056, 22] width 15 height 15
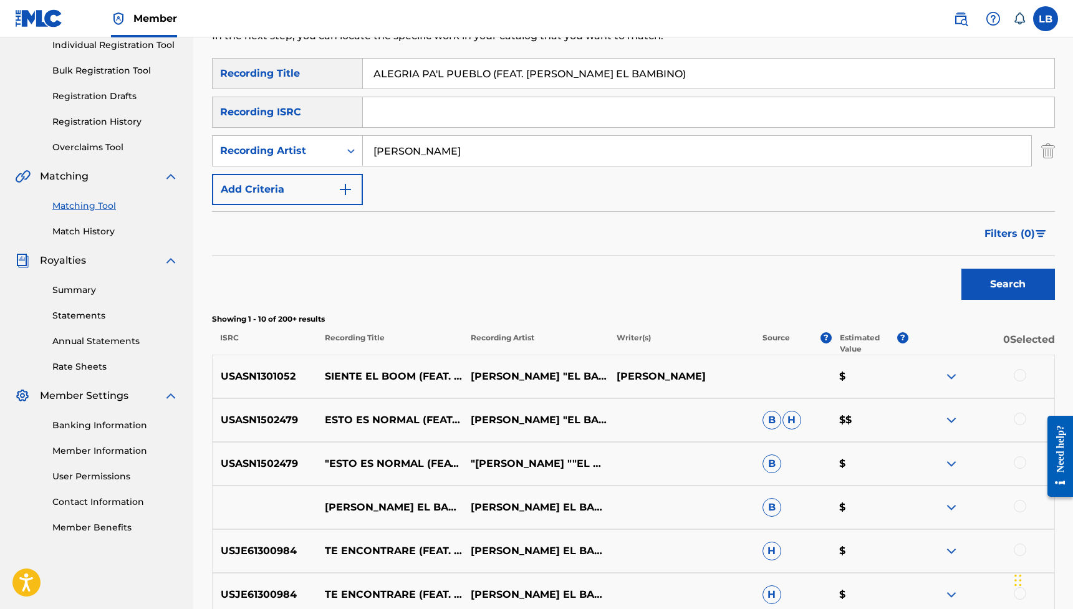
scroll to position [0, 0]
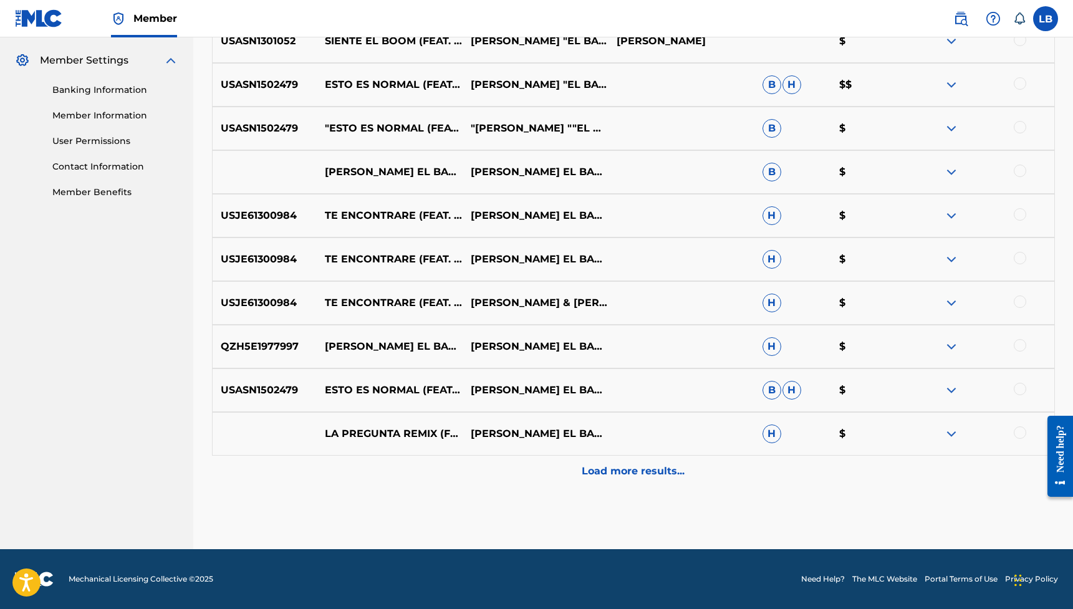
click at [651, 472] on p "Load more results..." at bounding box center [632, 471] width 103 height 15
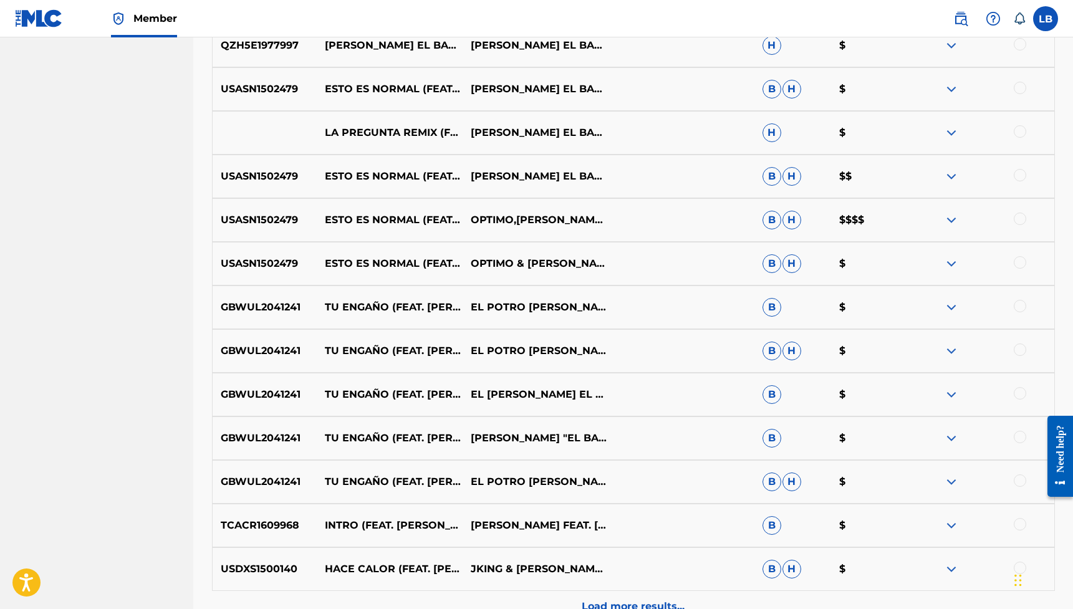
scroll to position [914, 0]
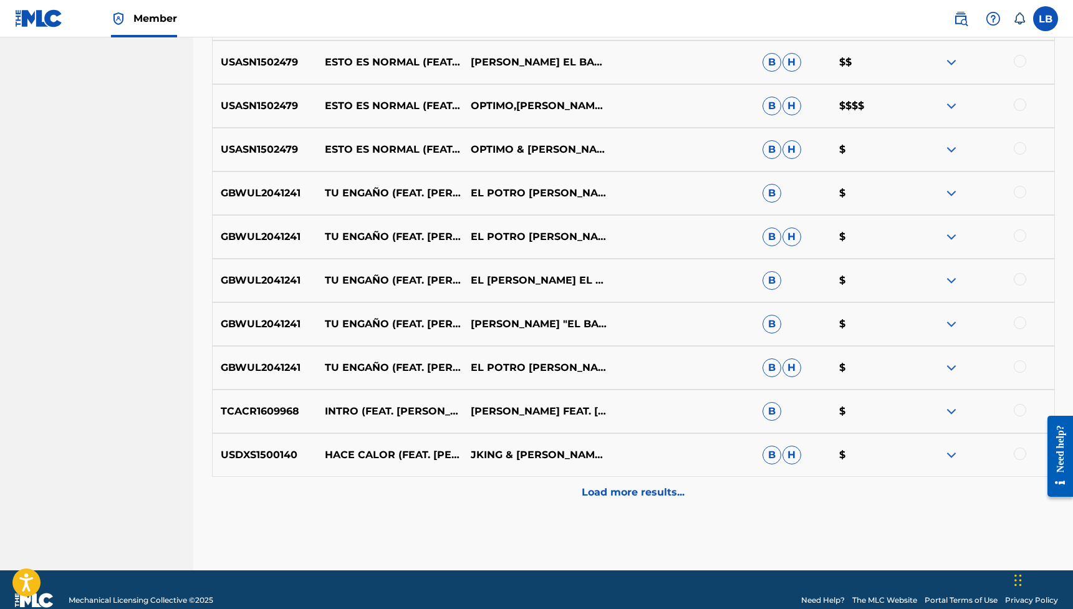
click at [610, 488] on p "Load more results..." at bounding box center [632, 492] width 103 height 15
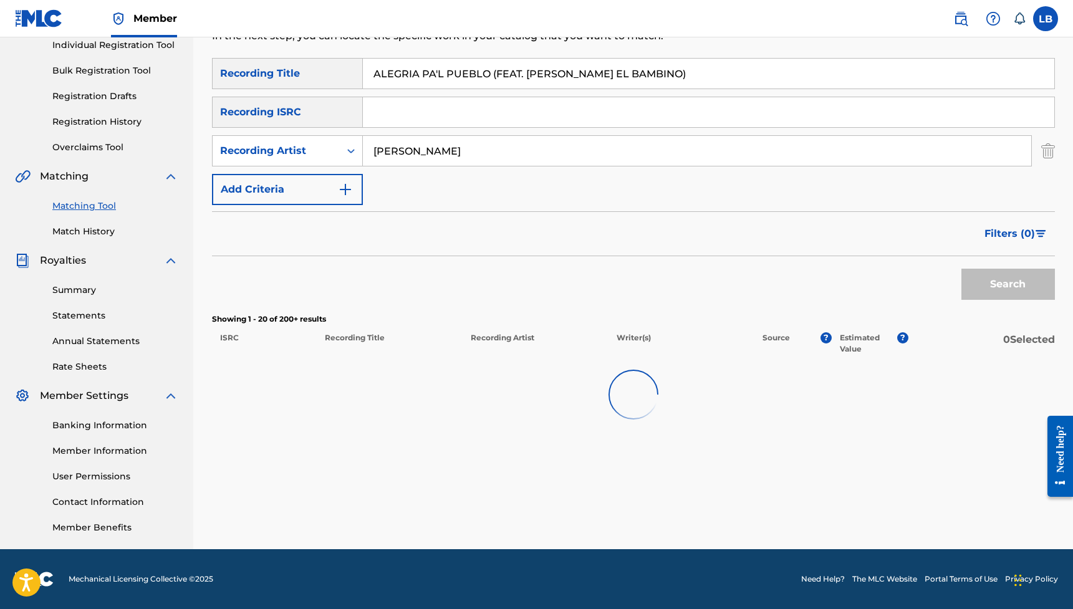
click at [390, 119] on input "Search Form" at bounding box center [708, 112] width 691 height 30
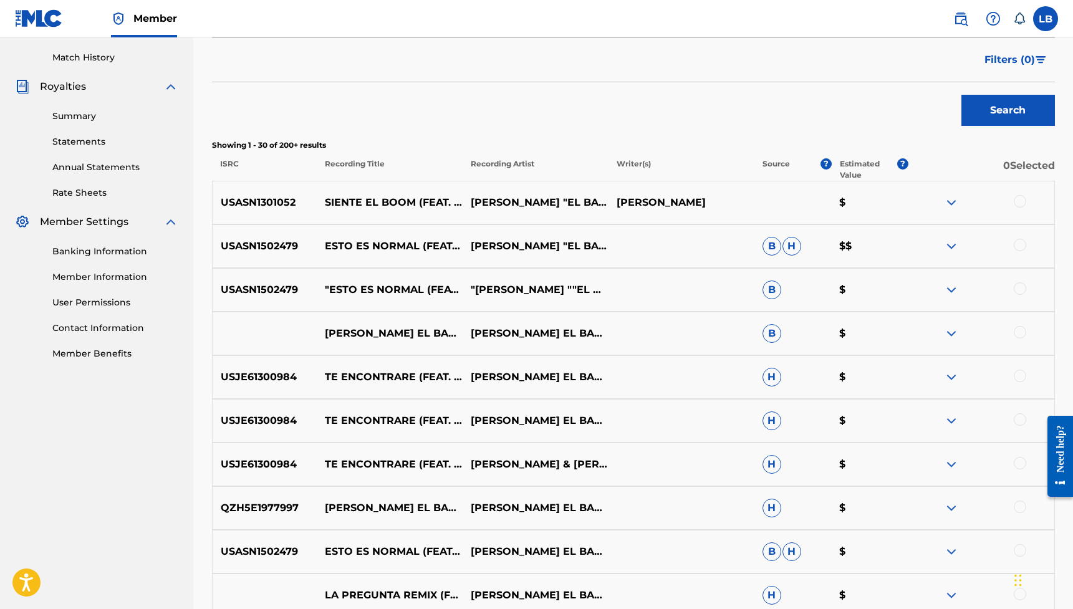
scroll to position [1372, 0]
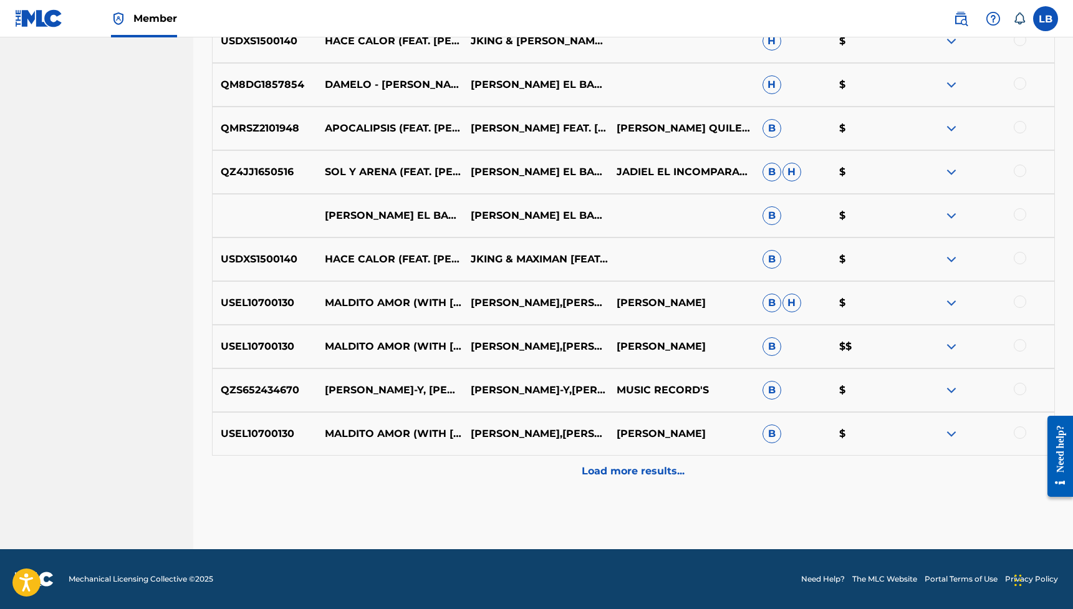
click at [672, 471] on p "Load more results..." at bounding box center [632, 471] width 103 height 15
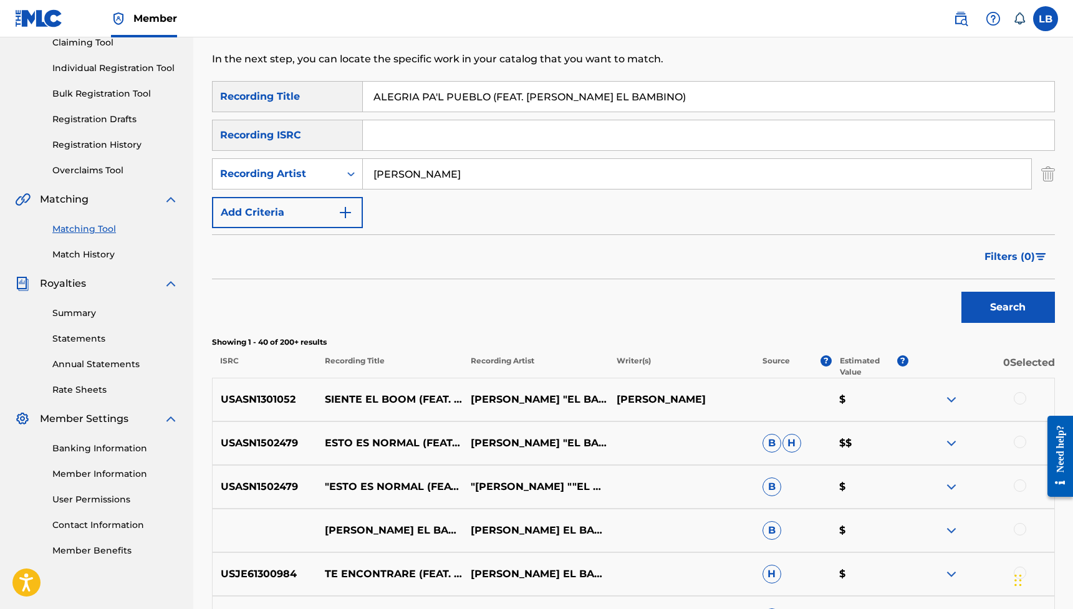
scroll to position [0, 0]
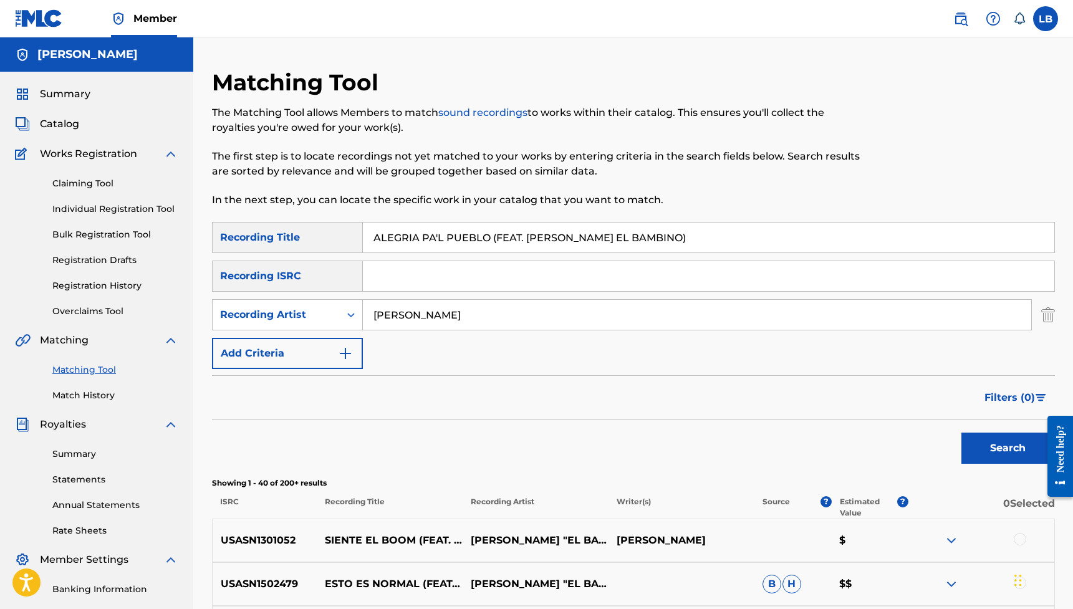
click at [354, 341] on button "Add Criteria" at bounding box center [287, 353] width 151 height 31
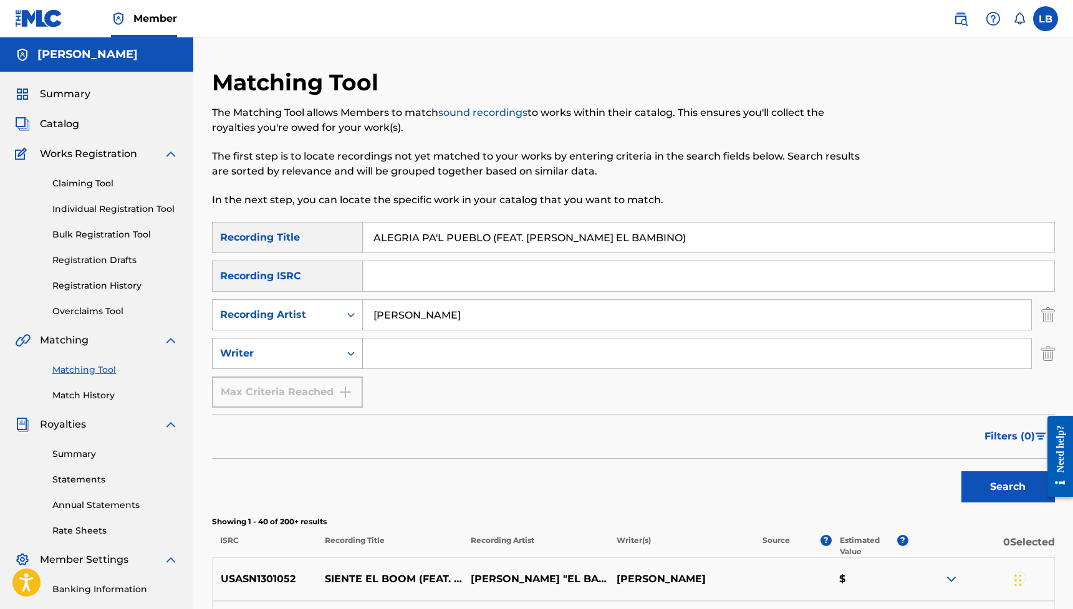
click at [348, 359] on icon "Search Form" at bounding box center [351, 353] width 12 height 12
click at [348, 360] on div "Search Form" at bounding box center [351, 353] width 22 height 22
click at [416, 350] on input "Search Form" at bounding box center [697, 353] width 668 height 30
type input "[PERSON_NAME]"
click at [1007, 487] on button "Search" at bounding box center [1007, 486] width 93 height 31
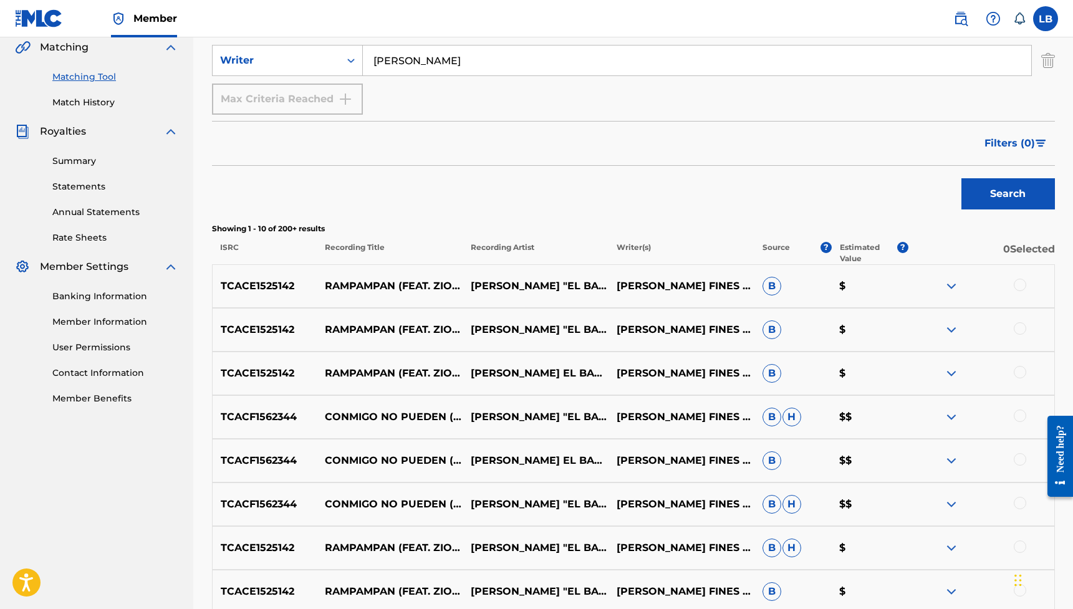
scroll to position [424, 0]
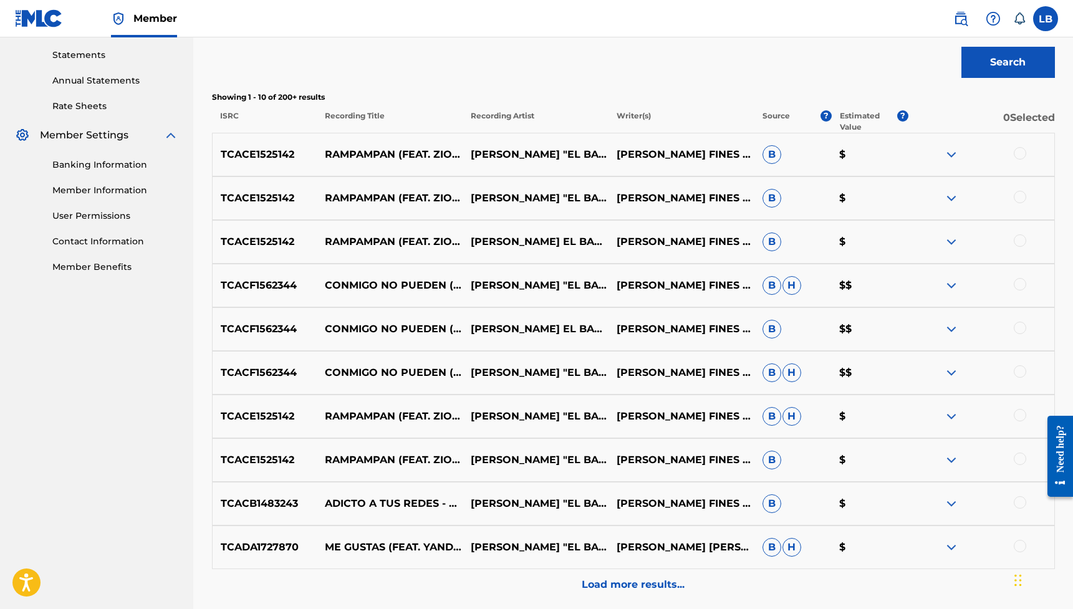
click at [1020, 155] on div at bounding box center [1019, 153] width 12 height 12
click at [1017, 158] on img at bounding box center [1019, 153] width 12 height 12
